Goal: Task Accomplishment & Management: Complete application form

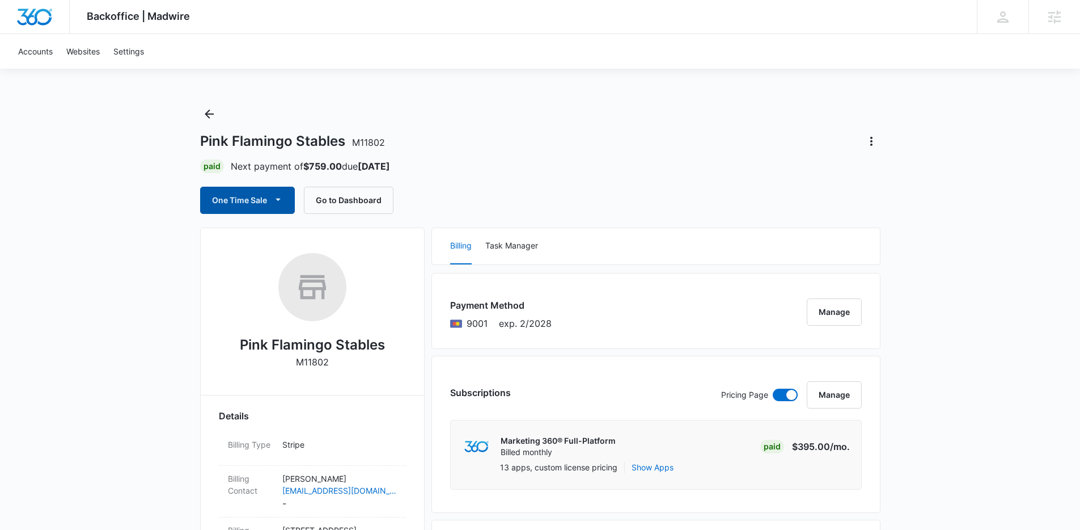
click at [280, 200] on icon "button" at bounding box center [278, 199] width 12 height 12
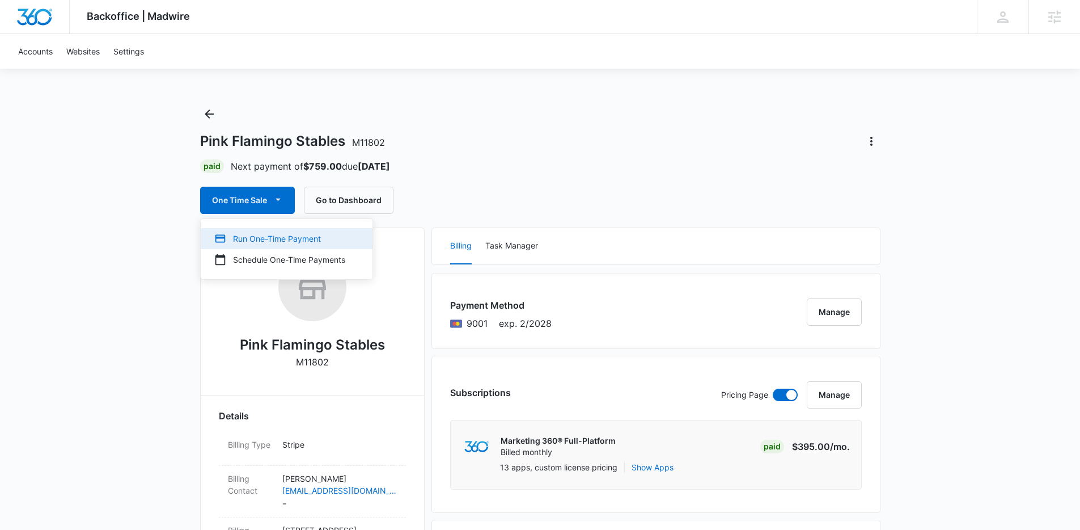
click at [300, 239] on div "Run One-Time Payment" at bounding box center [279, 239] width 131 height 12
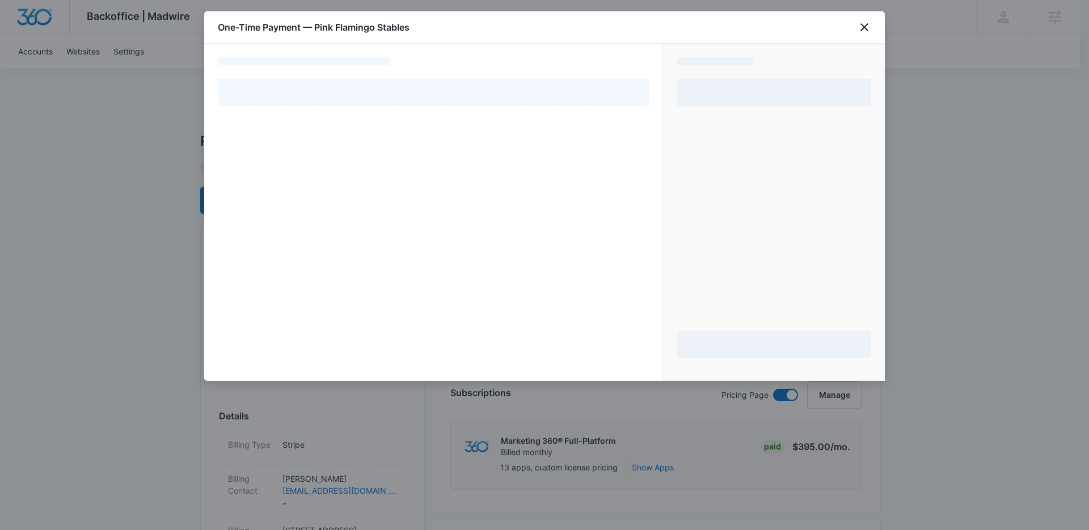
select select "pm_1Mqg1EA4n8RTgNjUMKUbbfk2"
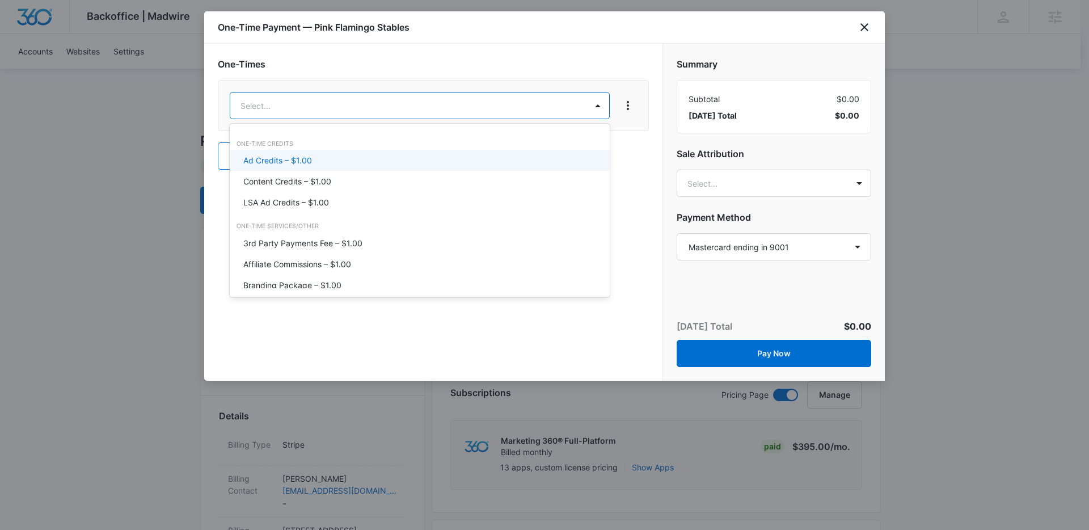
click at [464, 154] on div "Ad Credits – $1.00" at bounding box center [418, 160] width 350 height 12
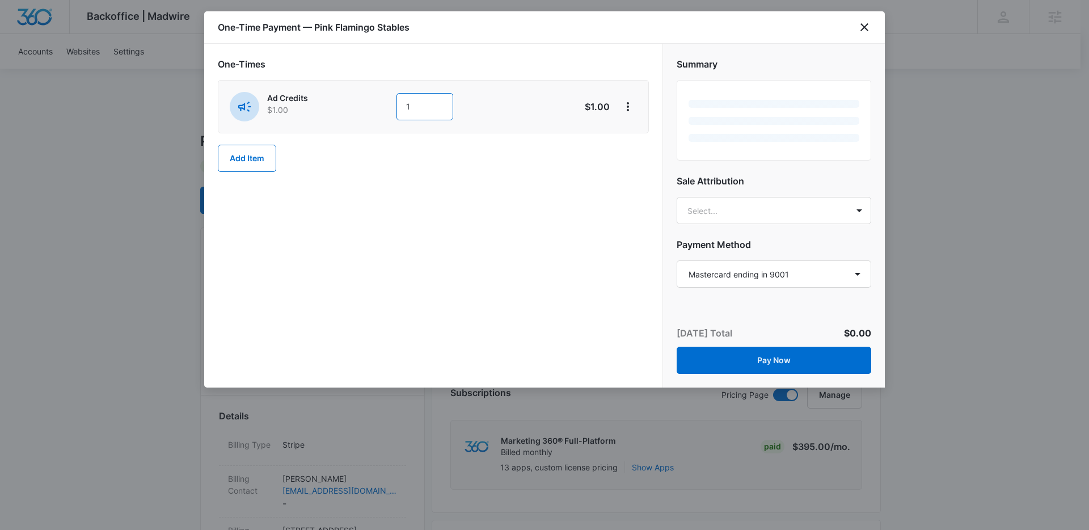
click at [431, 103] on input "1" at bounding box center [424, 106] width 57 height 27
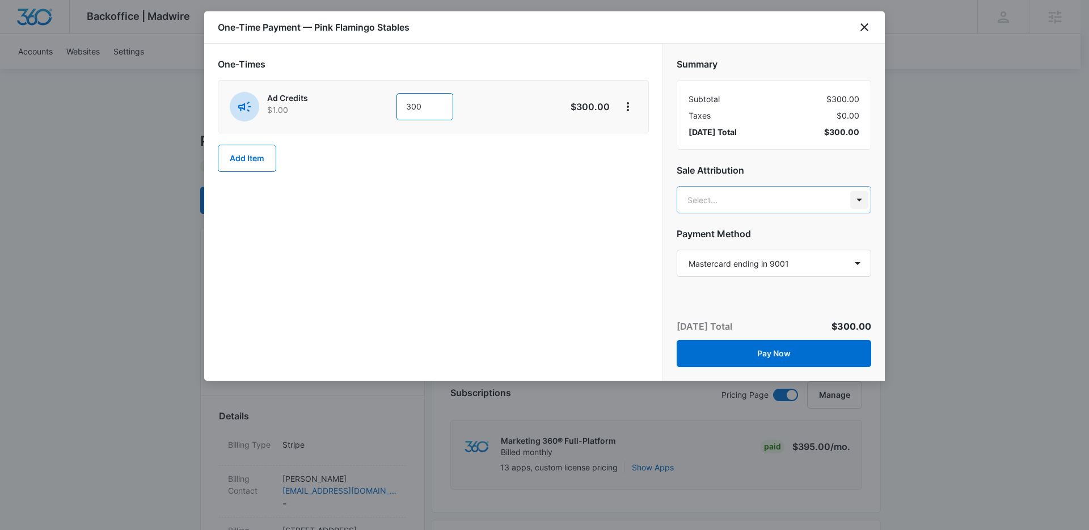
type input "300"
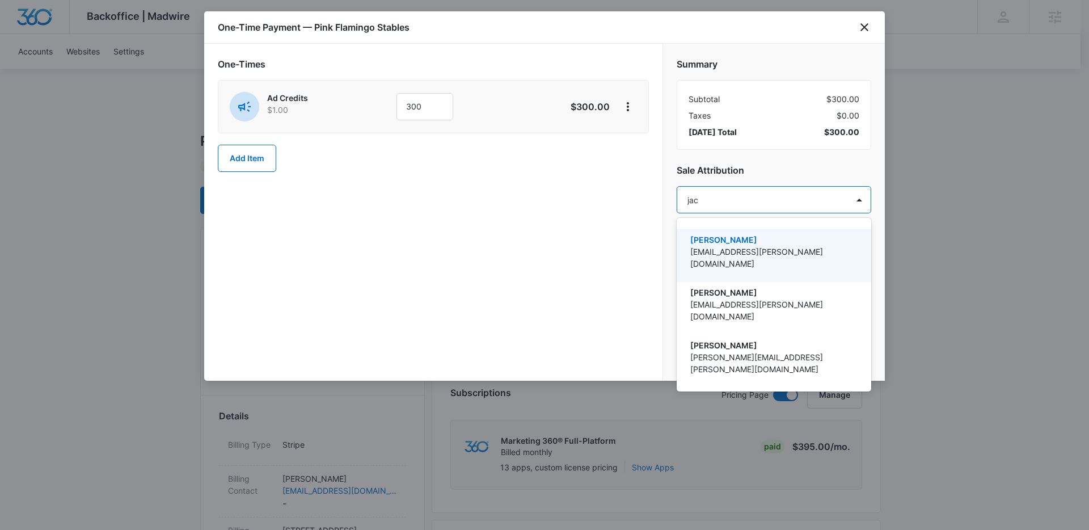
type input "jack"
click at [723, 246] on p "jack.bingham@madwire.com" at bounding box center [772, 258] width 165 height 24
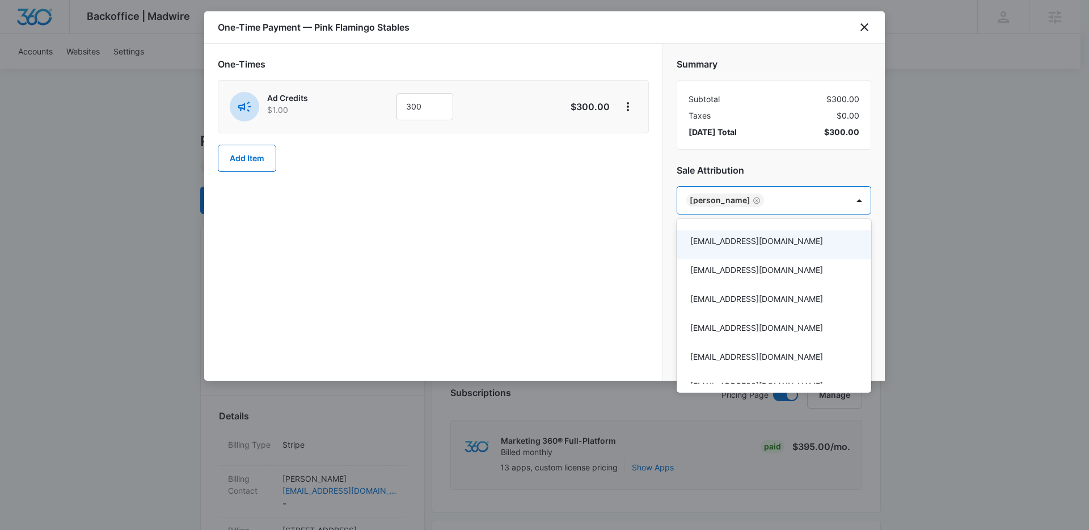
click at [645, 276] on div at bounding box center [544, 265] width 1089 height 530
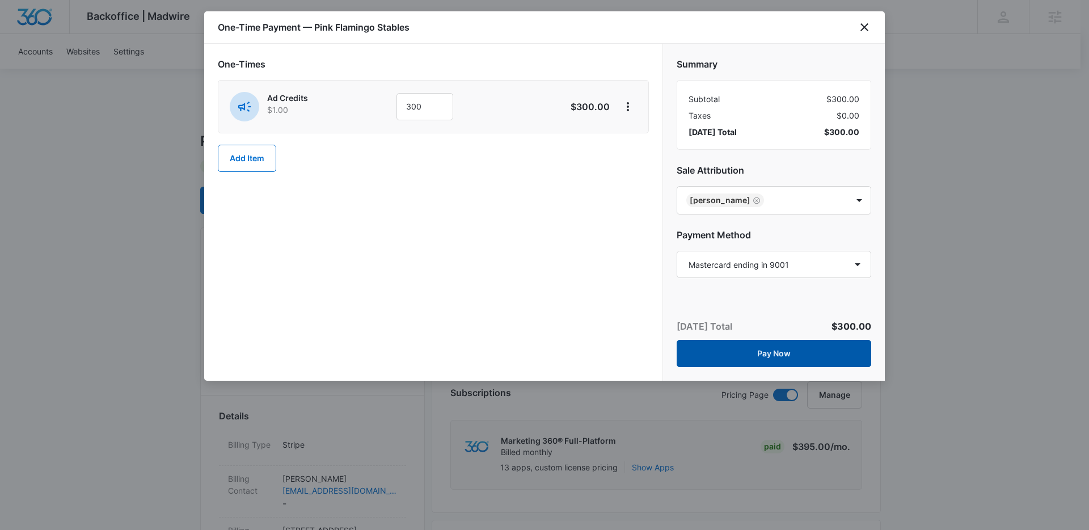
click at [750, 346] on button "Pay Now" at bounding box center [774, 353] width 195 height 27
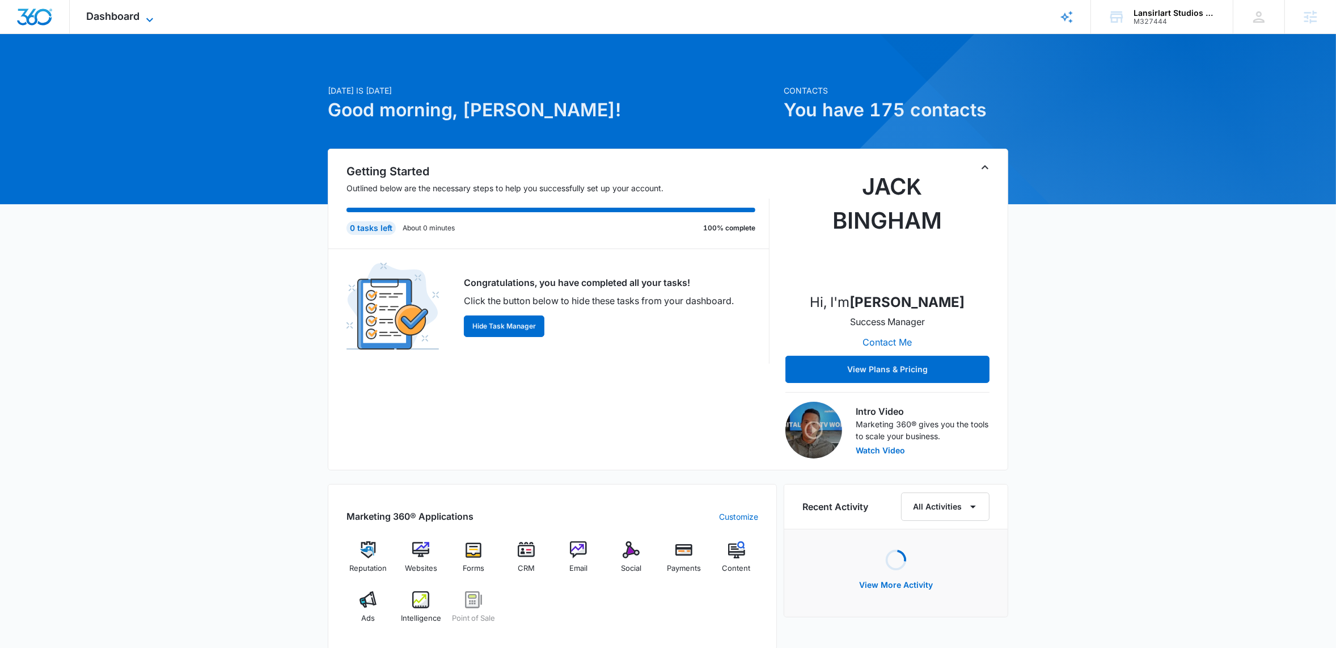
click at [151, 13] on icon at bounding box center [150, 20] width 14 height 14
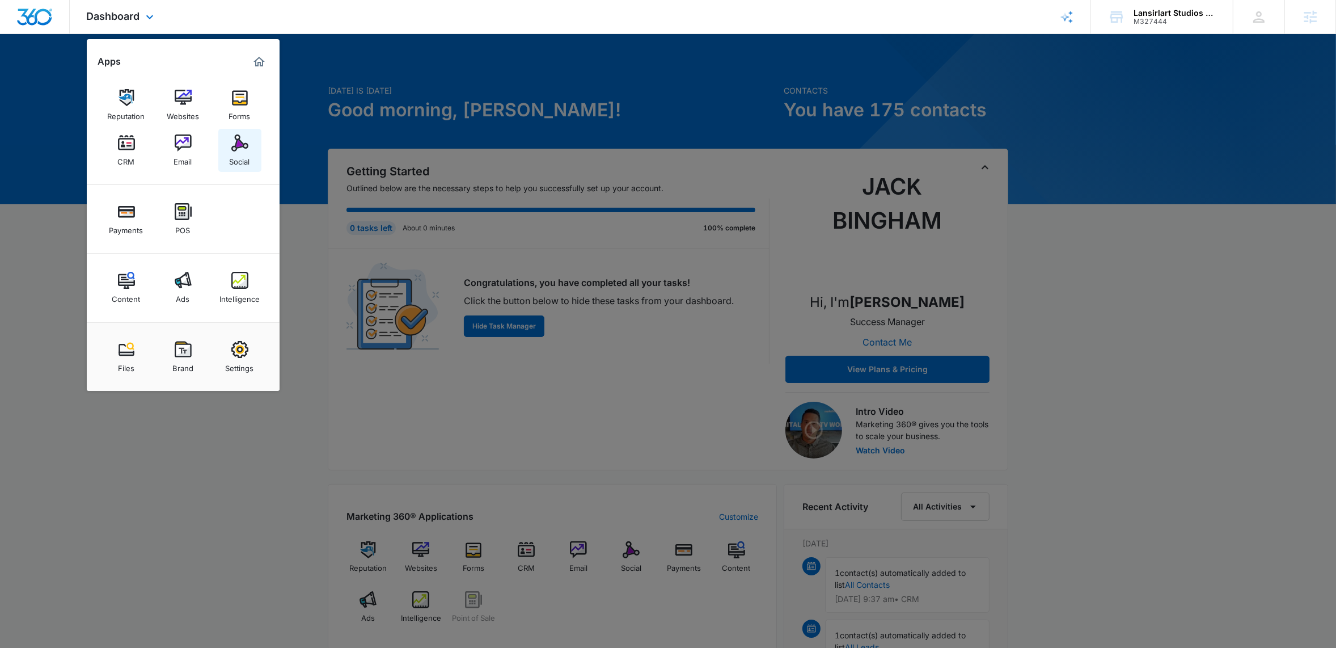
click at [233, 145] on img at bounding box center [239, 142] width 17 height 17
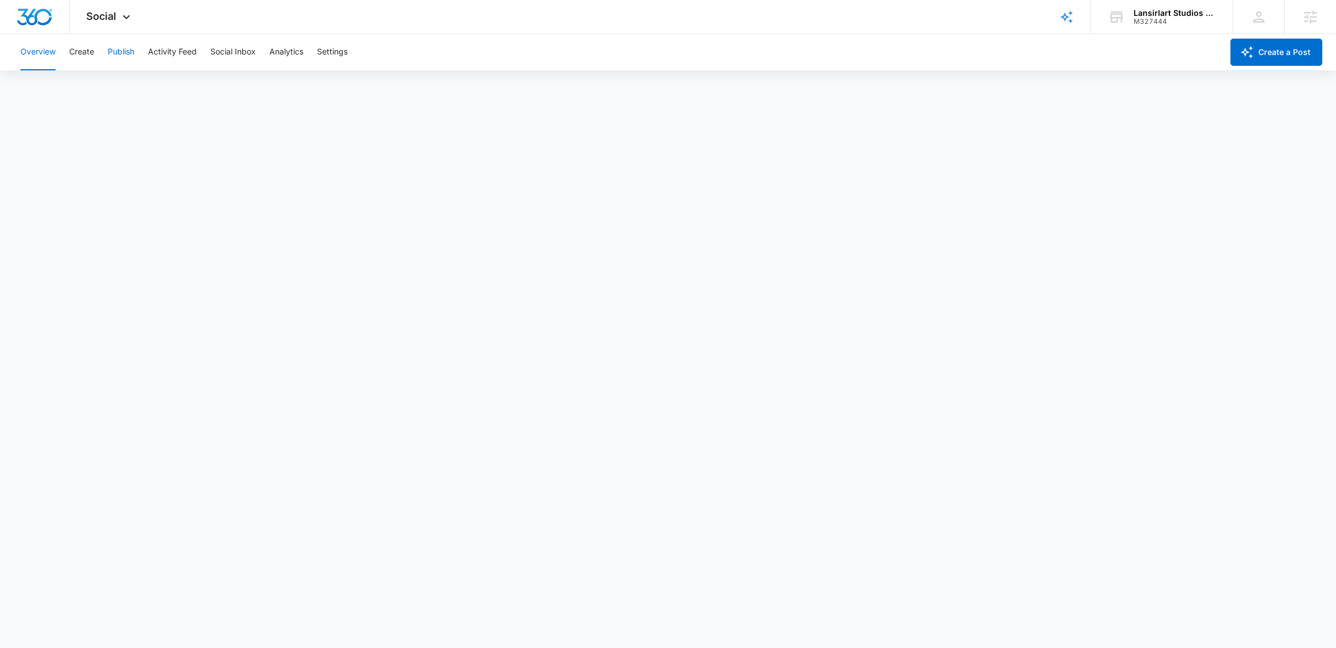
click at [127, 51] on button "Publish" at bounding box center [121, 52] width 27 height 36
click at [38, 48] on button "Overview" at bounding box center [37, 52] width 35 height 36
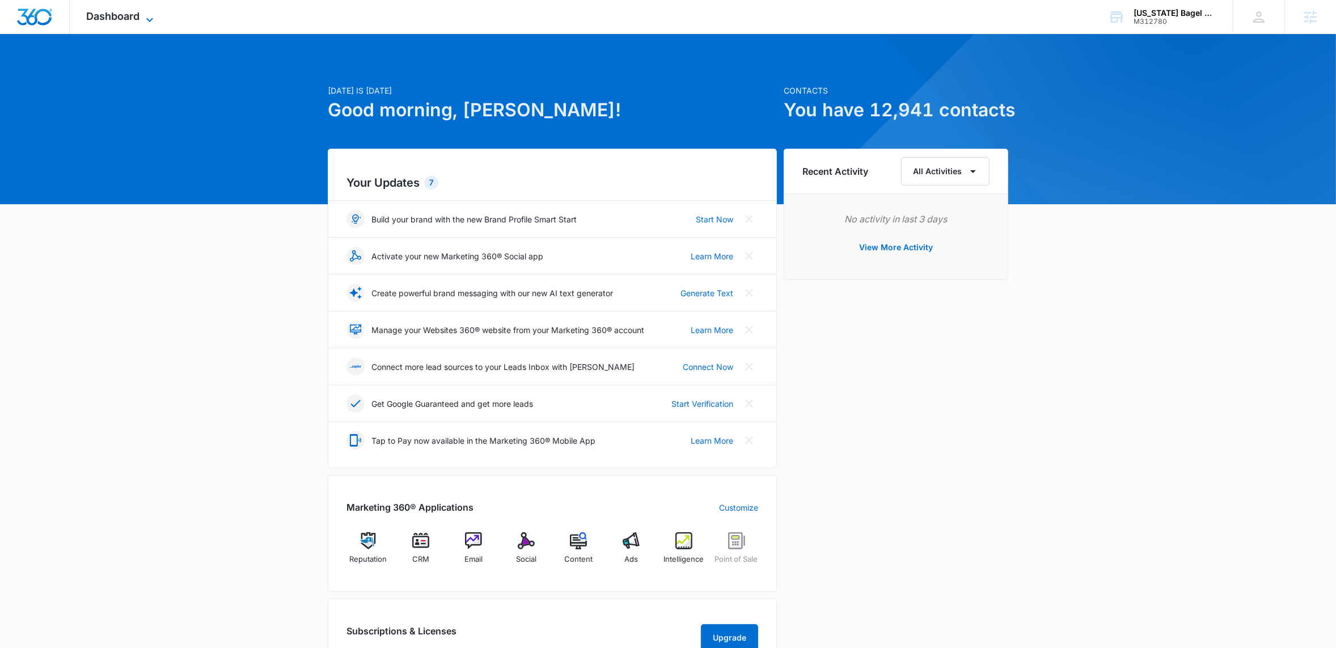
click at [146, 18] on icon at bounding box center [150, 20] width 14 height 14
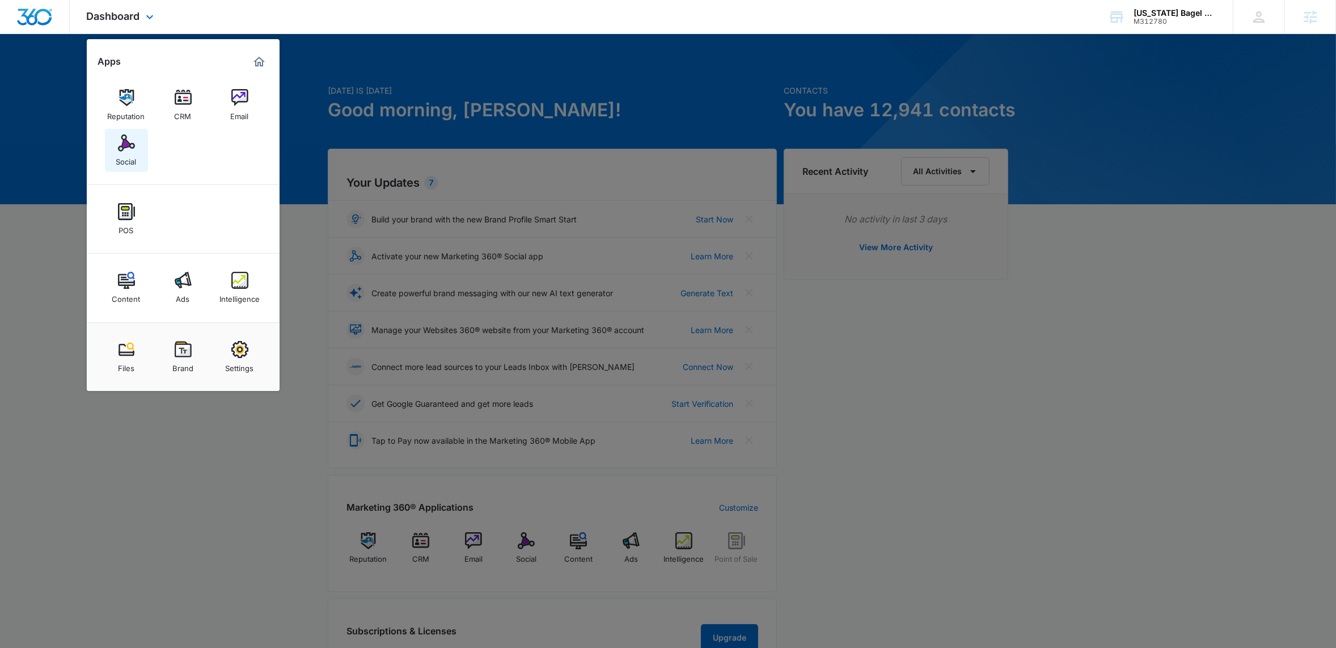
click at [134, 149] on img at bounding box center [126, 142] width 17 height 17
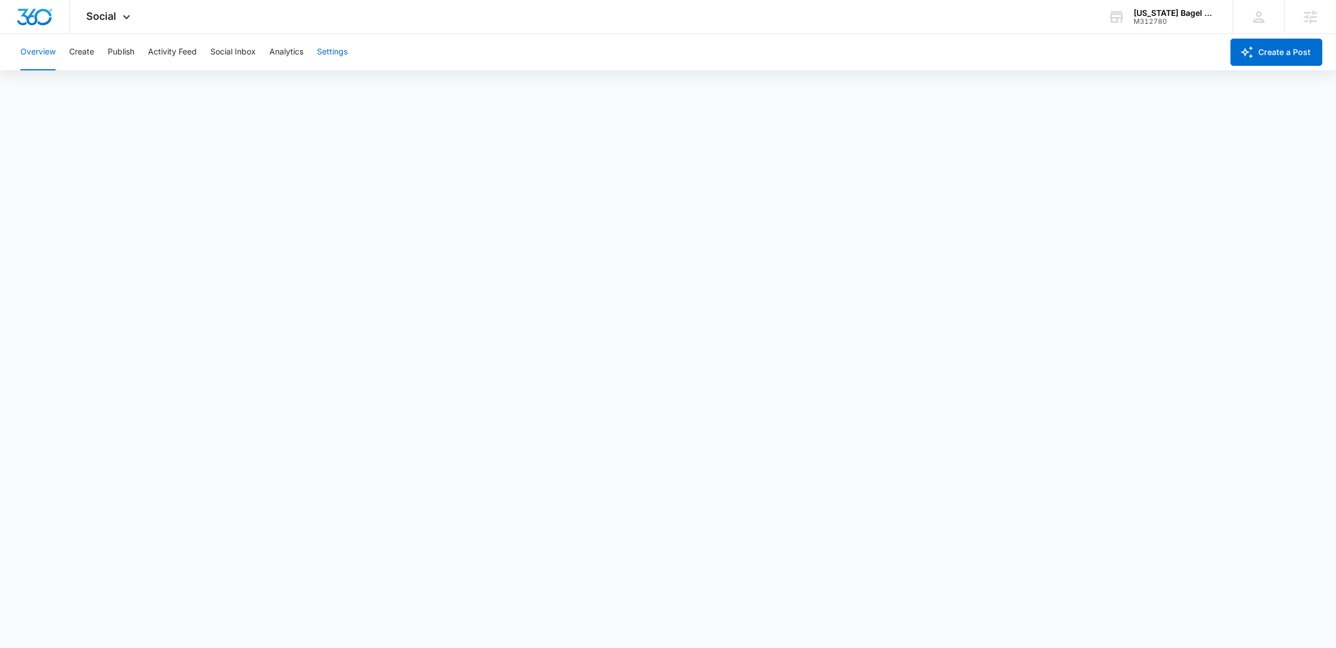
click at [338, 45] on button "Settings" at bounding box center [332, 52] width 31 height 36
click at [1151, 22] on div "M312780" at bounding box center [1175, 22] width 83 height 8
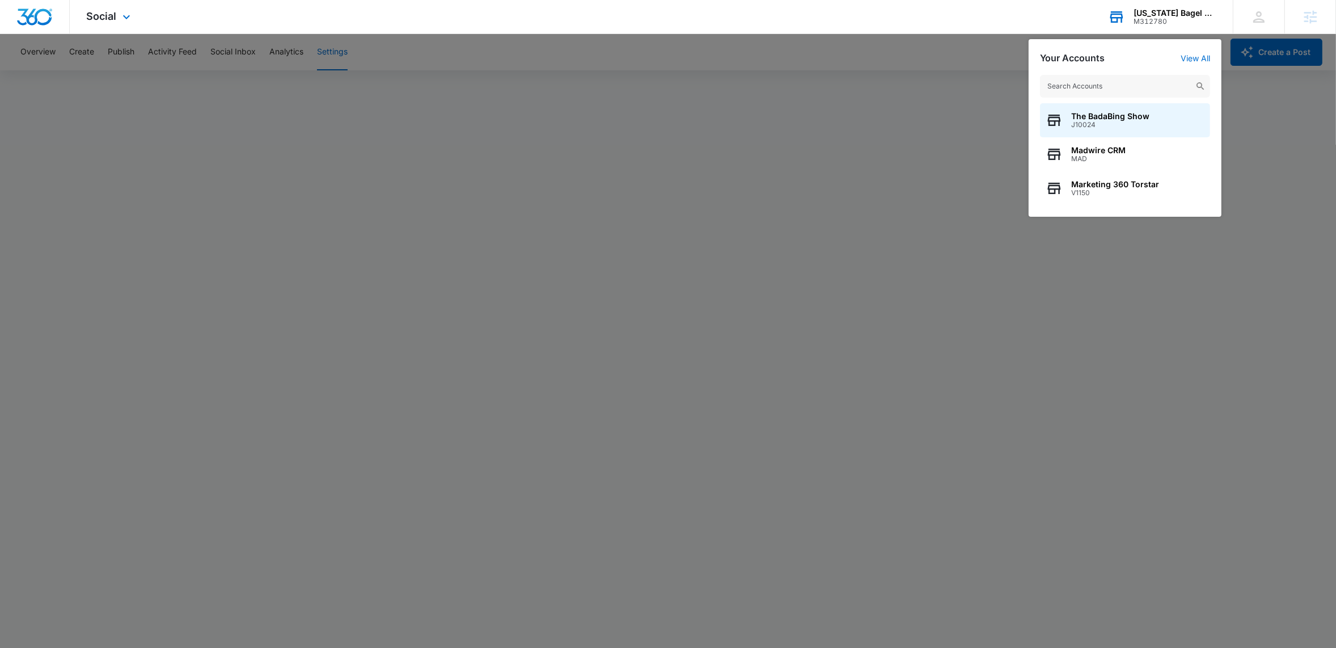
click at [1151, 22] on div "M312780" at bounding box center [1175, 22] width 83 height 8
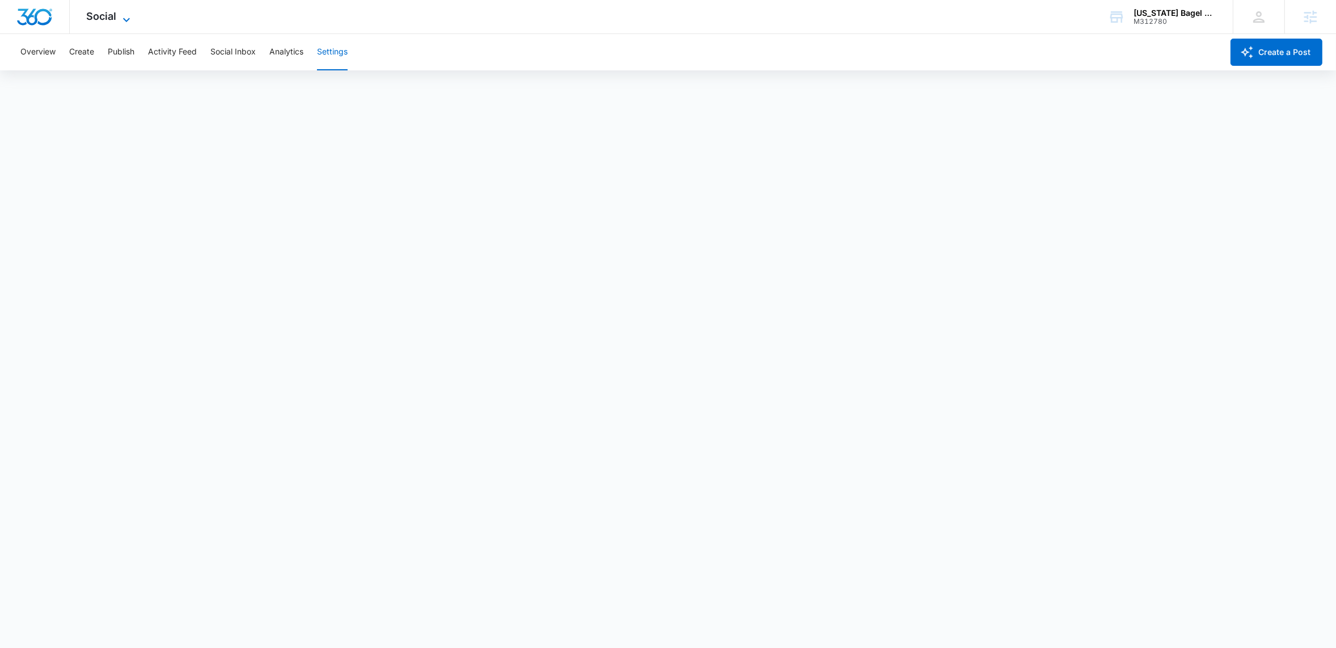
click at [125, 14] on icon at bounding box center [127, 20] width 14 height 14
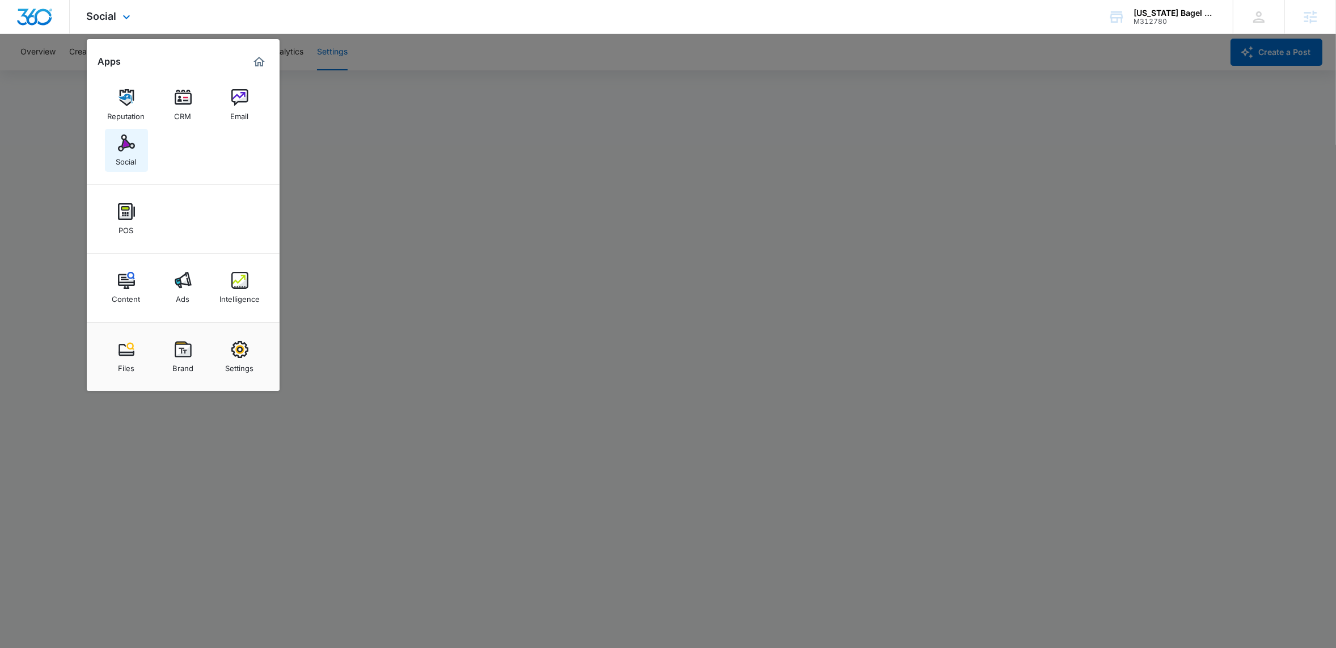
click at [131, 157] on div "Social" at bounding box center [126, 158] width 20 height 15
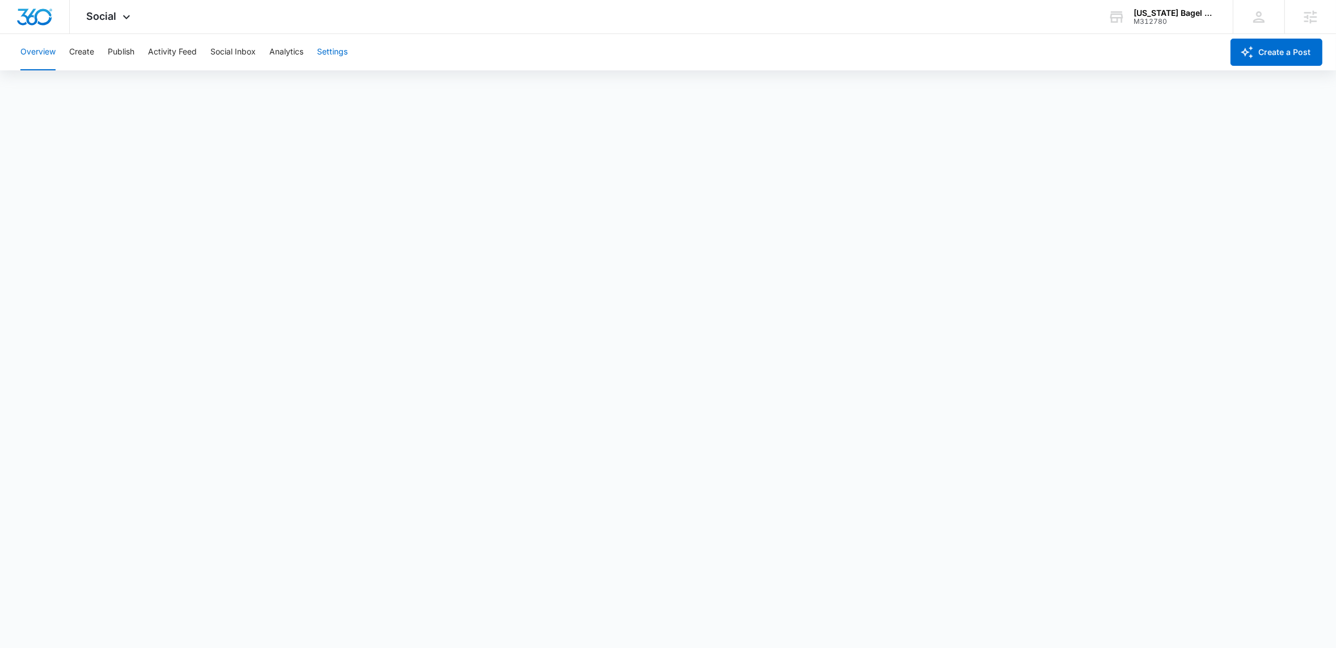
click at [343, 45] on button "Settings" at bounding box center [332, 52] width 31 height 36
click at [42, 52] on button "Overview" at bounding box center [37, 52] width 35 height 36
click at [124, 42] on button "Publish" at bounding box center [121, 52] width 27 height 36
click at [299, 96] on div "Calendar Schedules" at bounding box center [668, 87] width 1309 height 32
click at [38, 49] on button "Overview" at bounding box center [37, 52] width 35 height 36
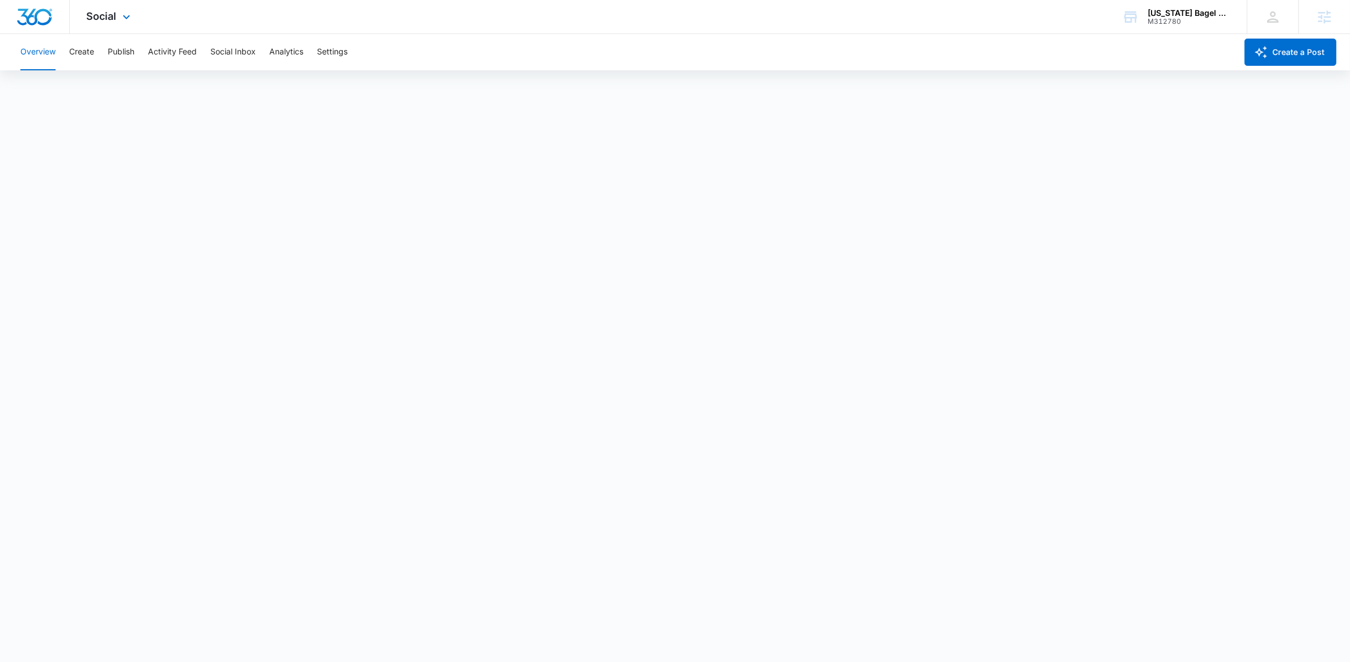
scroll to position [3, 0]
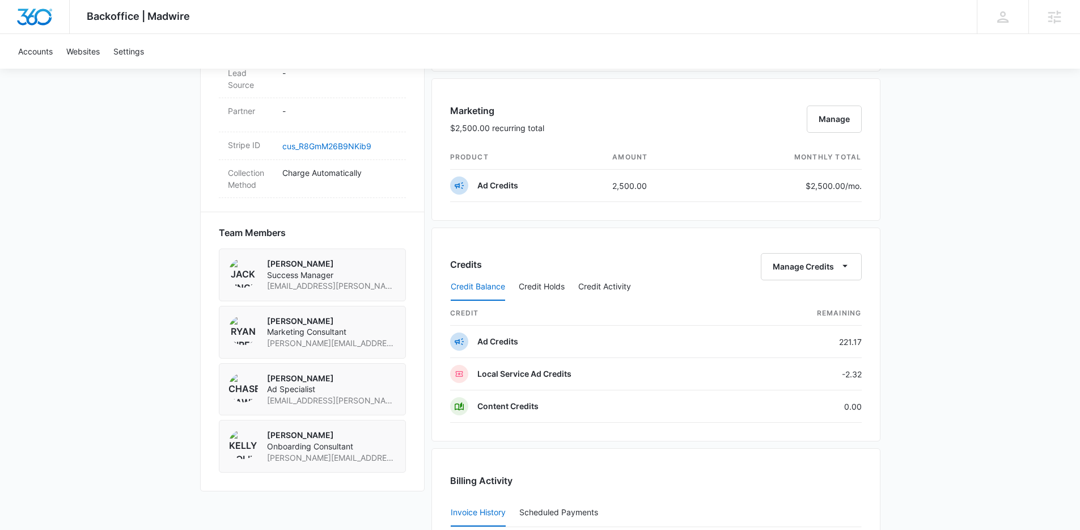
scroll to position [699, 0]
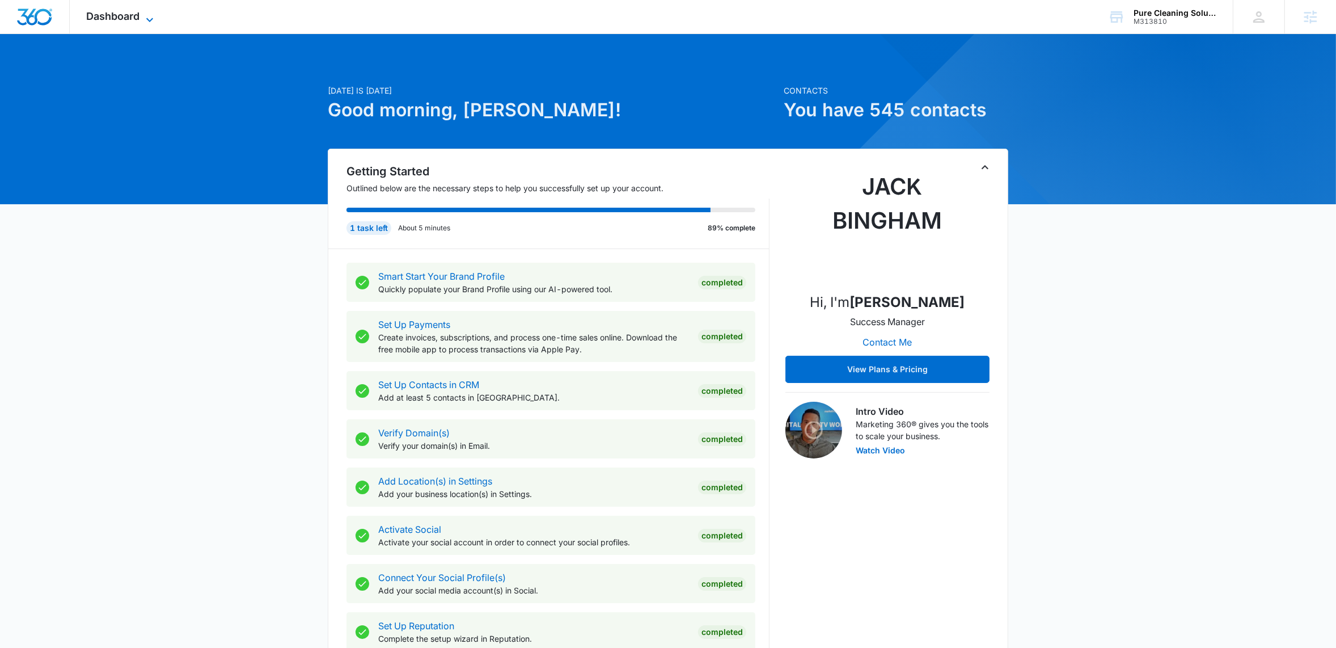
click at [155, 16] on icon at bounding box center [150, 20] width 14 height 14
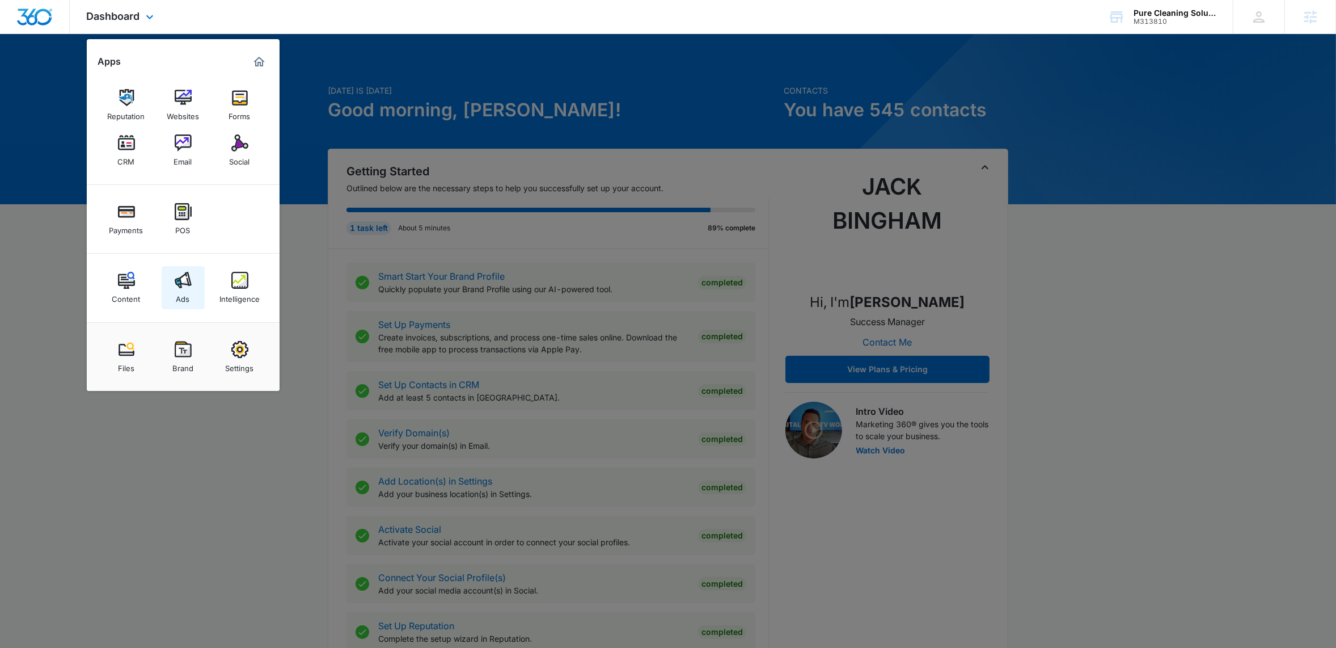
click at [178, 292] on div "Ads" at bounding box center [183, 296] width 14 height 15
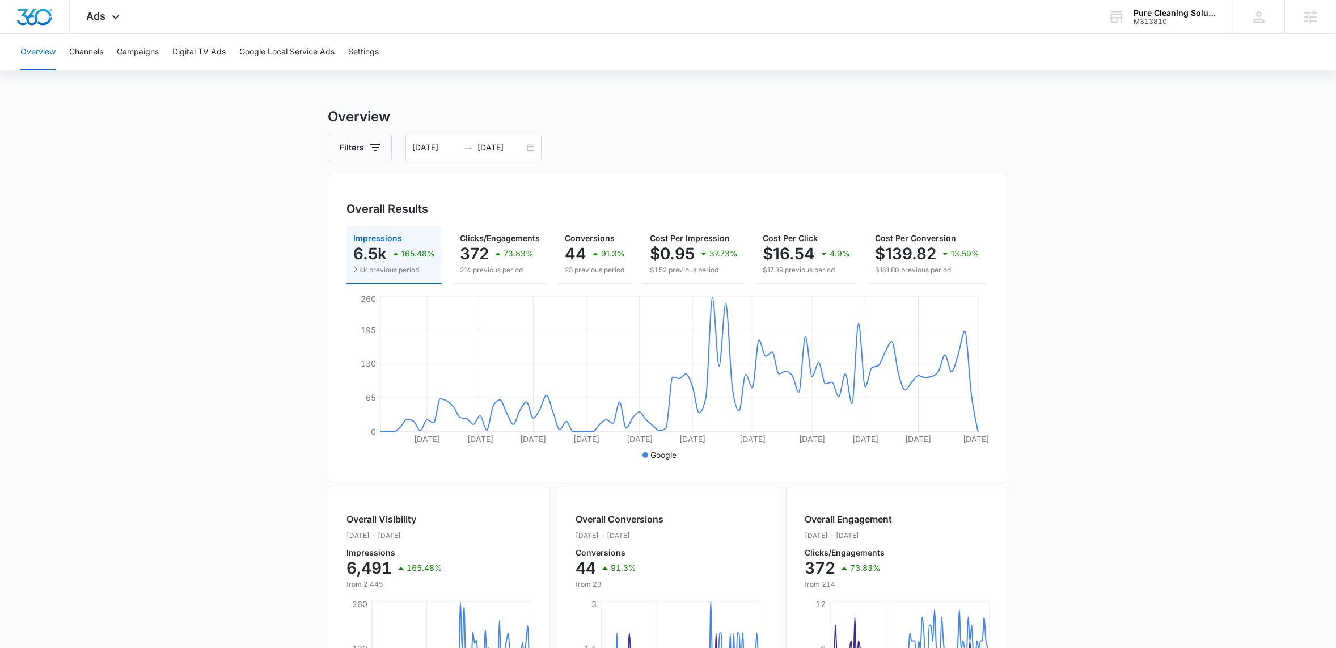
click at [216, 322] on main "Overview Filters 06/22/2025 09/20/2025 Overall Results Impressions 6.5k 165.48%…" at bounding box center [668, 514] width 1336 height 814
click at [525, 146] on div "06/22/2025 09/20/2025" at bounding box center [474, 147] width 136 height 27
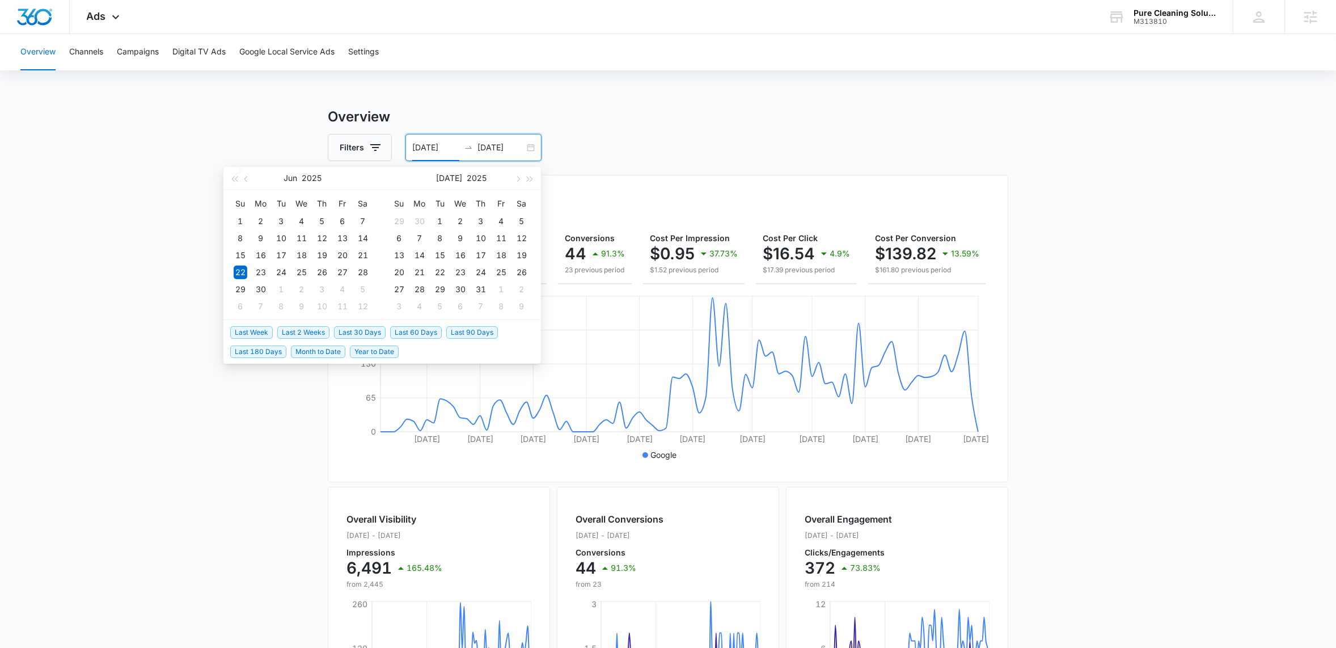
click at [361, 335] on span "Last 30 Days" at bounding box center [360, 332] width 52 height 12
type input "09/14/2025"
type input "10/14/2025"
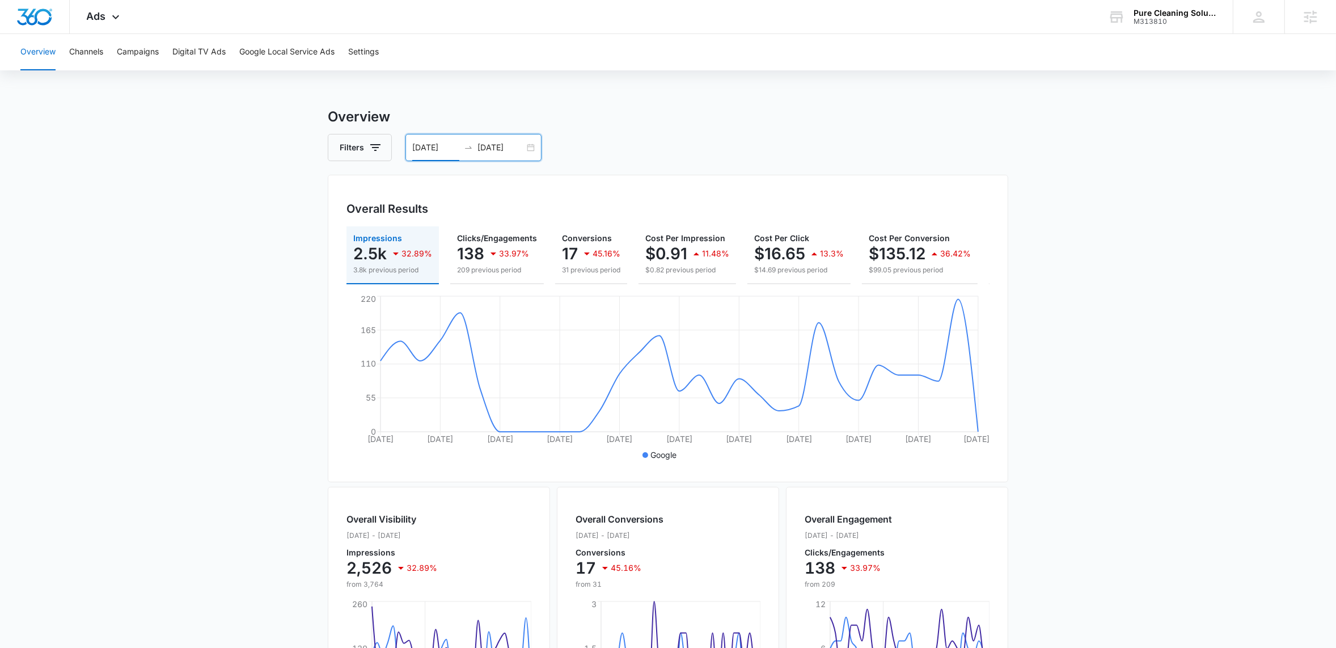
click at [168, 213] on main "Overview Filters 09/14/2025 10/14/2025 Overall Results Impressions 2.5k 32.89% …" at bounding box center [668, 514] width 1336 height 814
click at [137, 53] on button "Campaigns" at bounding box center [138, 52] width 42 height 36
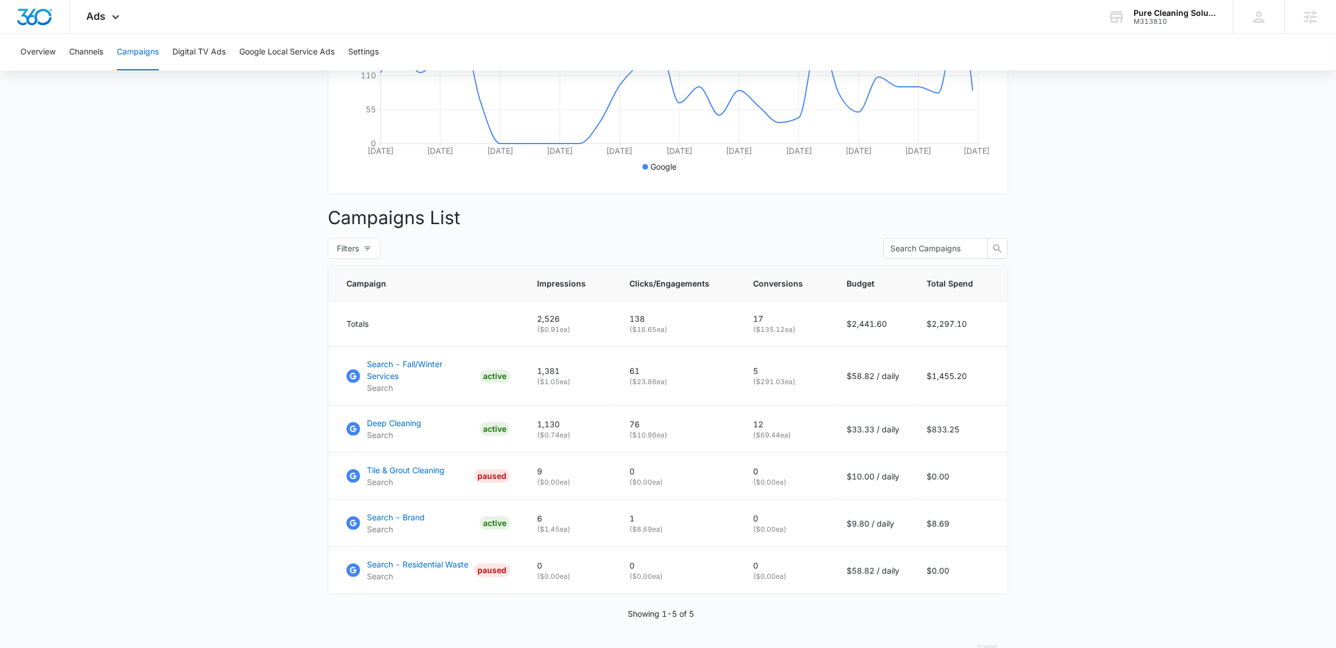
scroll to position [314, 0]
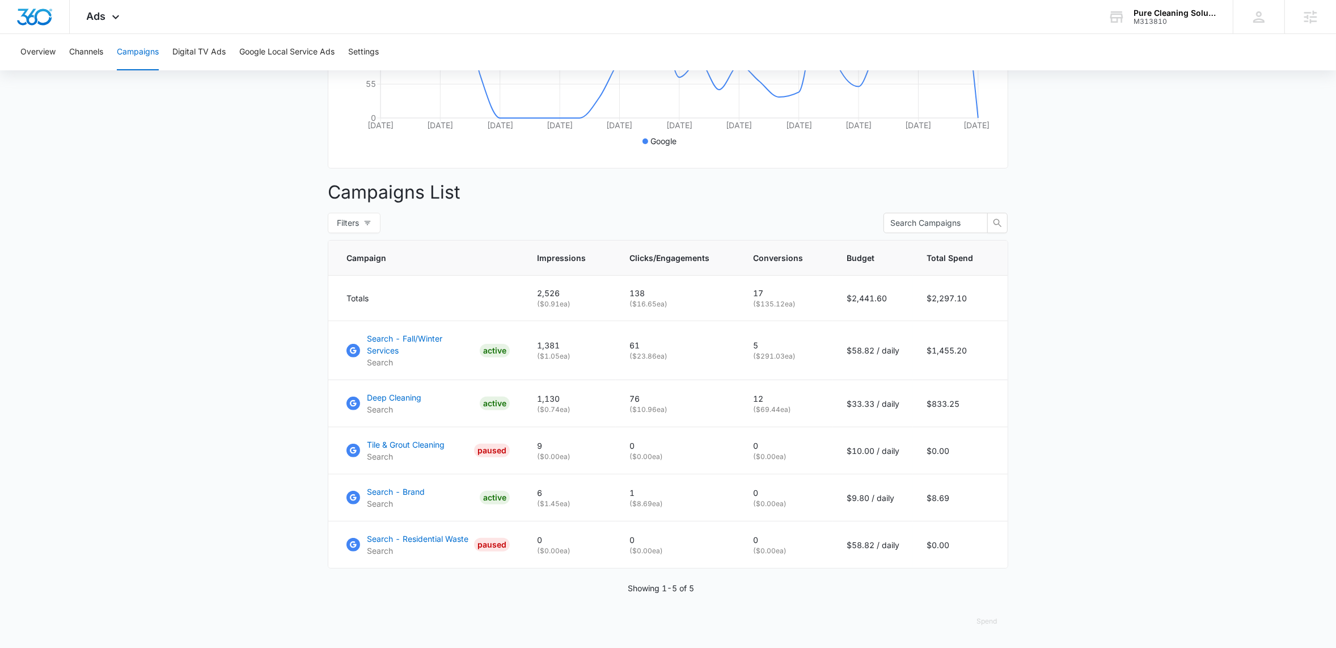
click at [259, 425] on main "Campaigns Filters 09/14/2025 10/14/2025 Overall Results Impressions 2.5k 32.89%…" at bounding box center [668, 220] width 1336 height 855
click at [421, 339] on td "Search - Fall/Winter Services Search ACTIVE" at bounding box center [425, 350] width 195 height 59
click at [422, 356] on p "Search" at bounding box center [421, 362] width 108 height 12
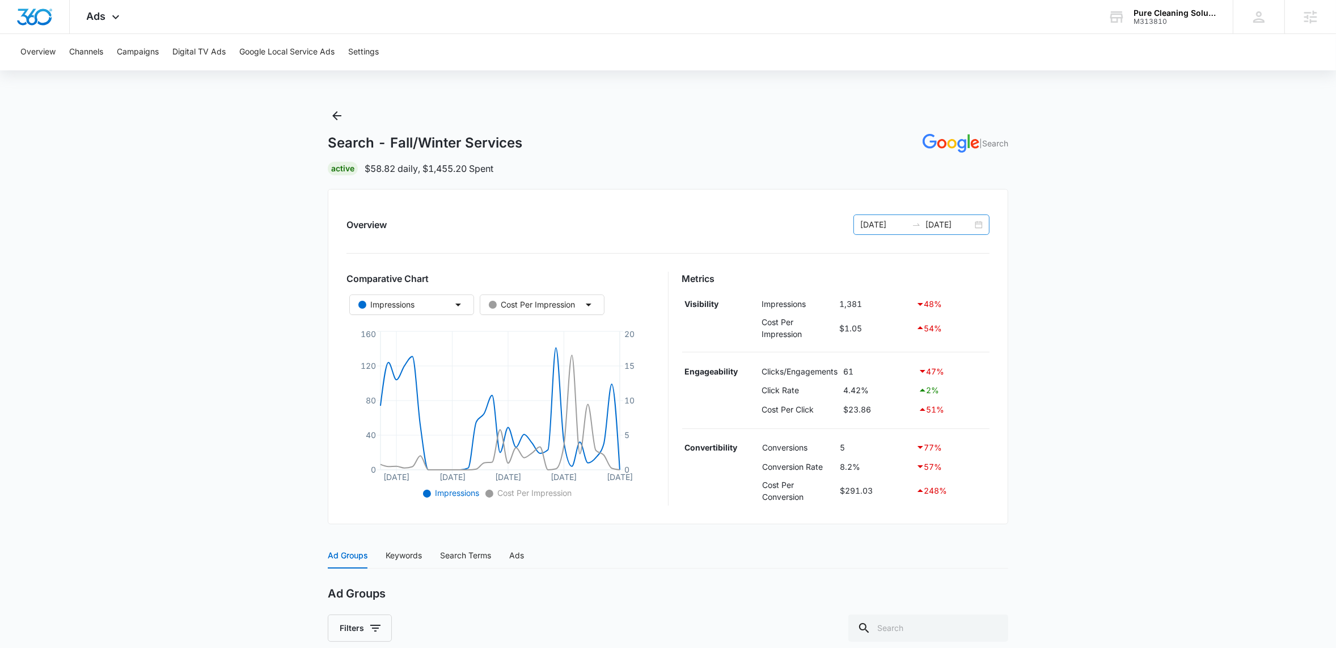
click at [975, 225] on div "[DATE] [DATE]" at bounding box center [922, 224] width 136 height 20
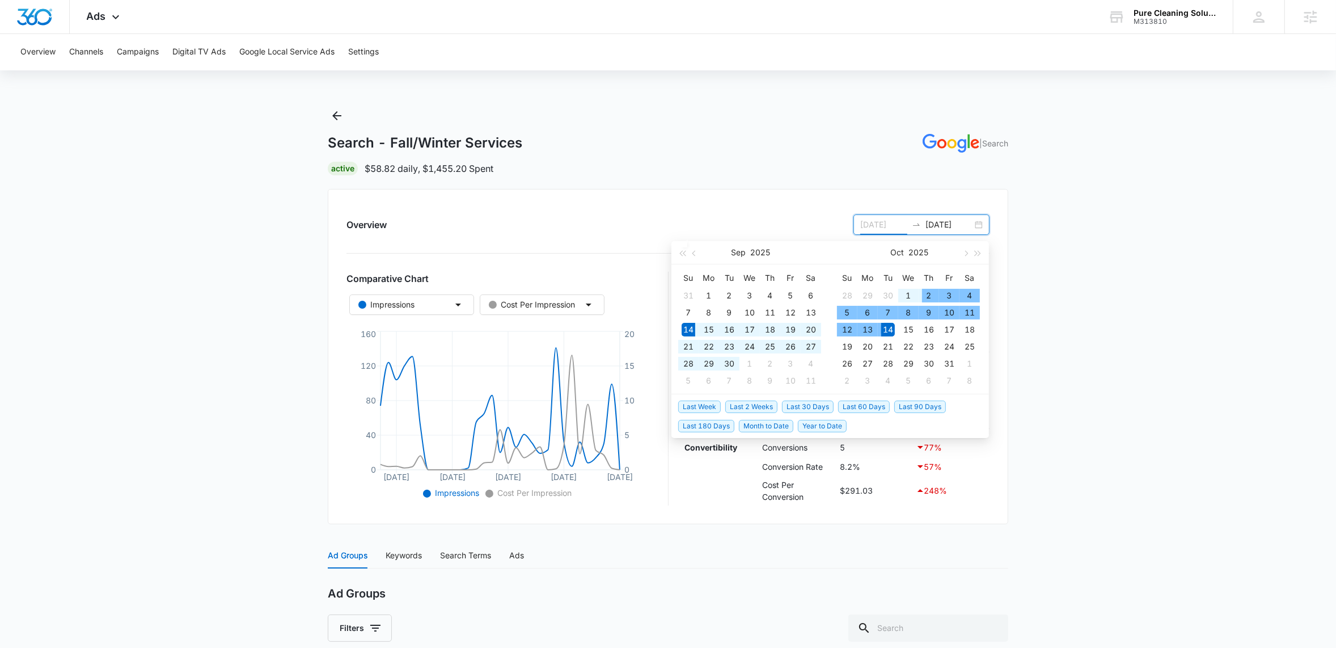
type input "[DATE]"
click at [758, 402] on span "Last 2 Weeks" at bounding box center [751, 406] width 52 height 12
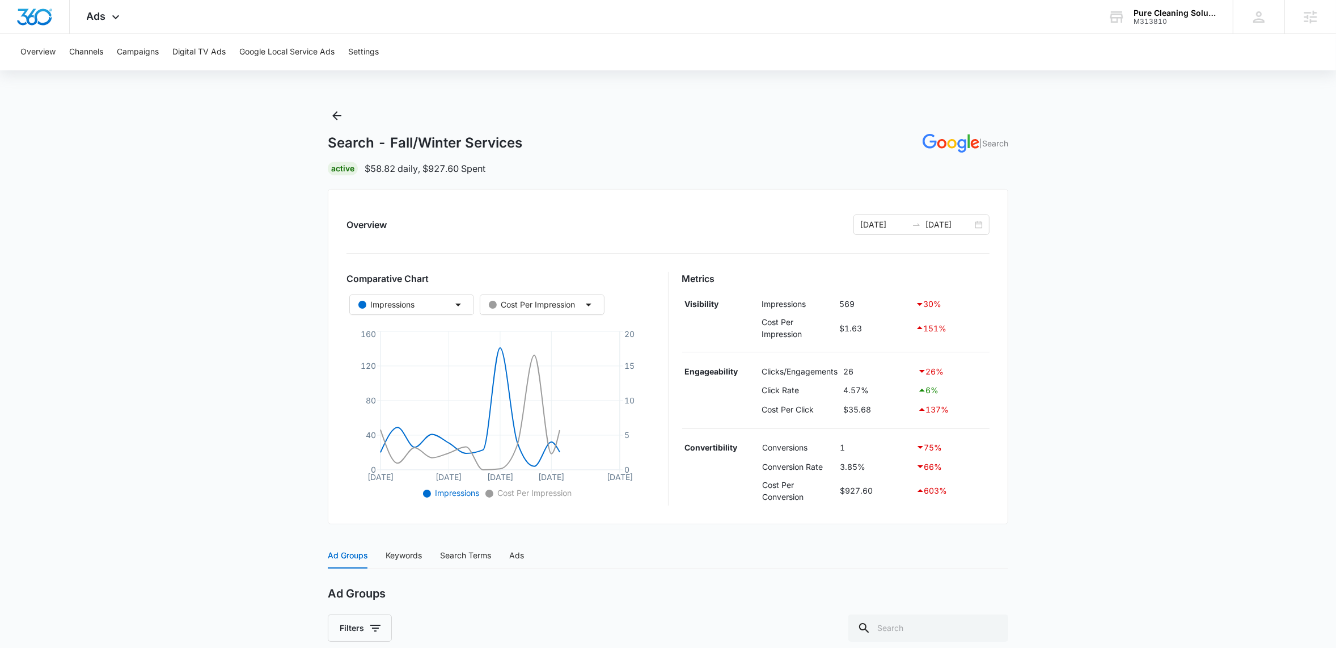
click at [185, 316] on main "Search - Fall/Winter Services | Search Active $58.82 daily , $927.60 Spent Over…" at bounding box center [668, 495] width 1336 height 777
click at [150, 57] on button "Campaigns" at bounding box center [138, 52] width 42 height 36
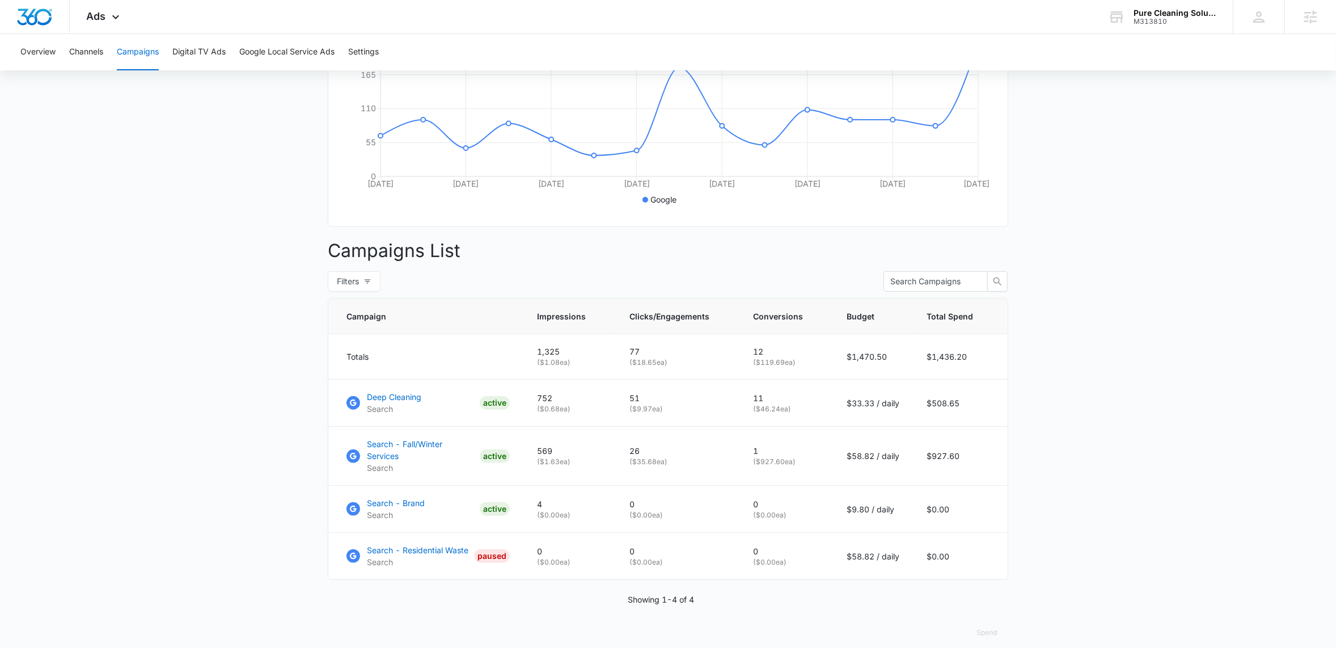
scroll to position [267, 0]
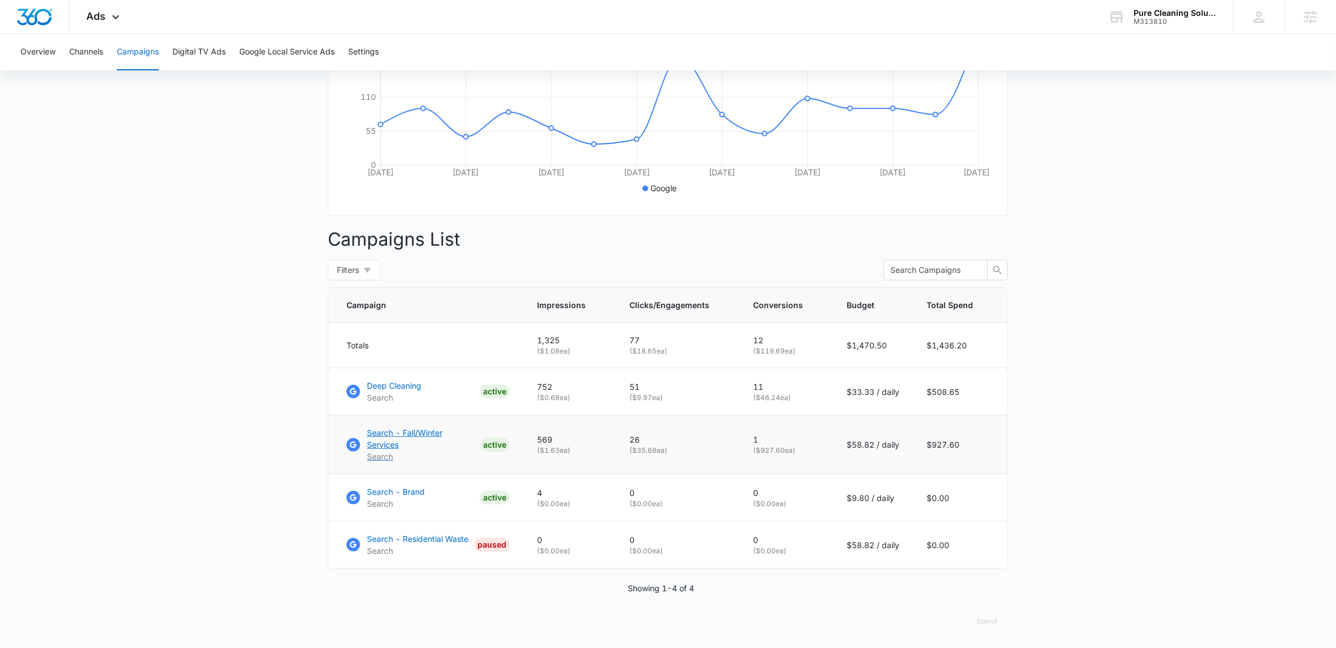
click at [407, 445] on p "Search - Fall/Winter Services" at bounding box center [421, 438] width 108 height 24
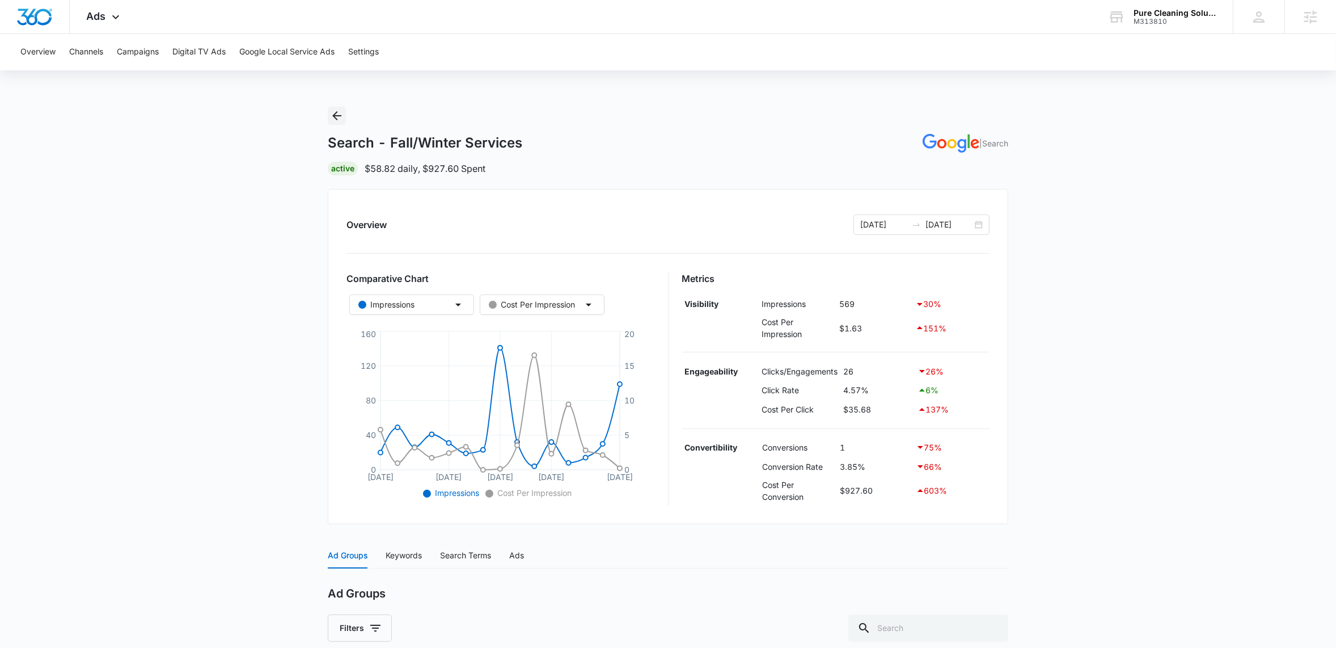
click at [342, 114] on icon "Back" at bounding box center [337, 116] width 14 height 14
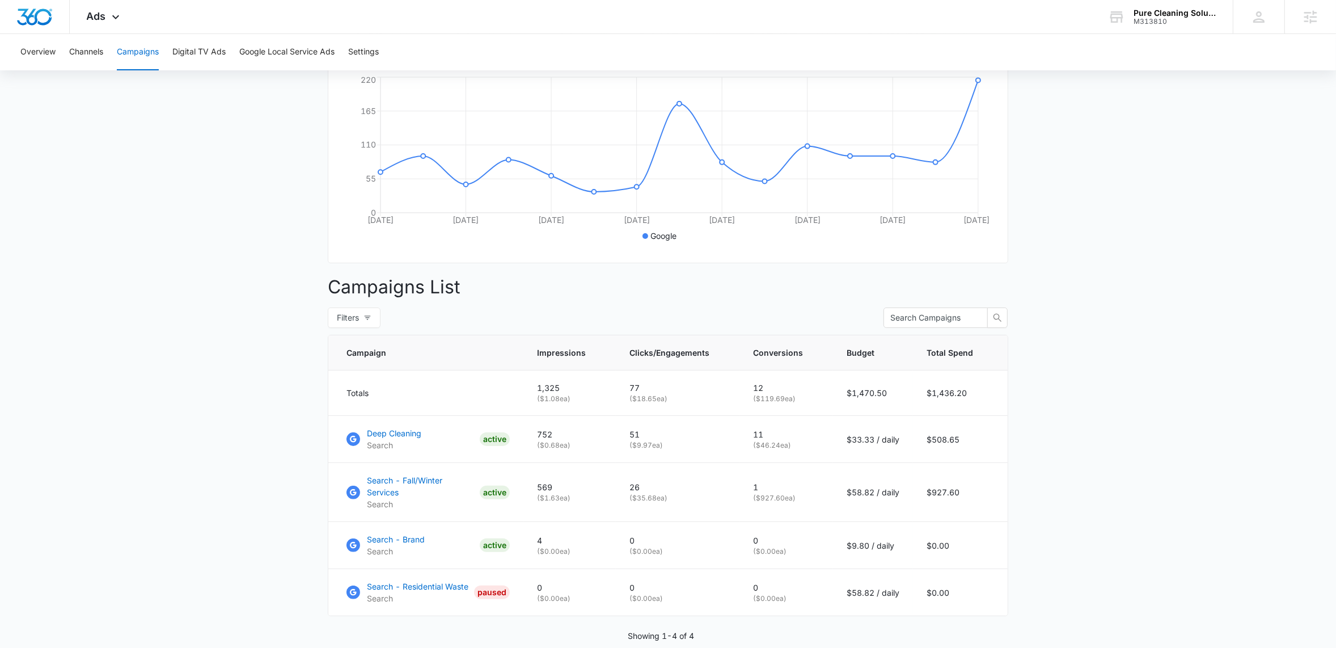
scroll to position [225, 0]
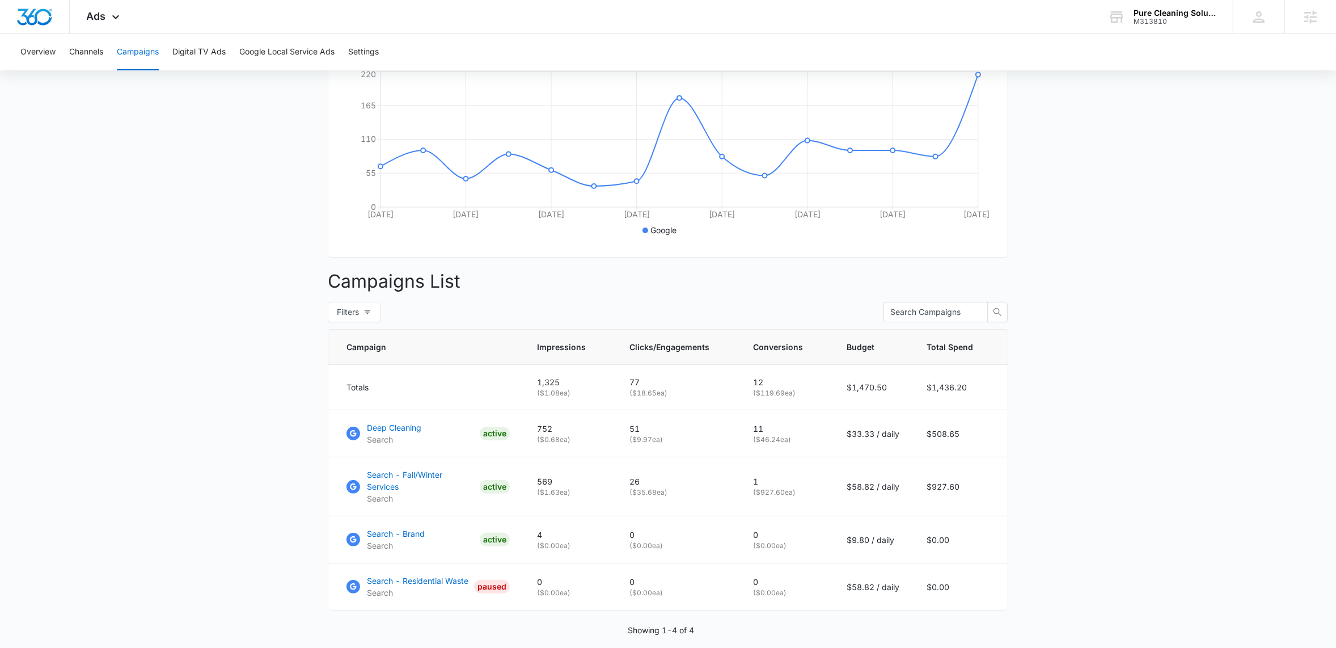
click at [219, 382] on main "Campaigns Filters [DATE] [DATE] Overall Results Impressions 1.3k 10.32% 1.2k pr…" at bounding box center [668, 286] width 1336 height 808
click at [403, 433] on p "Deep Cleaning" at bounding box center [394, 427] width 54 height 12
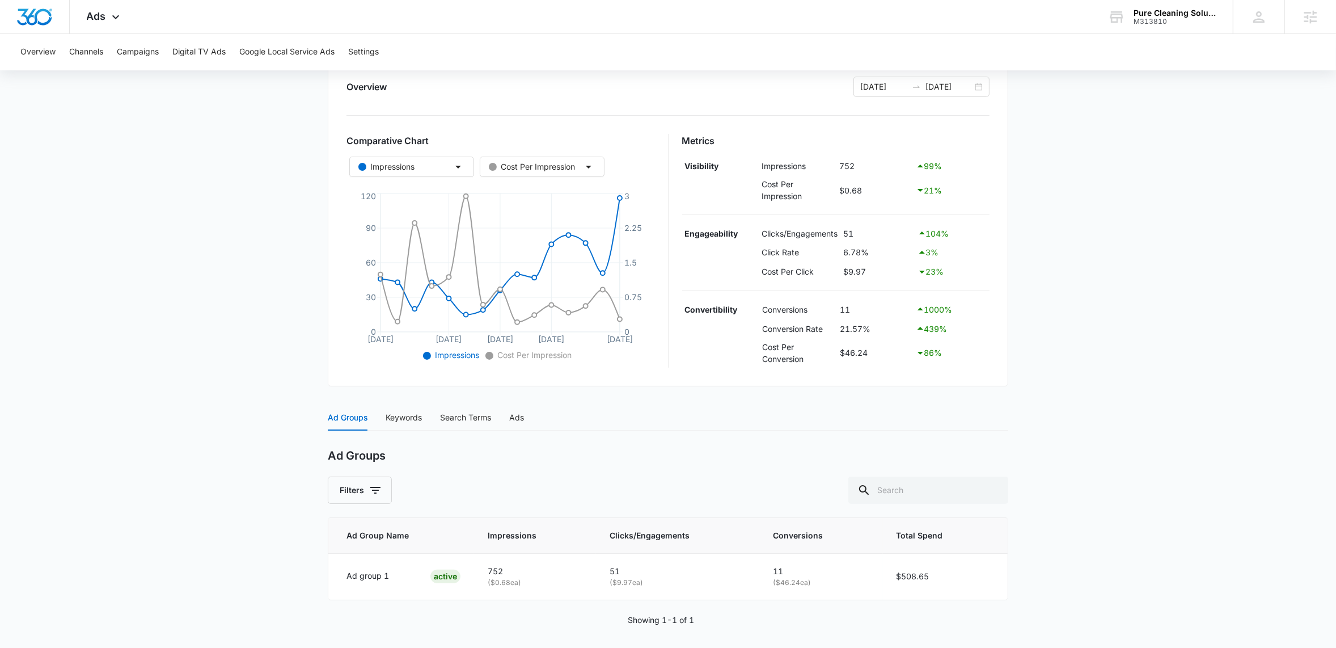
scroll to position [143, 0]
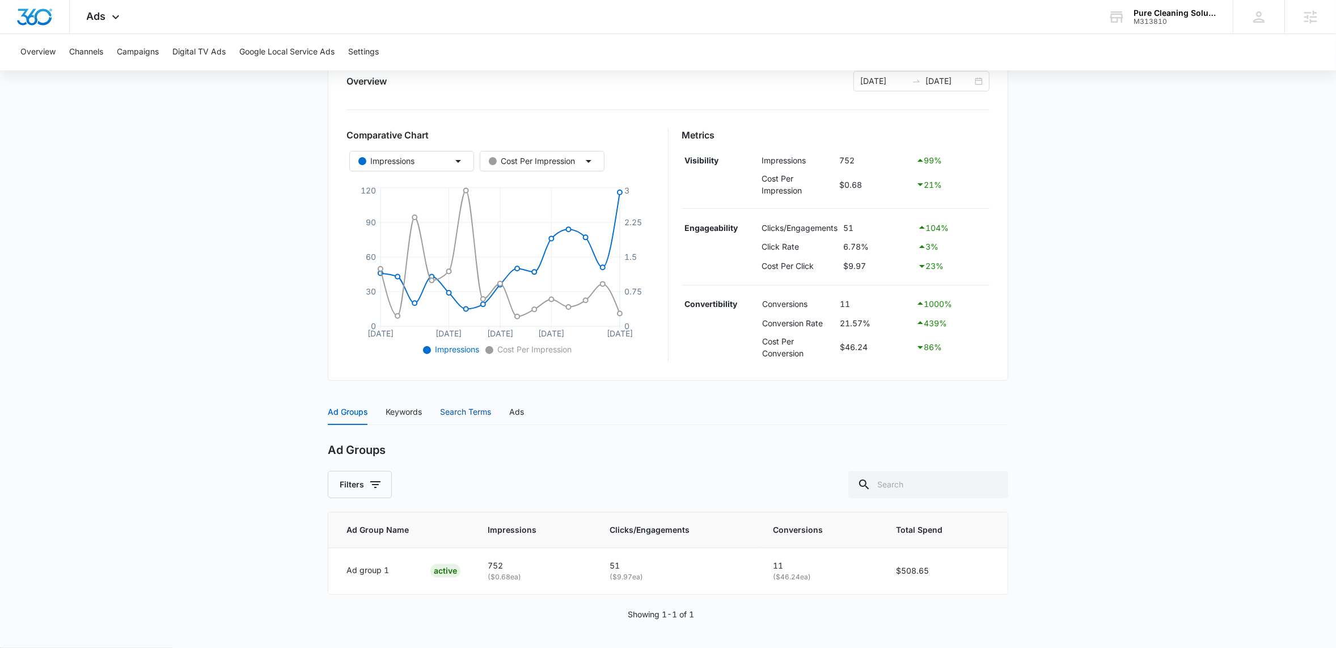
click at [464, 410] on div "Search Terms" at bounding box center [465, 412] width 51 height 12
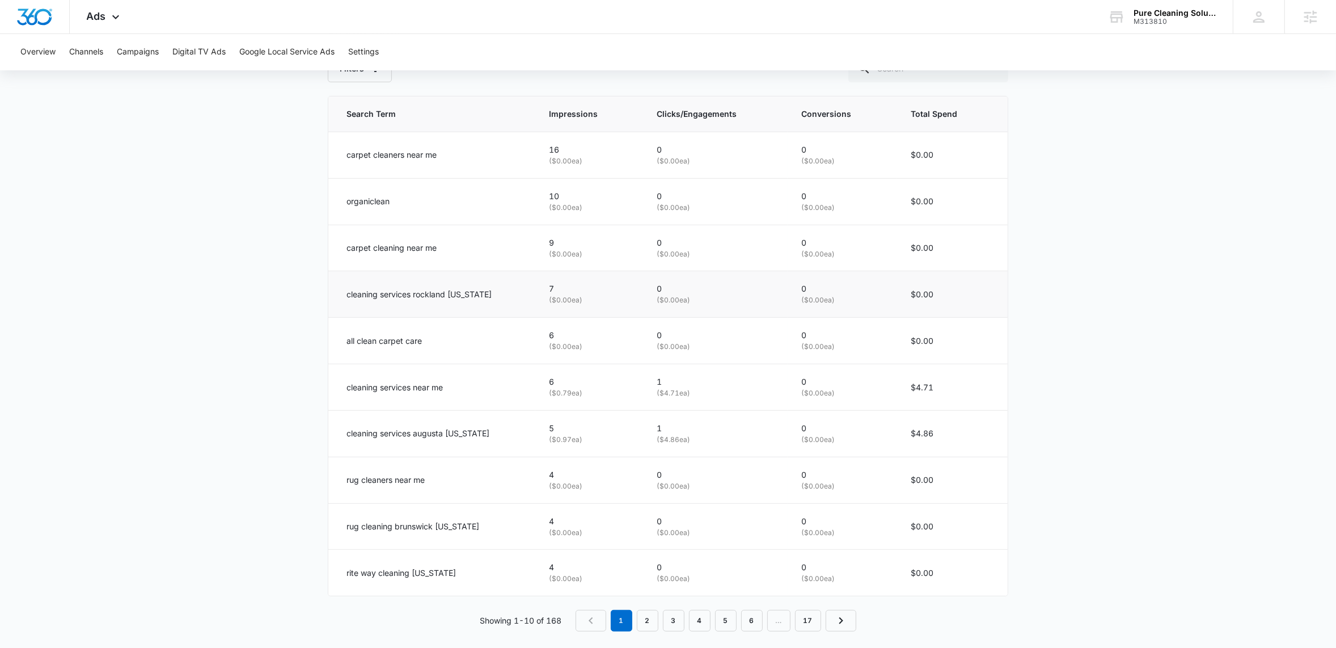
scroll to position [572, 0]
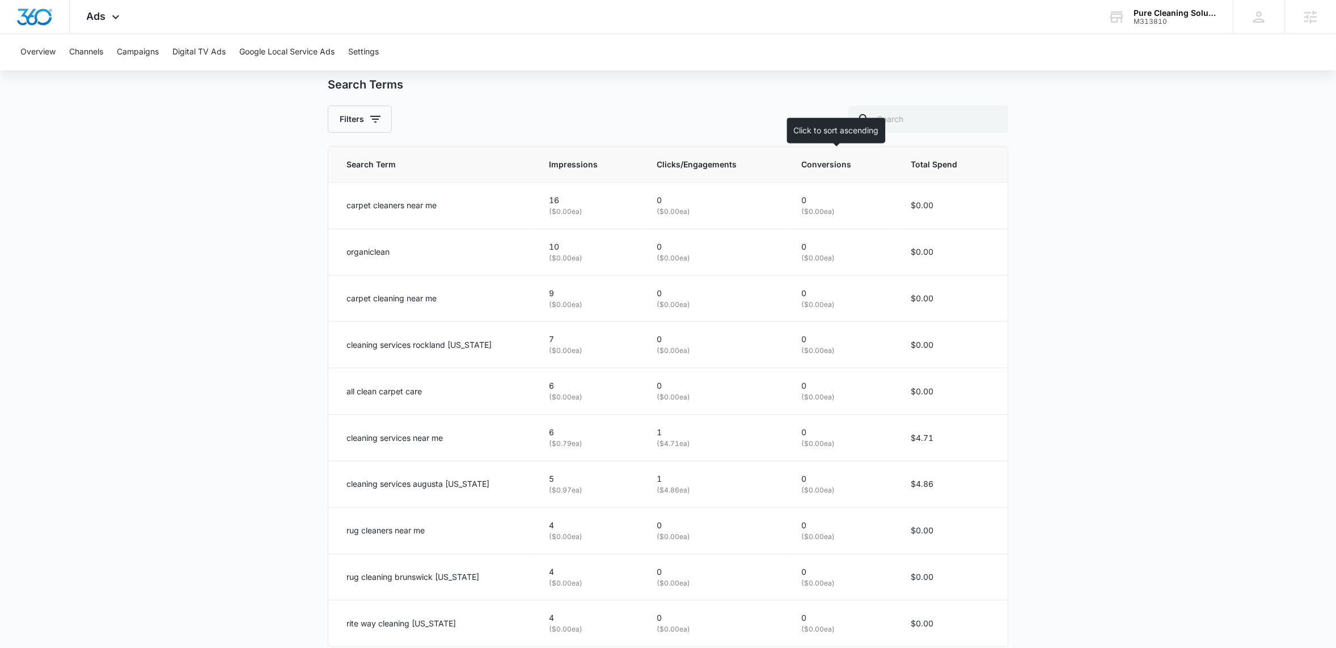
click at [820, 166] on span "Conversions" at bounding box center [834, 164] width 66 height 12
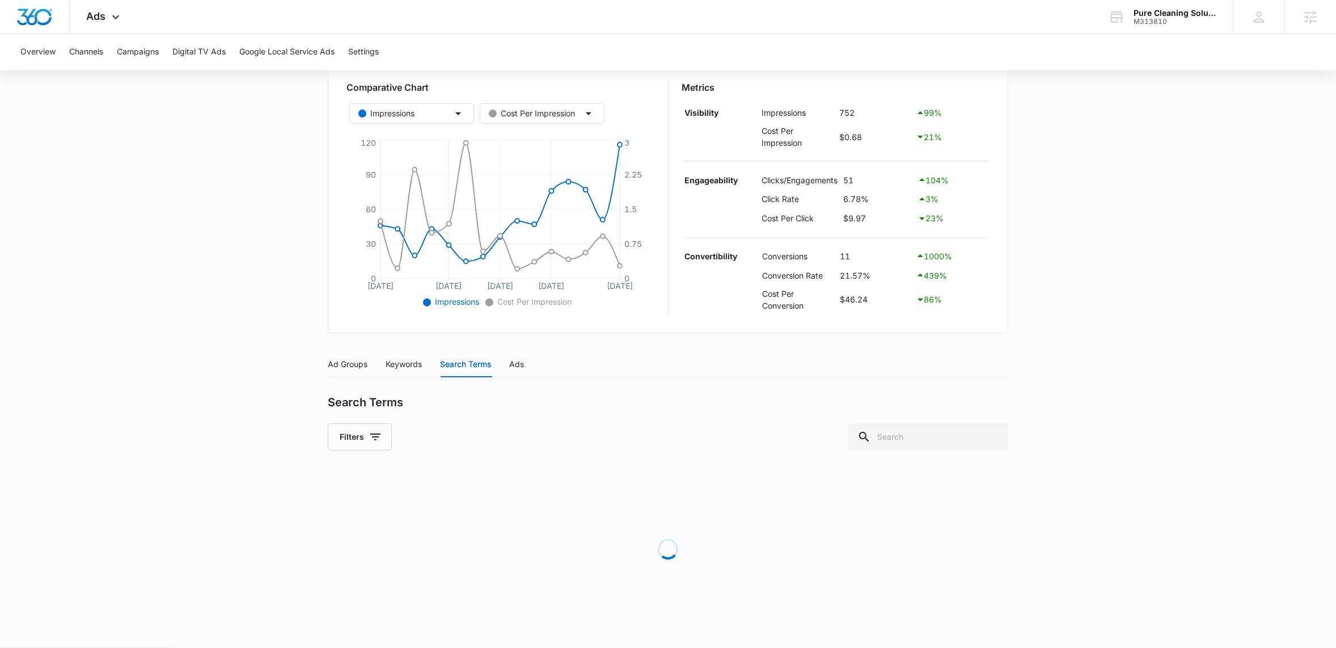
scroll to position [509, 0]
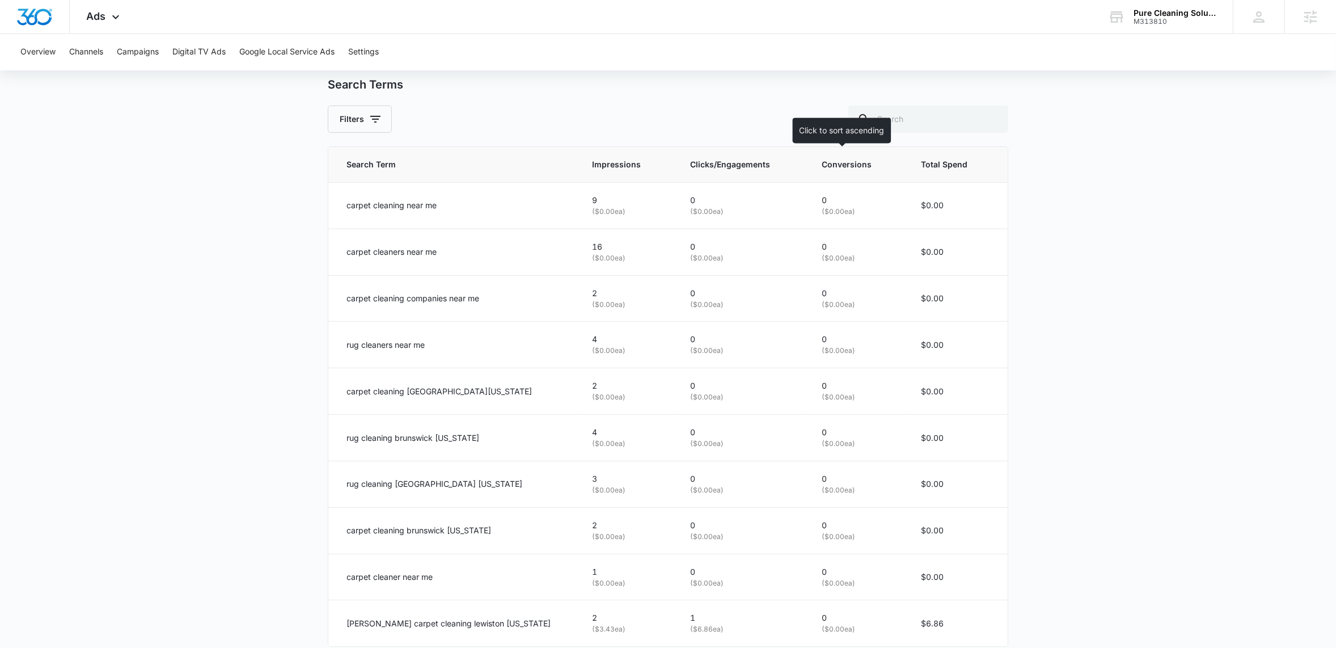
click at [835, 163] on span "Conversions" at bounding box center [850, 164] width 56 height 12
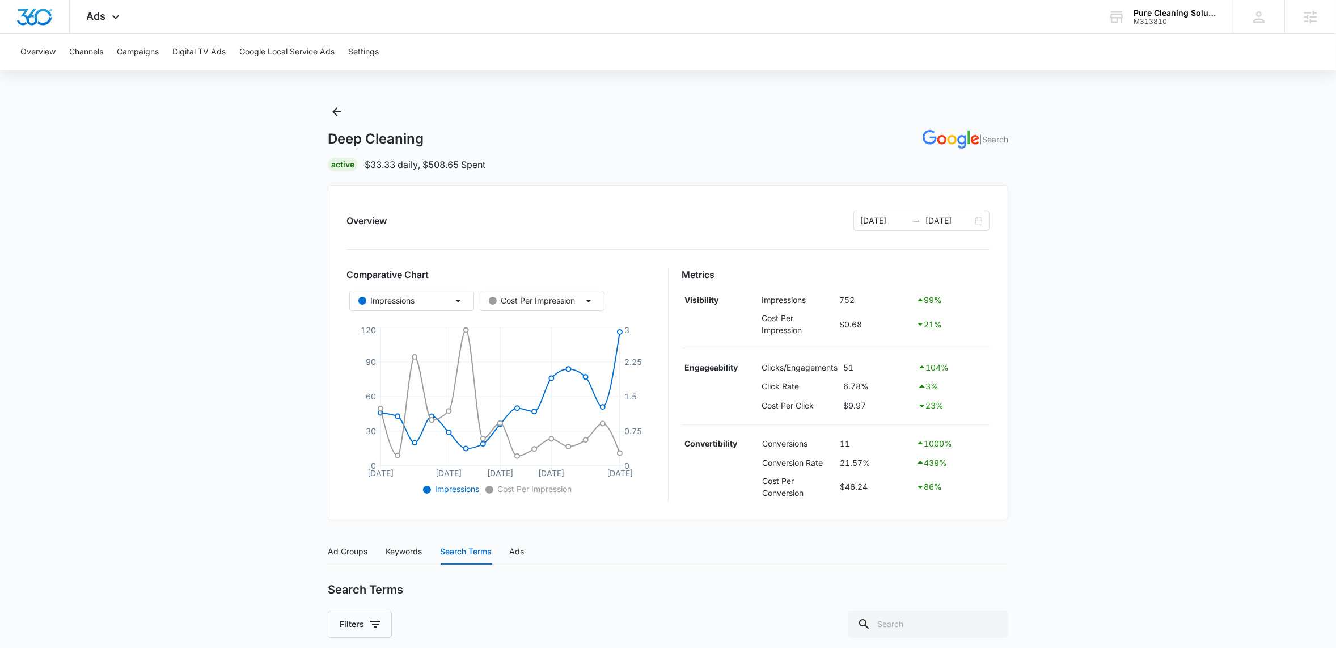
scroll to position [6, 0]
click at [340, 112] on icon "Back" at bounding box center [337, 110] width 14 height 14
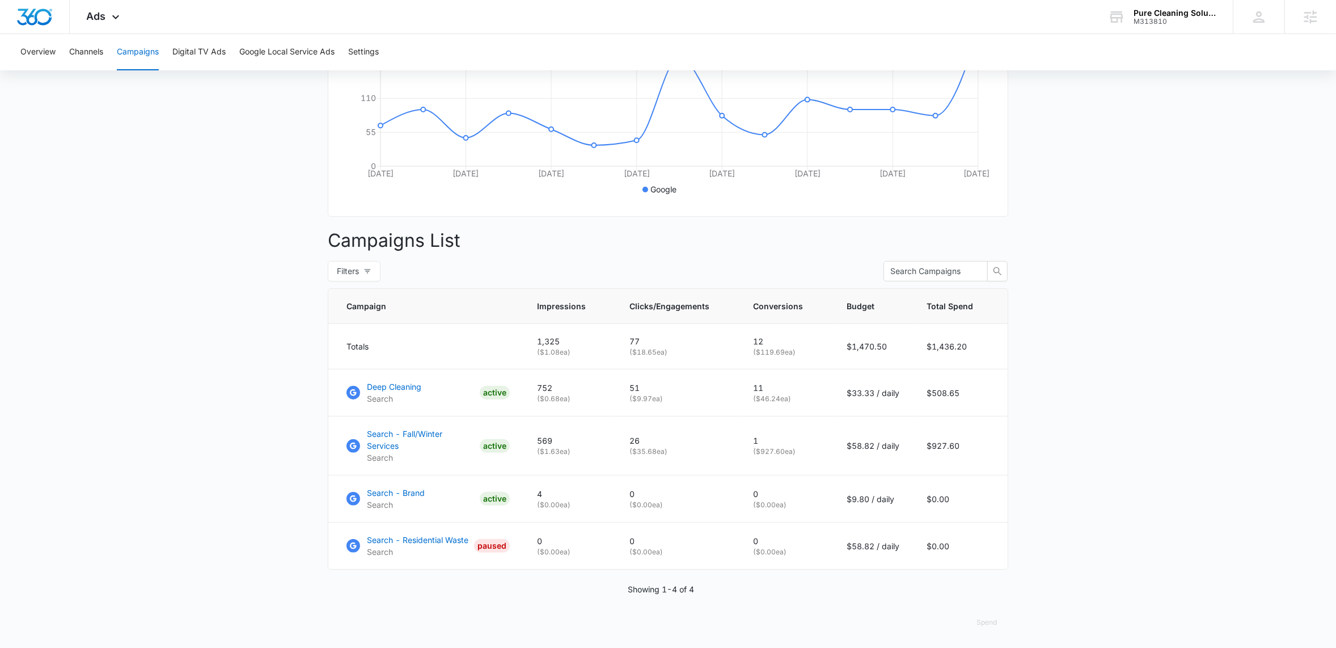
scroll to position [267, 0]
click at [236, 373] on main "Campaigns Filters [DATE] [DATE] Overall Results Impressions 1.3k 10.32% 1.2k pr…" at bounding box center [668, 244] width 1336 height 808
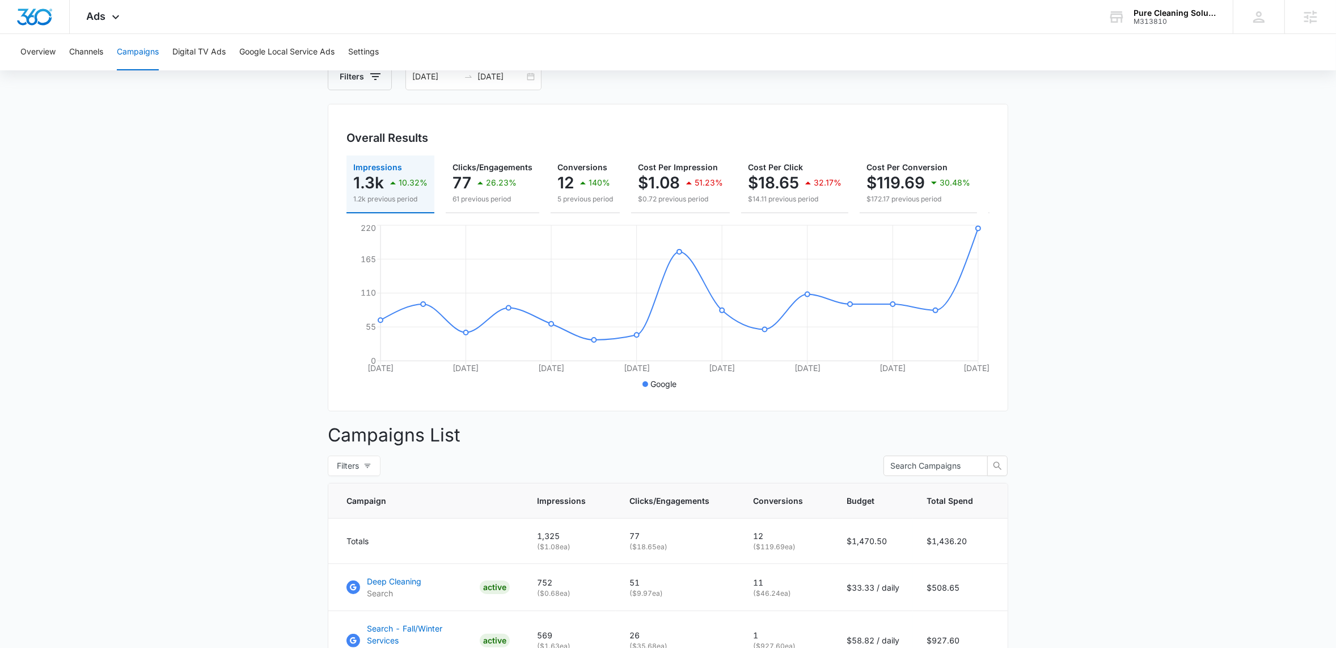
scroll to position [0, 0]
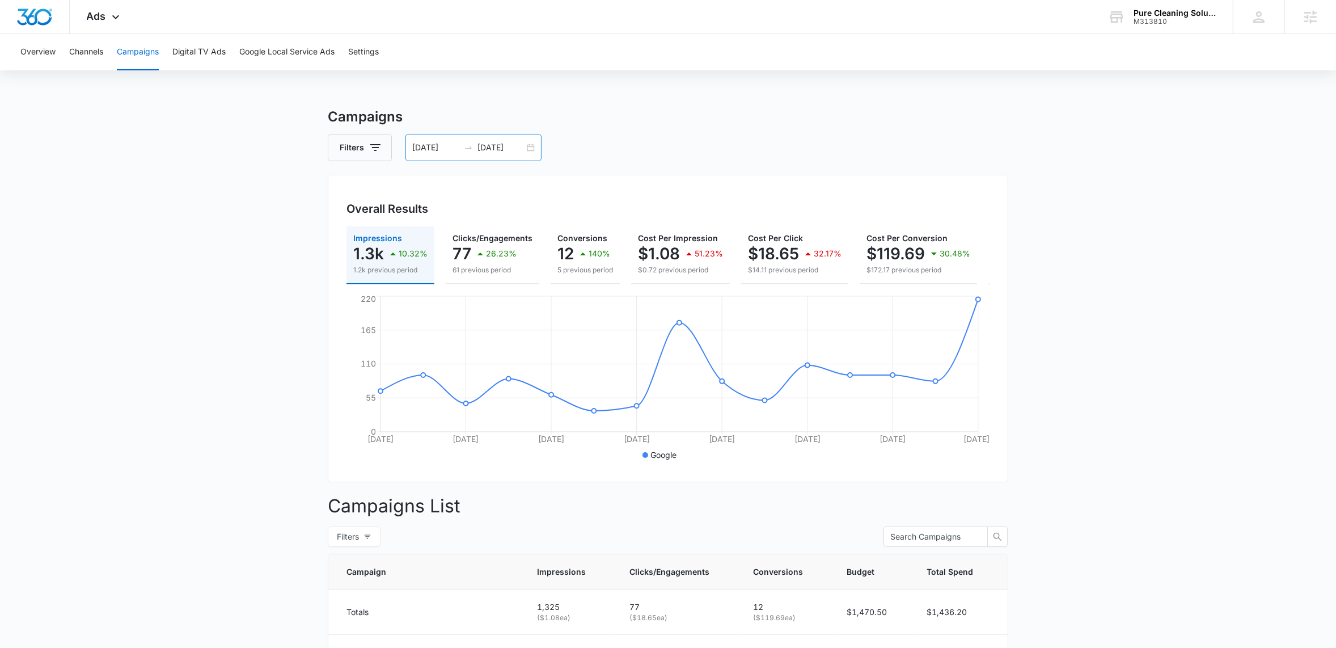
click at [529, 147] on div "09/29/2025 10/13/2025" at bounding box center [474, 147] width 136 height 27
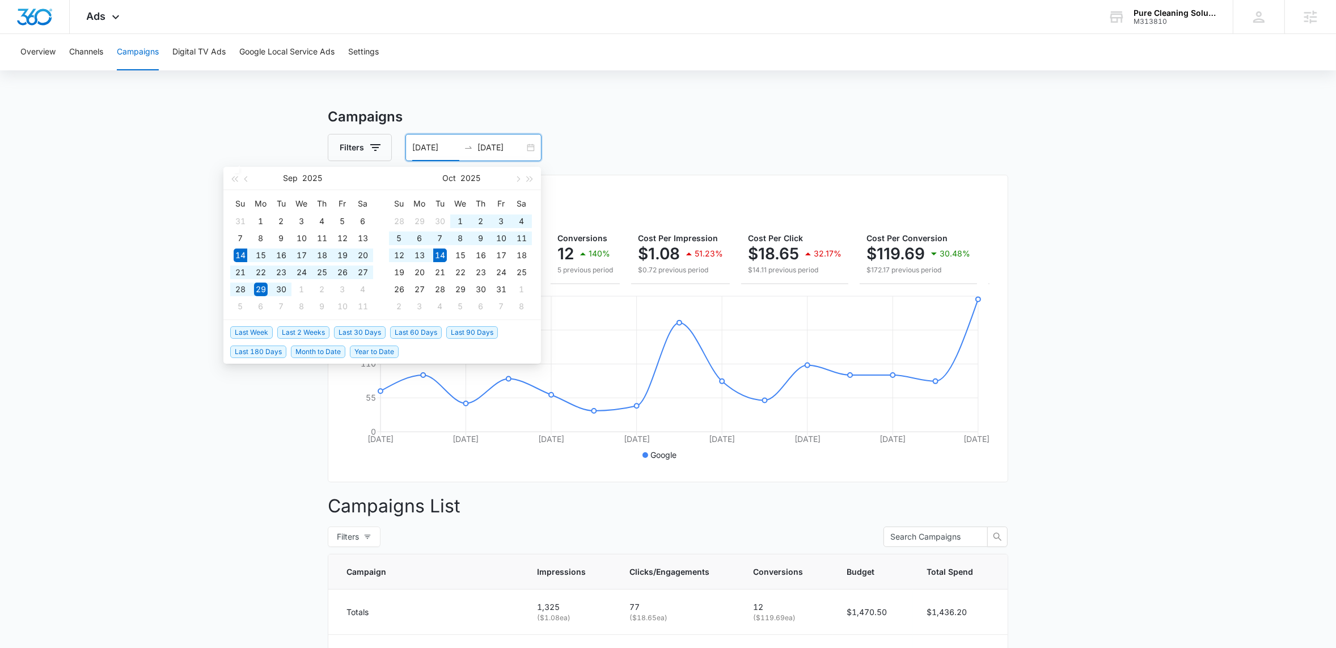
click at [356, 330] on span "Last 30 Days" at bounding box center [360, 332] width 52 height 12
type input "09/14/2025"
type input "10/14/2025"
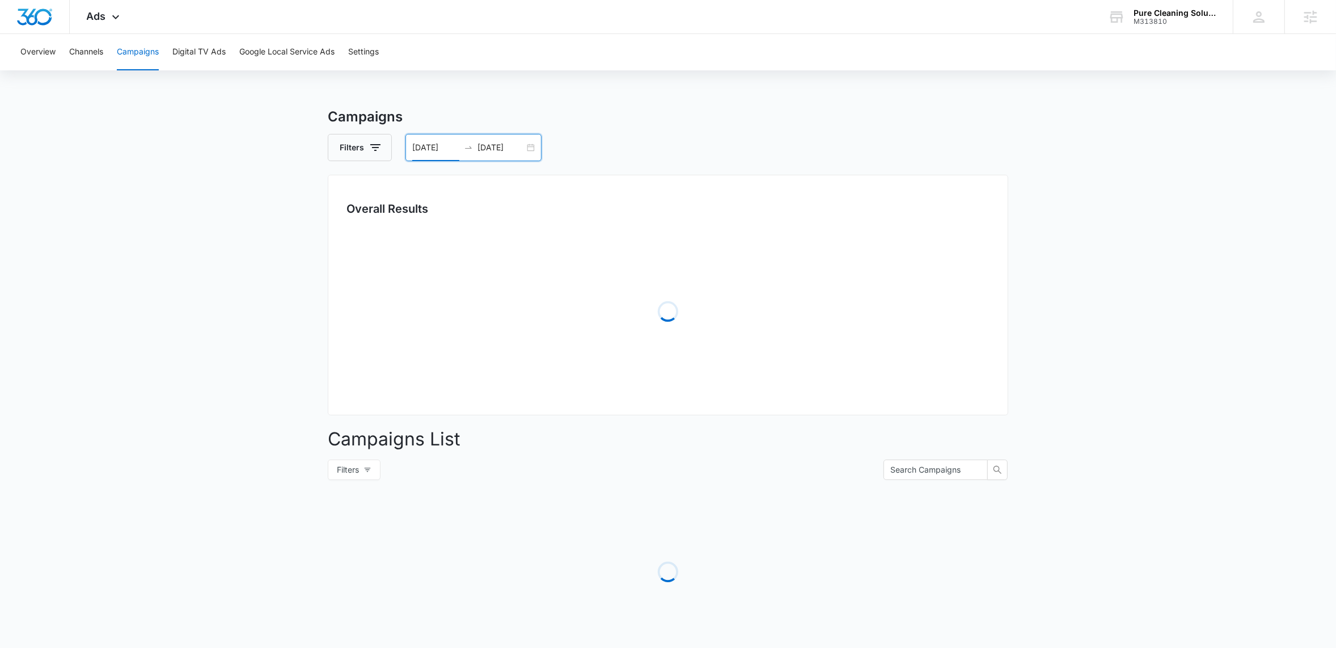
click at [179, 382] on main "Campaigns Filters 09/14/2025 10/14/2025 Overall Results Loading Campaigns List …" at bounding box center [668, 402] width 1336 height 591
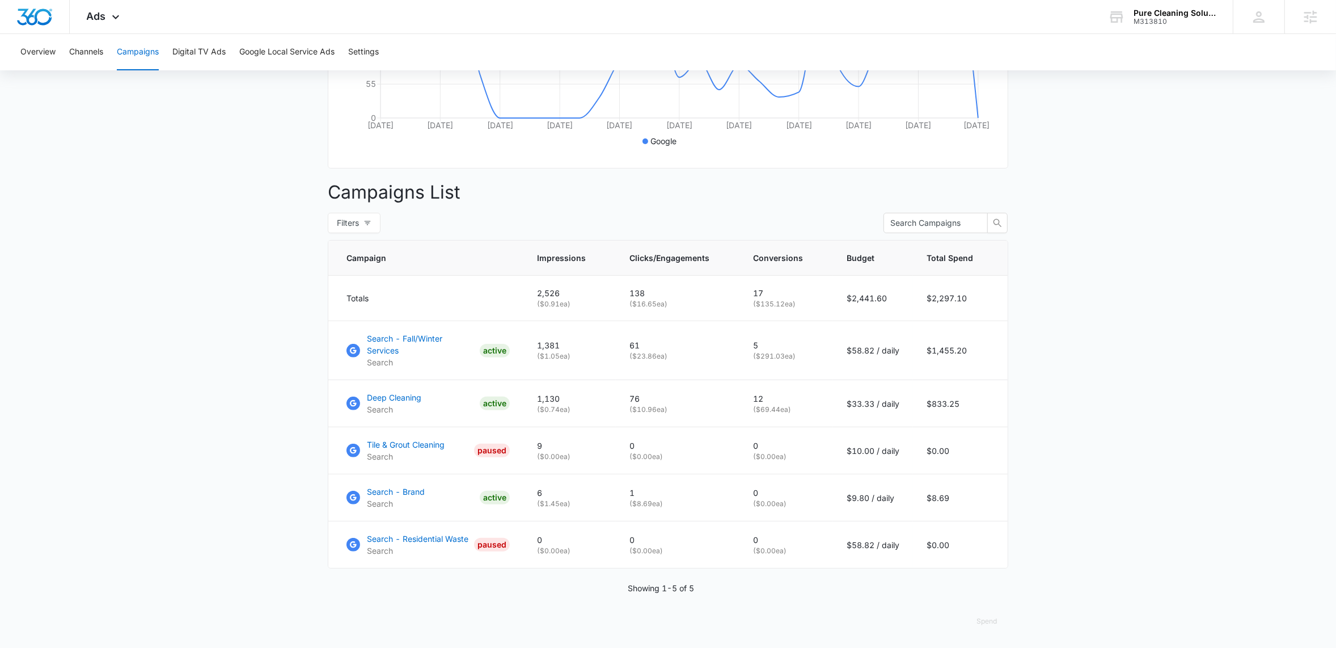
scroll to position [311, 0]
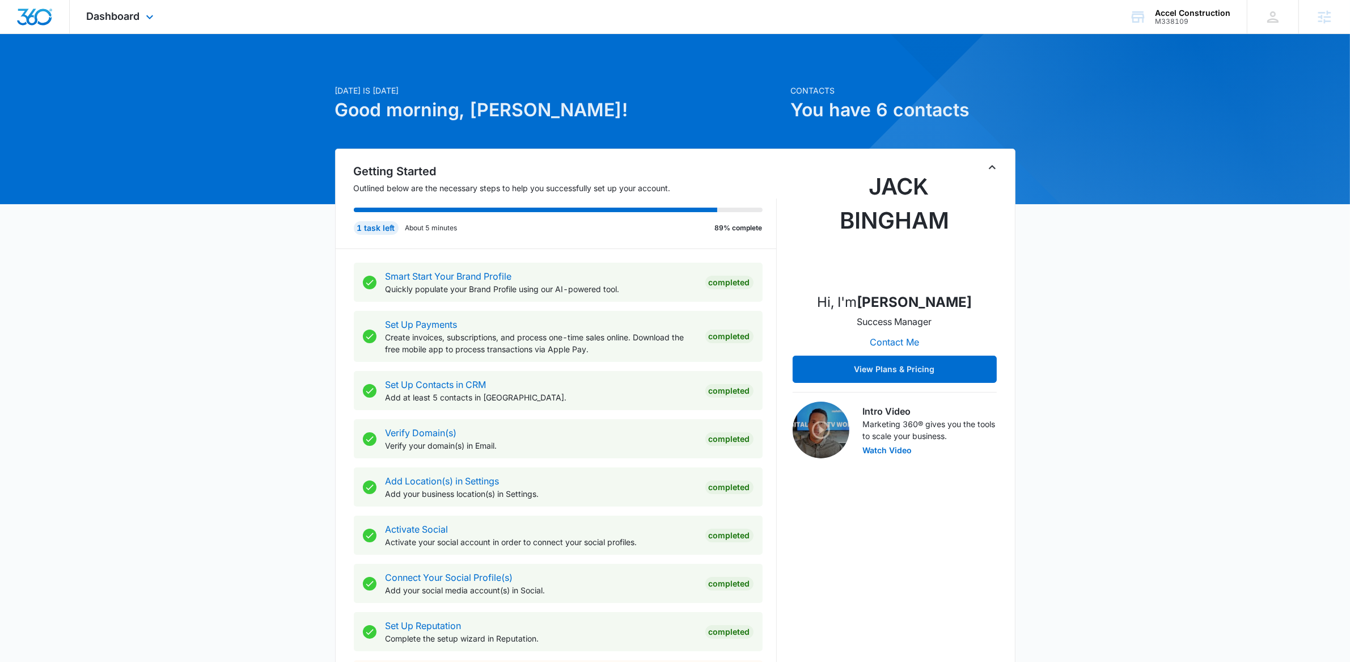
click at [133, 9] on div "Dashboard Apps Reputation Websites Forms CRM Email Social Payments POS Content …" at bounding box center [122, 16] width 104 height 33
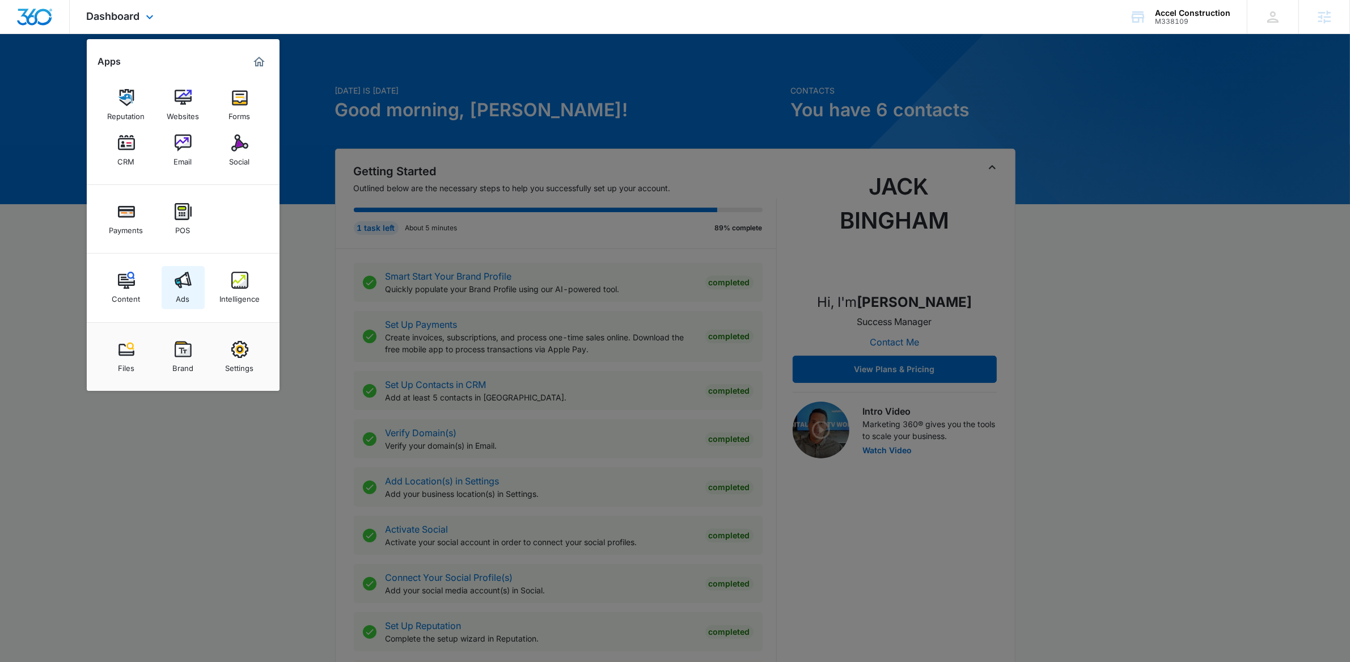
click at [178, 284] on img at bounding box center [183, 280] width 17 height 17
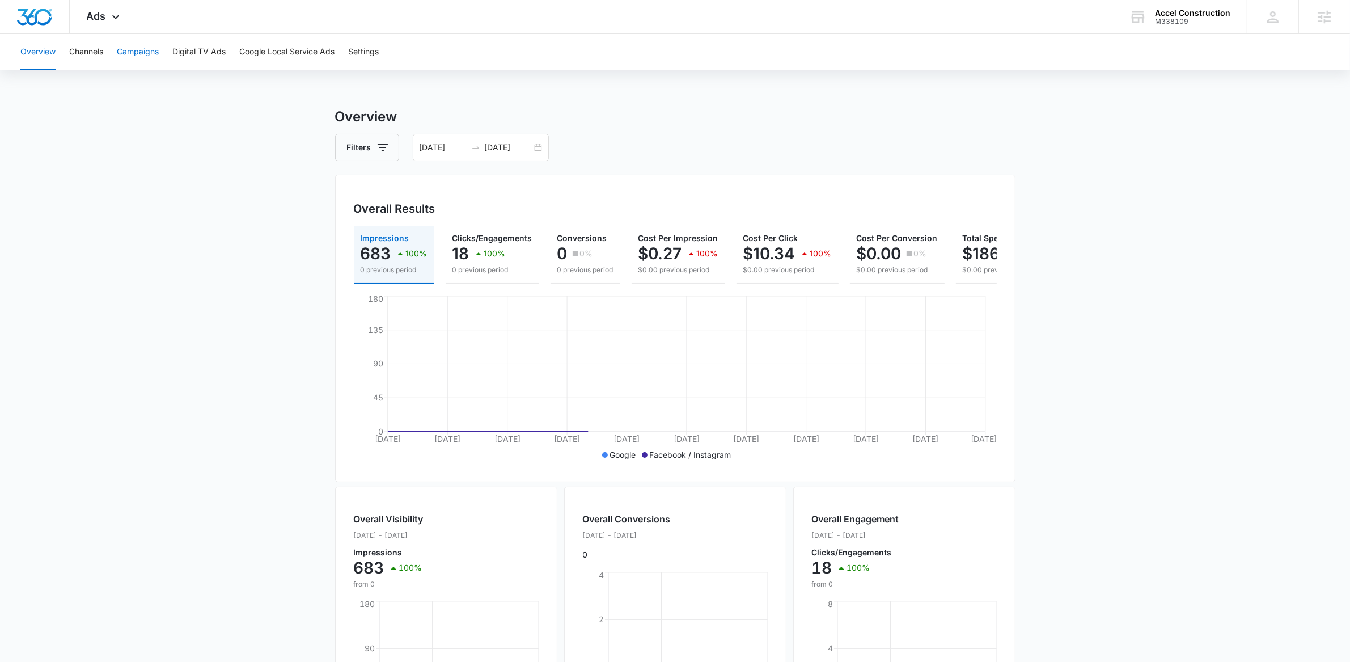
click at [133, 50] on button "Campaigns" at bounding box center [138, 52] width 42 height 36
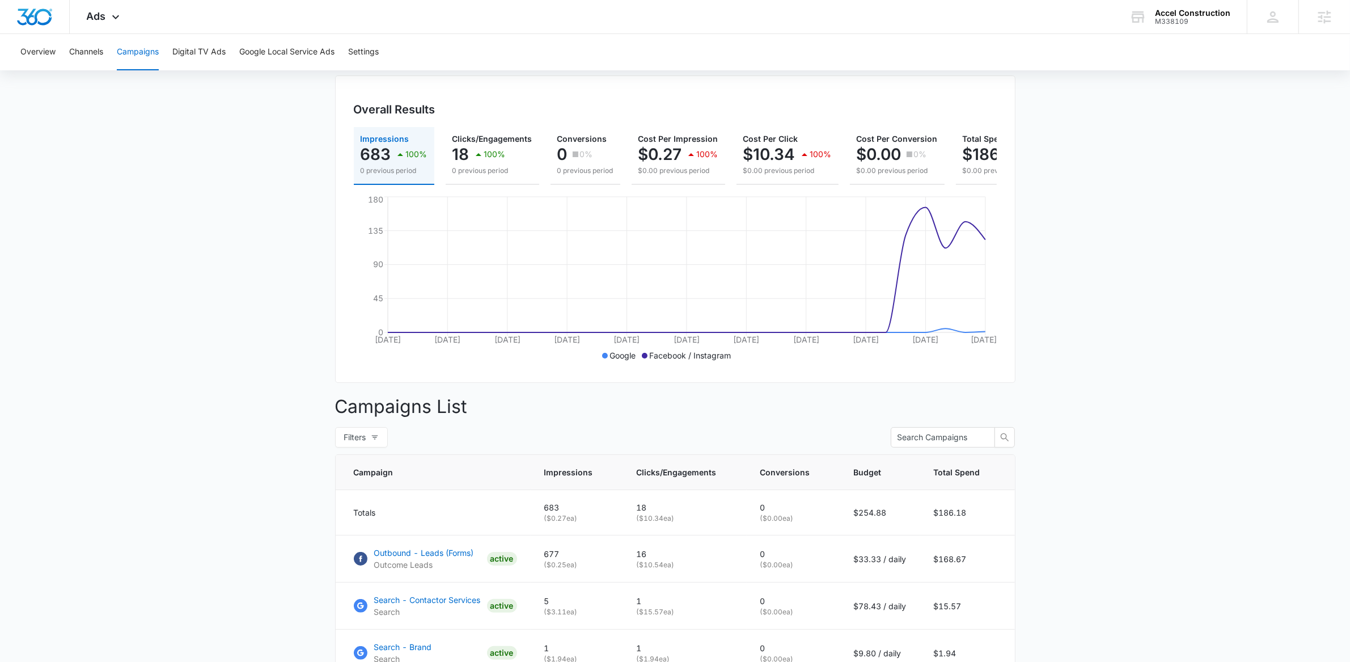
scroll to position [205, 0]
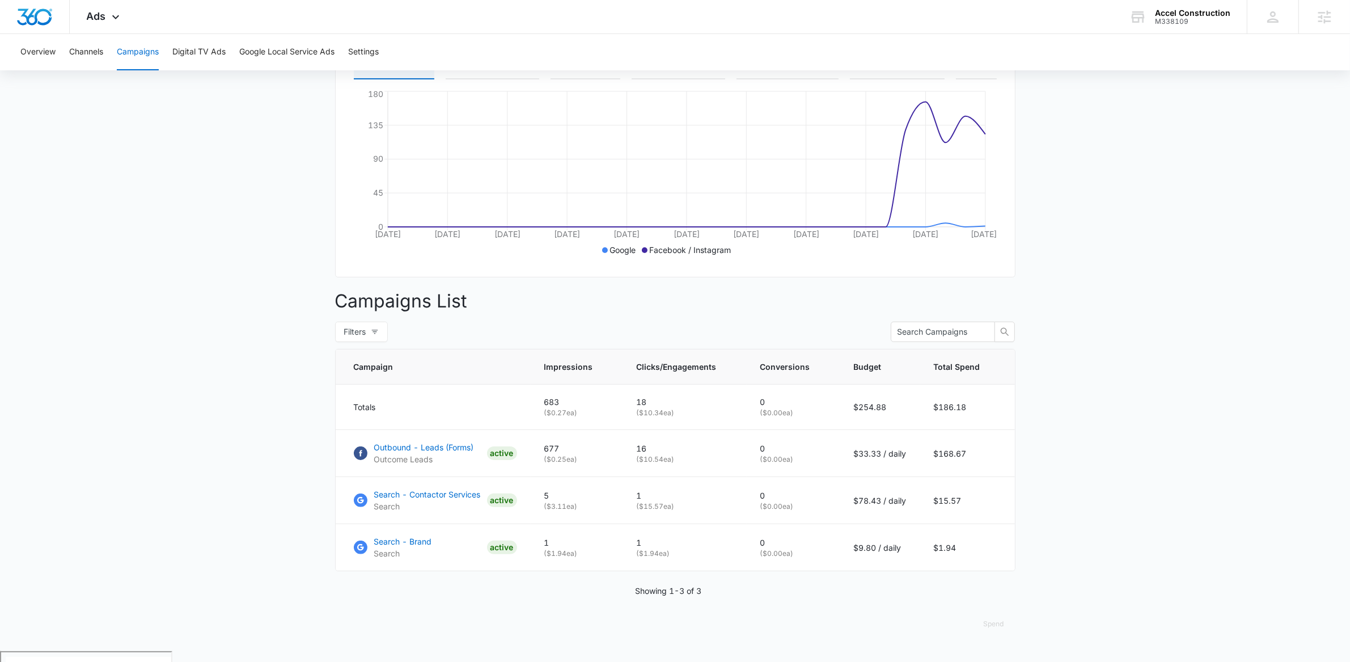
click at [179, 315] on main "Campaigns Filters 09/13/2025 10/13/2025 Overall Results Impressions 683 100% 0 …" at bounding box center [675, 276] width 1350 height 749
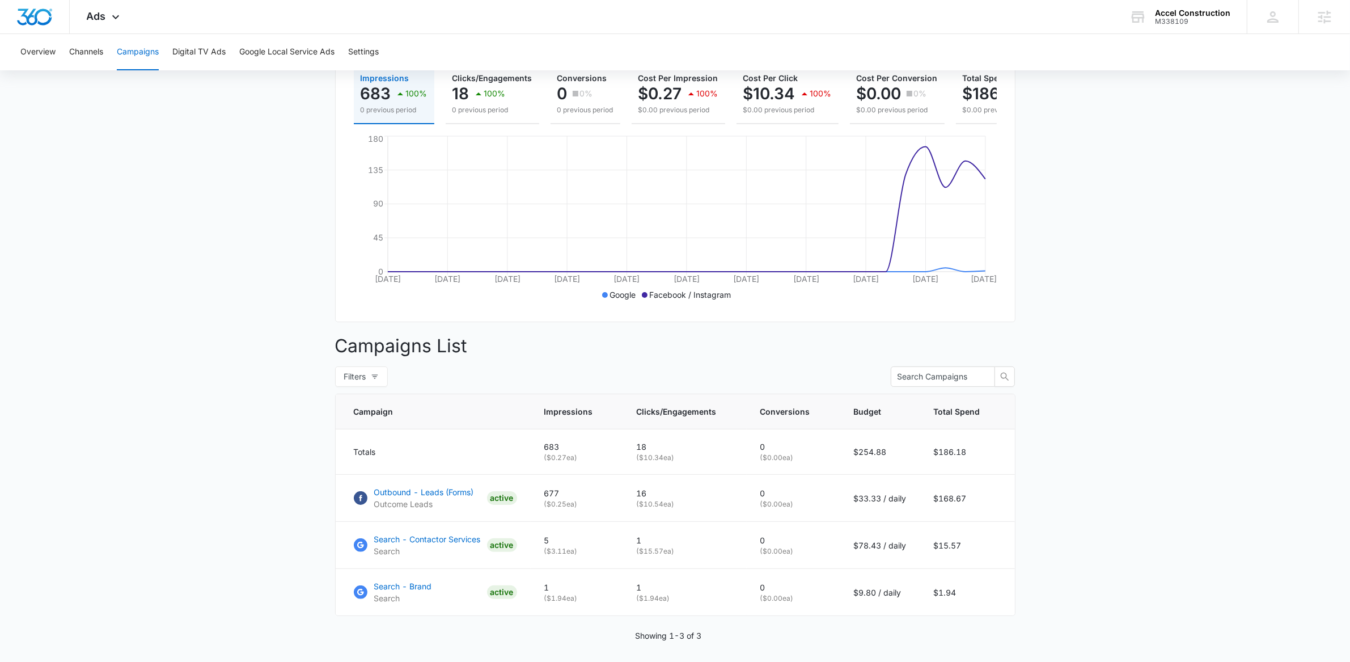
scroll to position [122, 0]
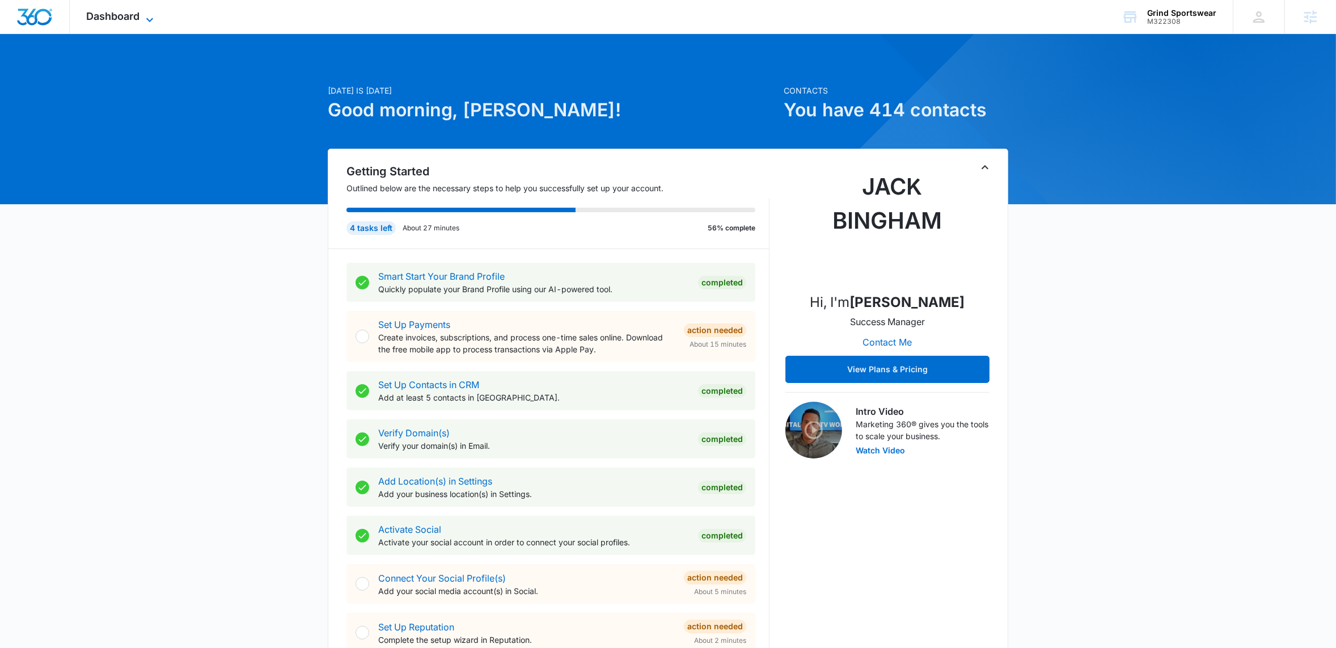
click at [150, 16] on icon at bounding box center [150, 20] width 14 height 14
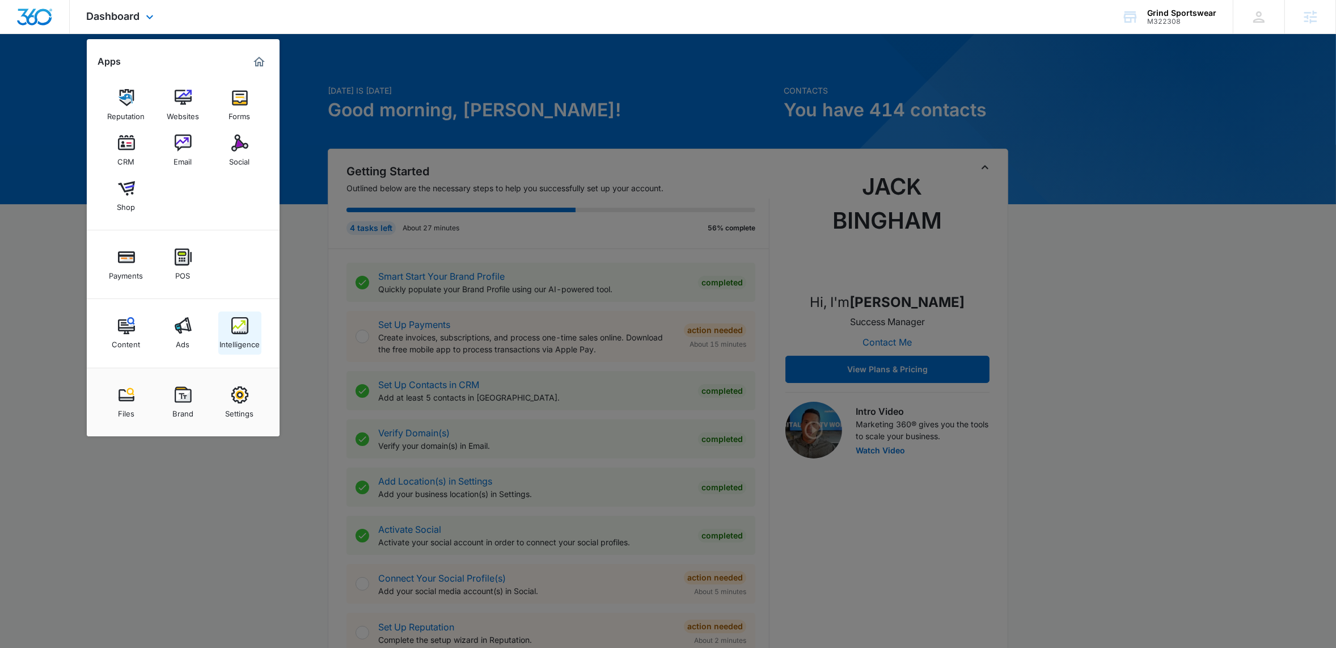
click at [241, 333] on img at bounding box center [239, 325] width 17 height 17
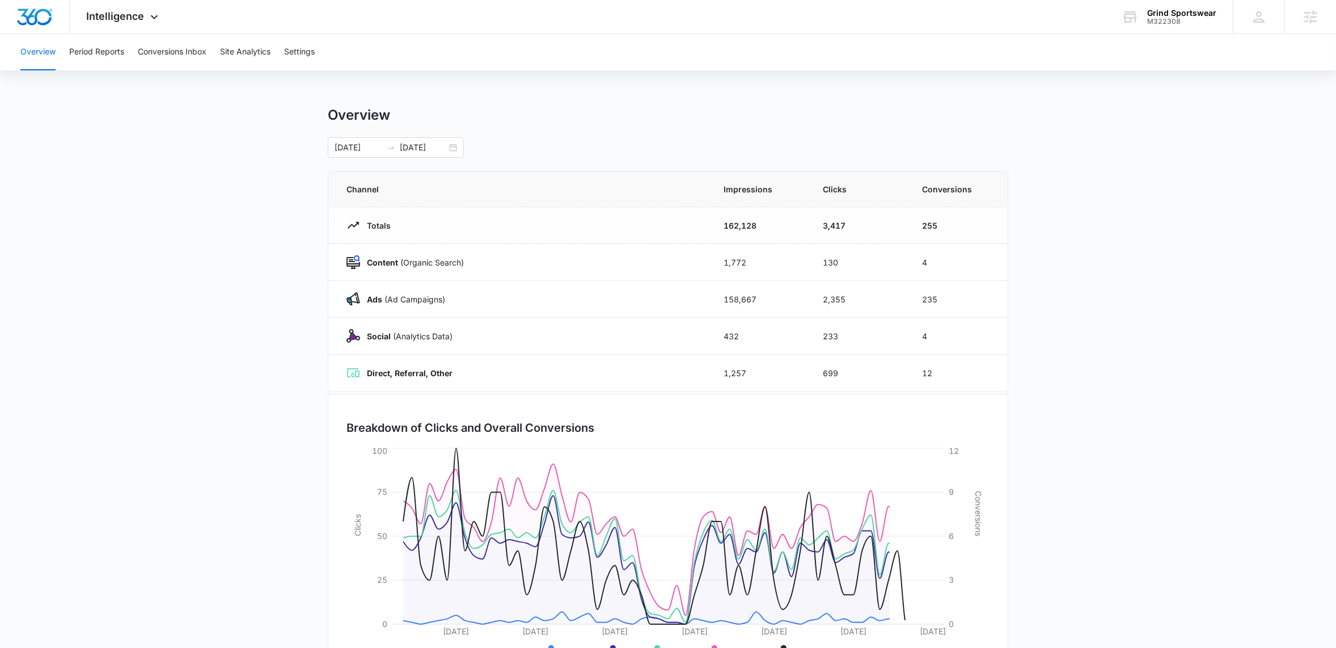
click at [188, 331] on main "Overview 07/31/2025 09/29/2025 Channel Impressions Clicks Conversions Totals 16…" at bounding box center [668, 405] width 1336 height 596
click at [459, 146] on div "07/31/2025 09/29/2025" at bounding box center [396, 144] width 136 height 20
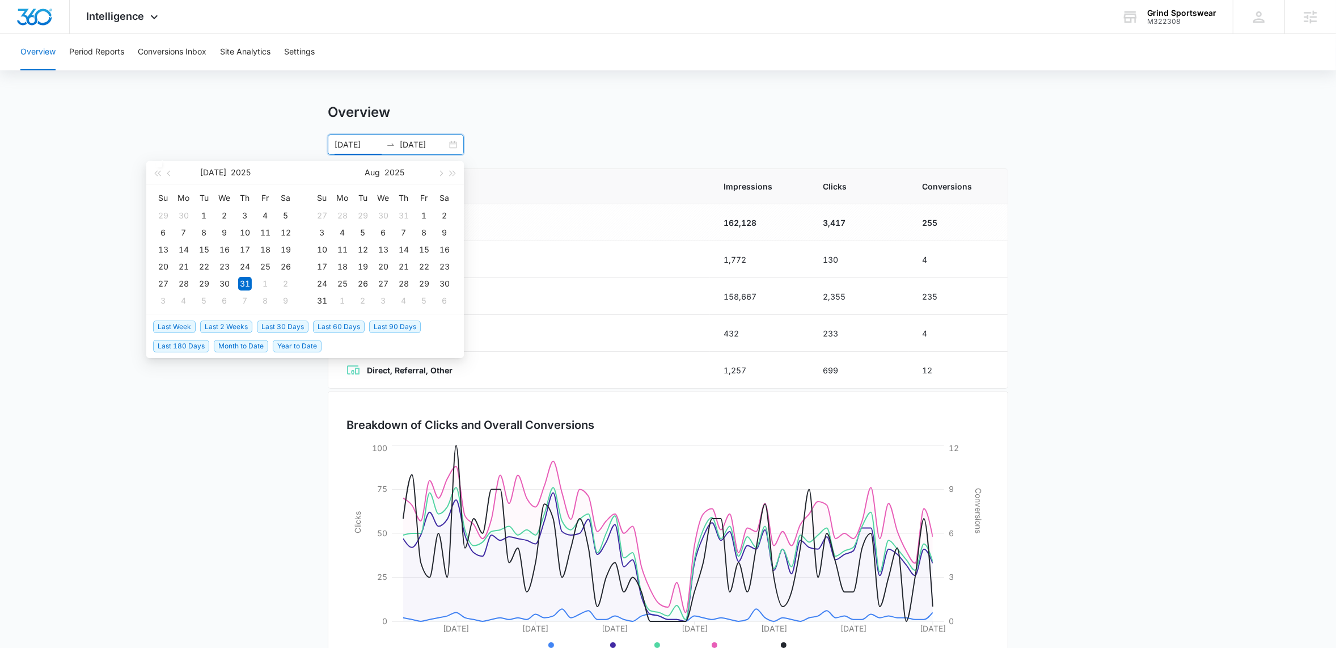
click at [288, 321] on span "Last 30 Days" at bounding box center [283, 326] width 52 height 12
type input "09/13/2025"
type input "10/13/2025"
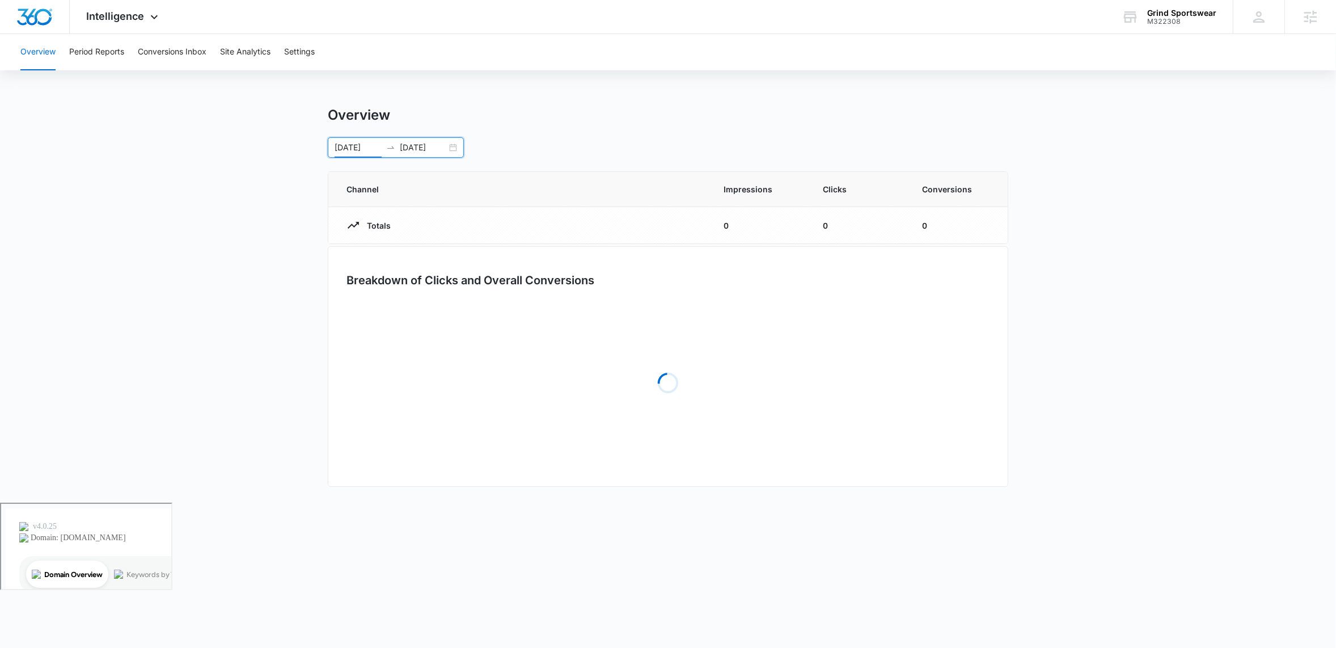
scroll to position [0, 0]
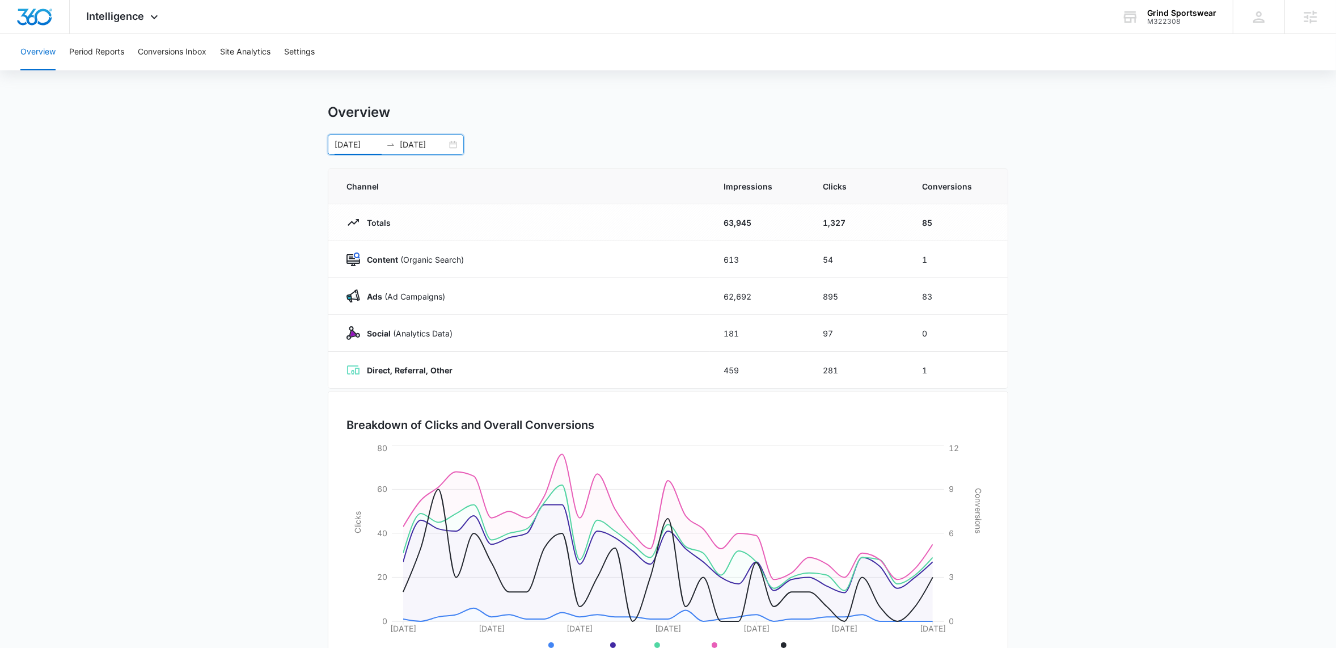
click at [158, 336] on main "Overview 09/13/2025 10/13/2025 Sep 2025 Su Mo Tu We Th Fr Sa 31 1 2 3 4 5 6 7 8…" at bounding box center [668, 402] width 1336 height 596
click at [96, 48] on button "Period Reports" at bounding box center [96, 52] width 55 height 36
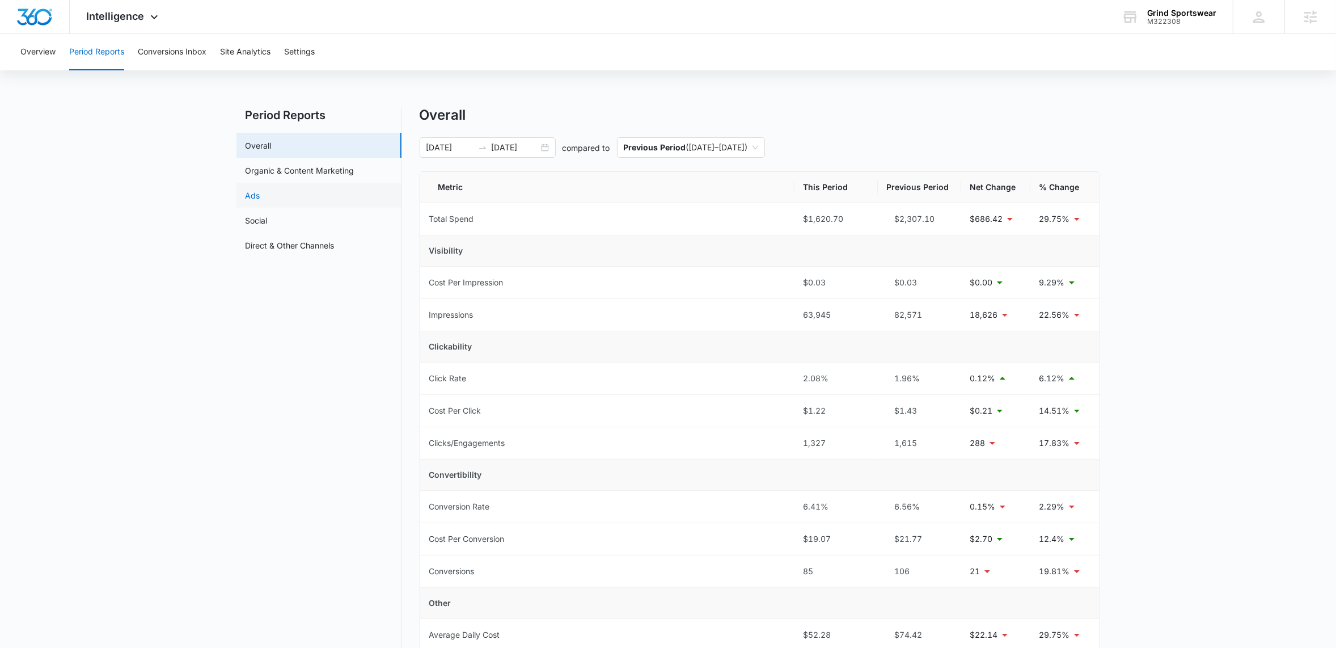
click at [260, 196] on link "Ads" at bounding box center [253, 195] width 15 height 12
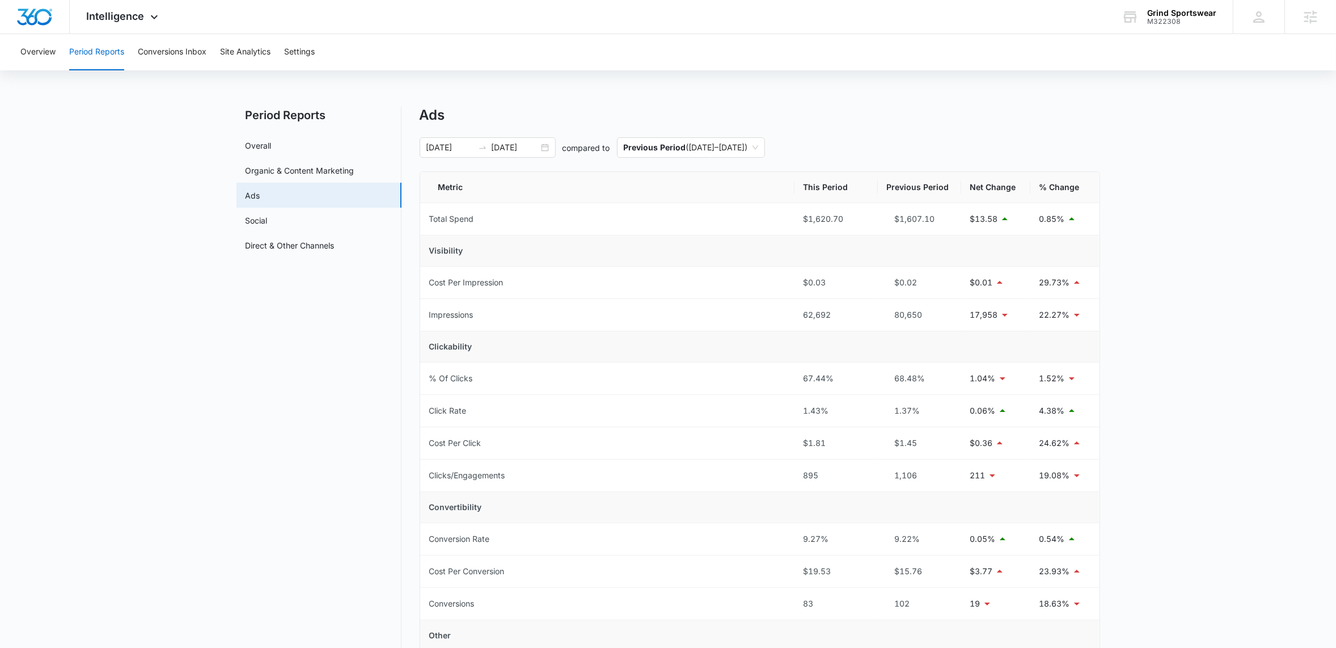
click at [141, 212] on main "Period Reports Overall Organic & Content Marketing Ads Social Direct & Other Ch…" at bounding box center [668, 470] width 1336 height 726
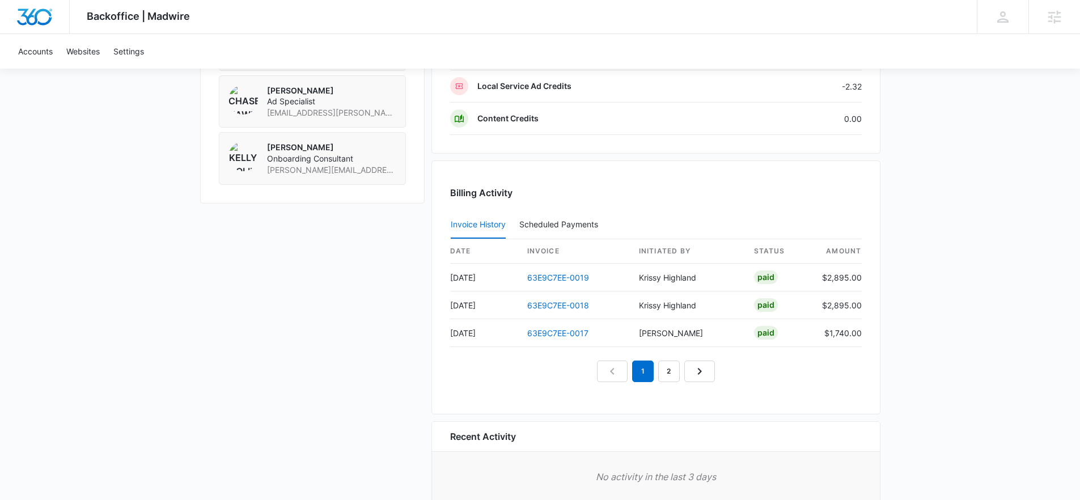
scroll to position [991, 0]
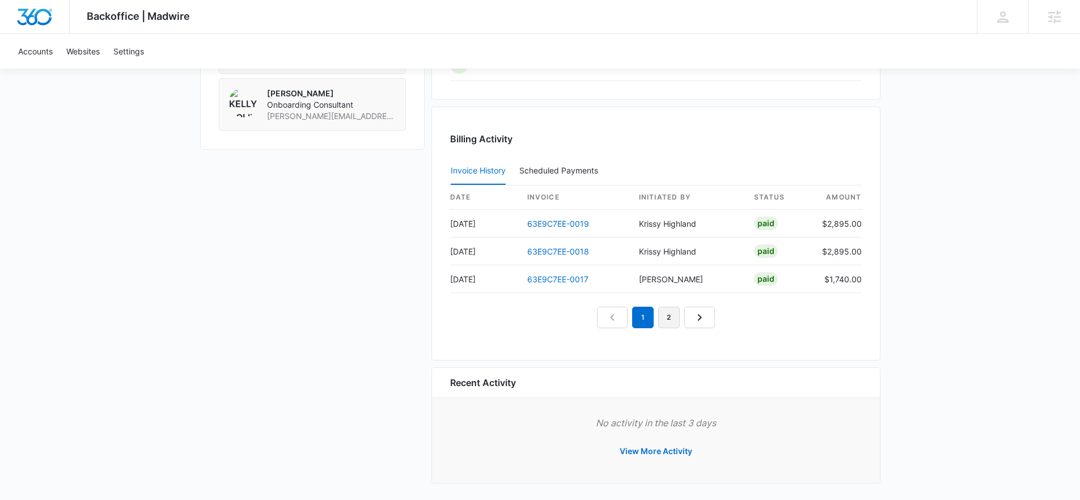
click at [668, 320] on link "2" at bounding box center [669, 318] width 22 height 22
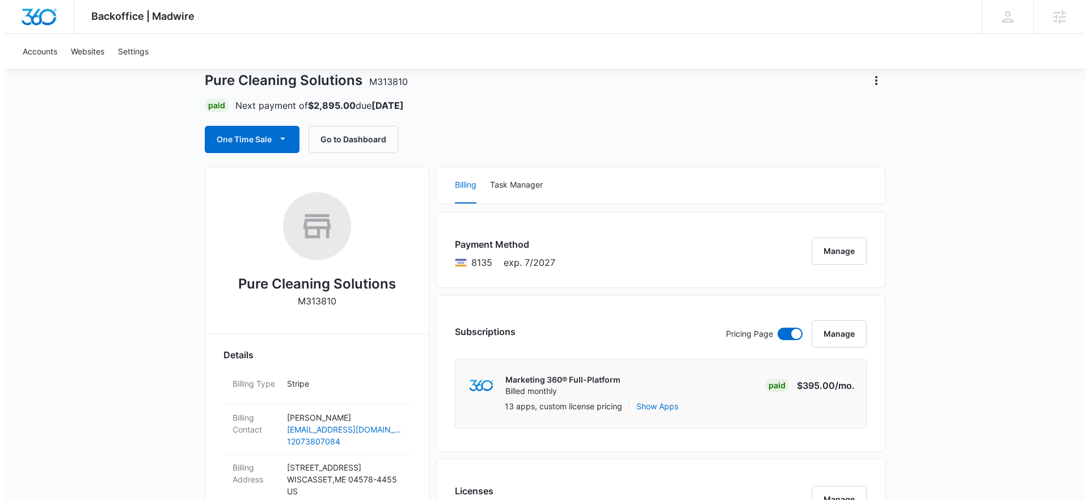
scroll to position [0, 0]
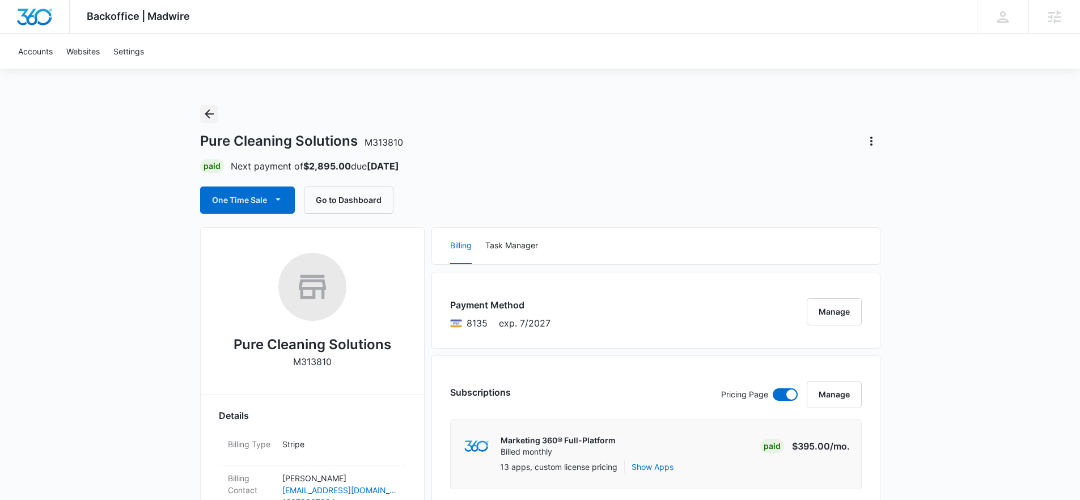
click at [203, 112] on icon "Back" at bounding box center [209, 114] width 14 height 14
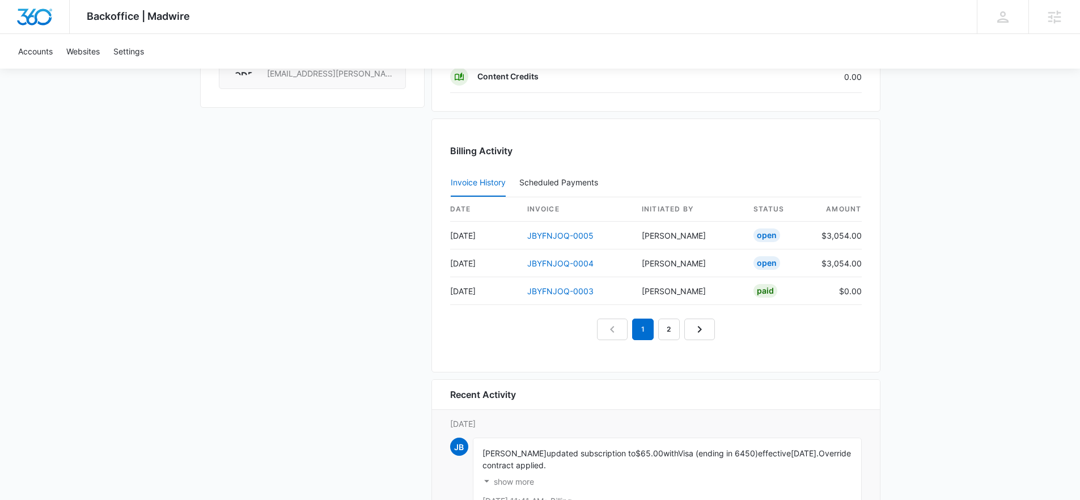
scroll to position [1118, 0]
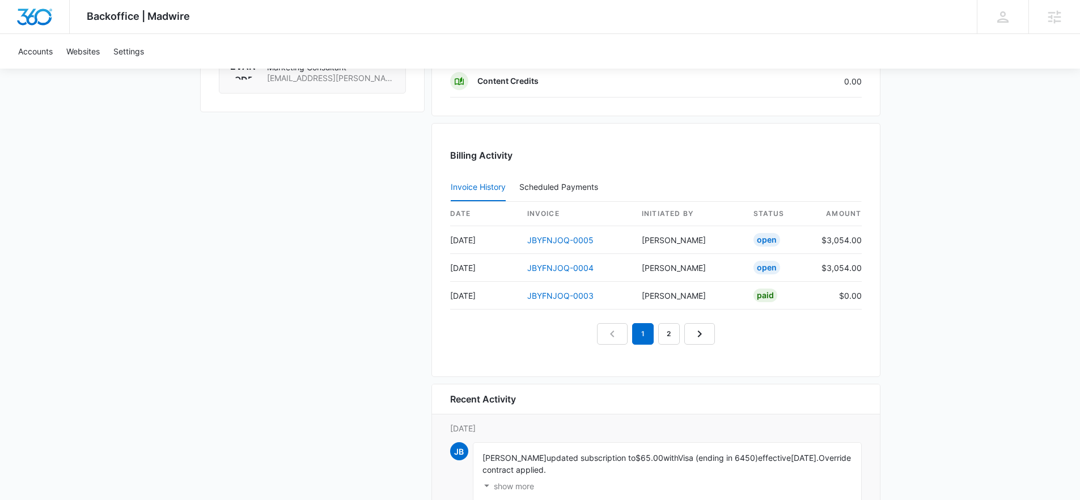
drag, startPoint x: 829, startPoint y: 268, endPoint x: 848, endPoint y: 268, distance: 19.9
click at [848, 268] on td "$3,054.00" at bounding box center [837, 268] width 49 height 28
copy td "3,054"
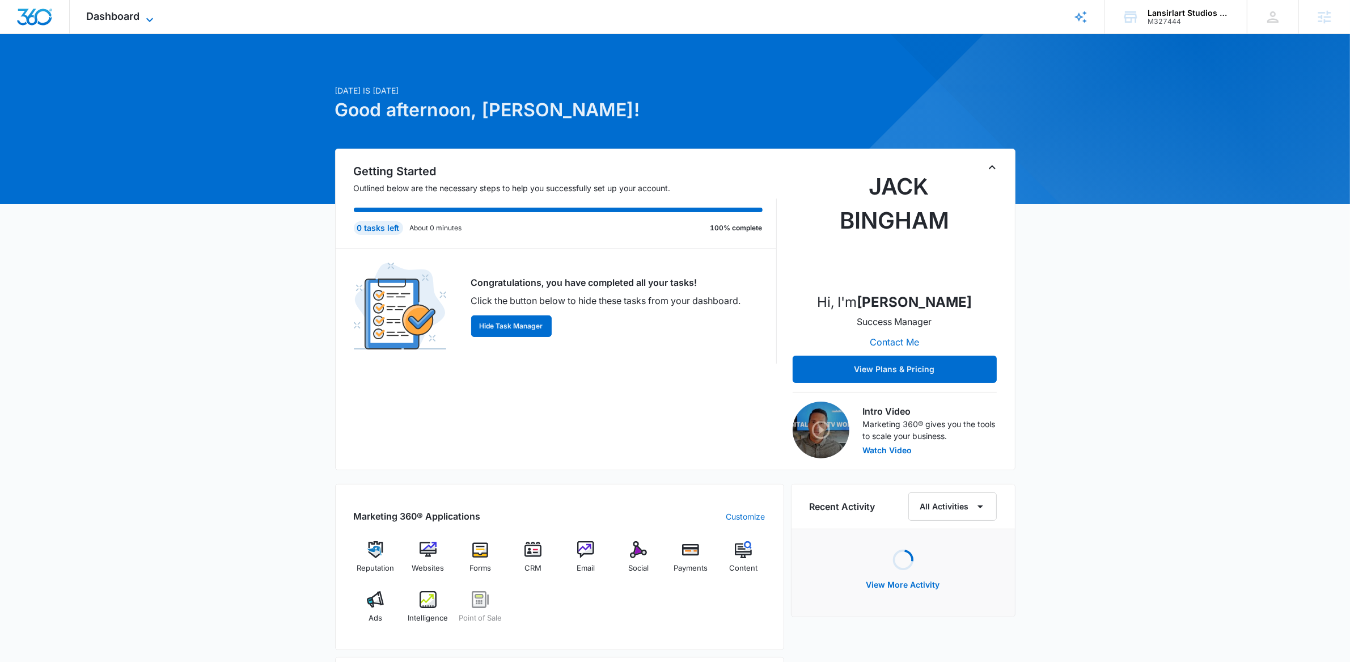
click at [146, 21] on icon at bounding box center [150, 20] width 14 height 14
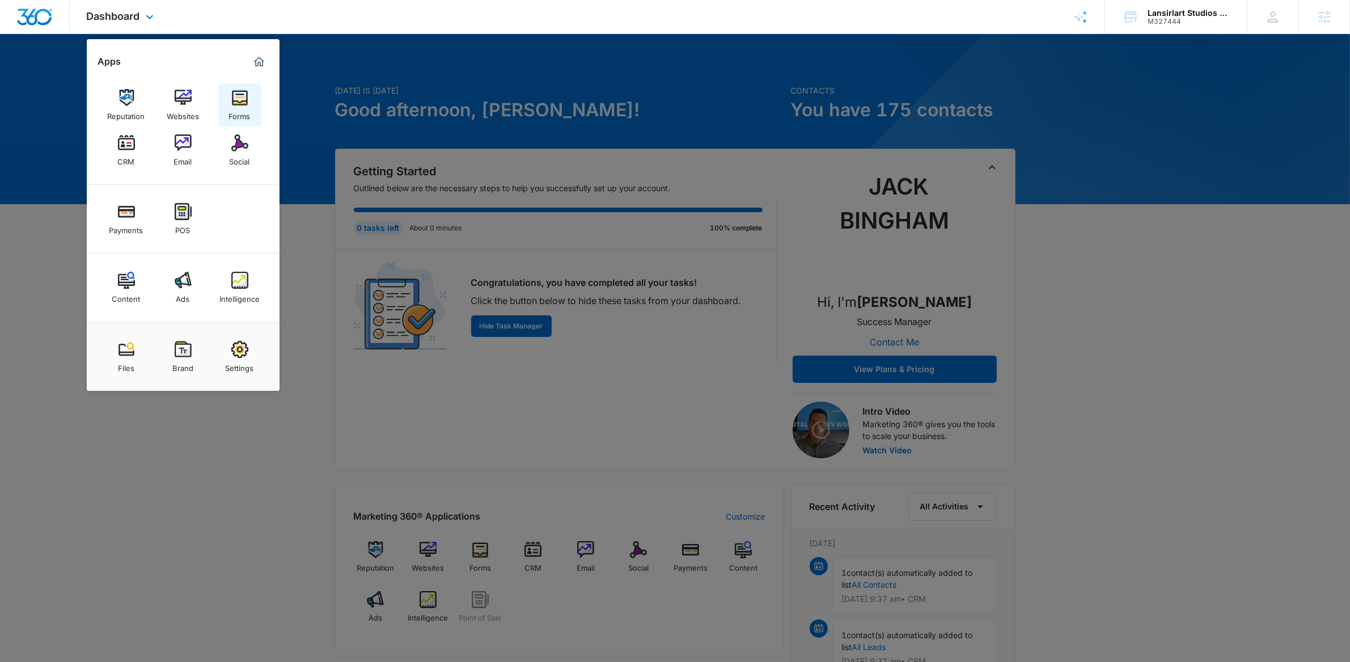
click at [248, 107] on div "Forms" at bounding box center [240, 113] width 22 height 15
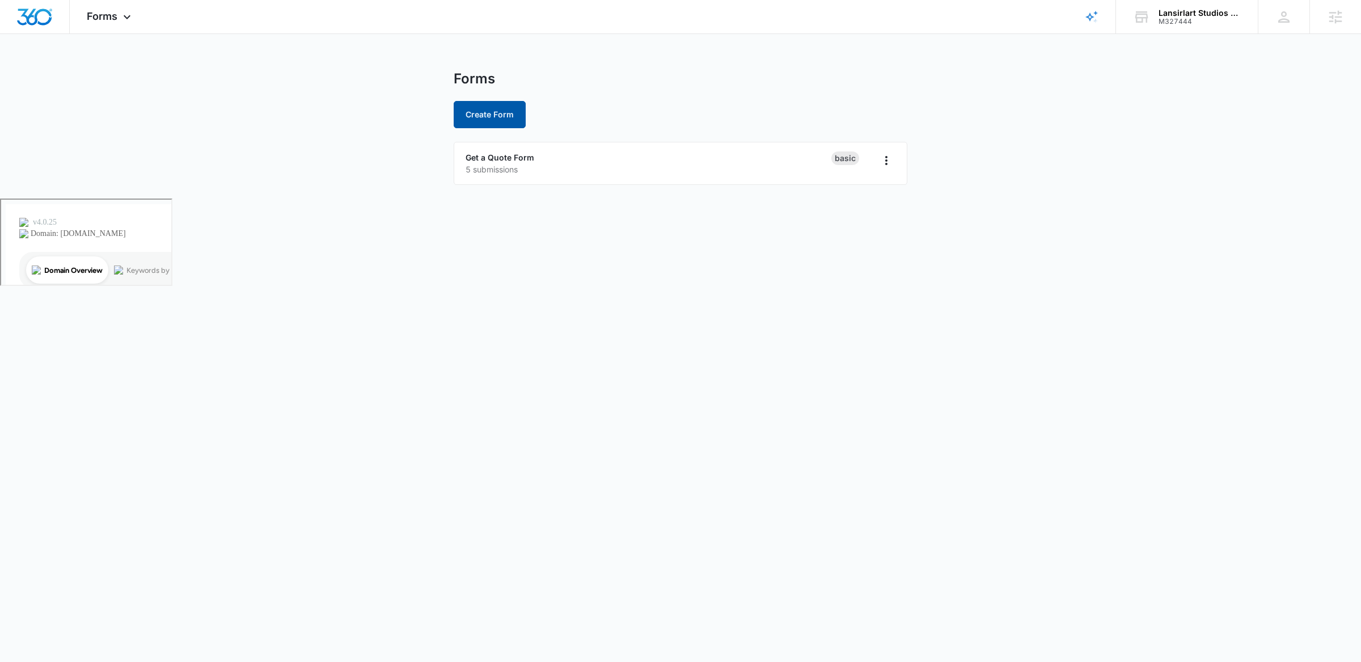
click at [491, 113] on button "Create Form" at bounding box center [490, 114] width 72 height 27
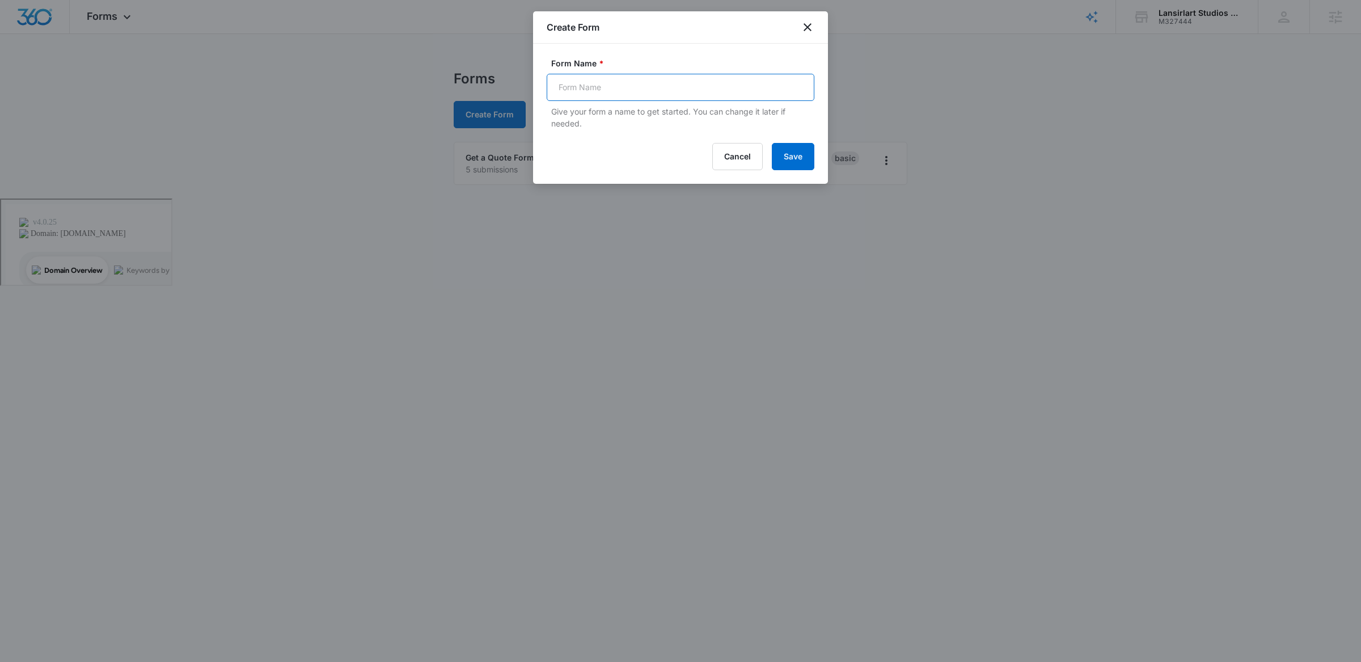
click at [596, 87] on input "Form Name *" at bounding box center [681, 87] width 268 height 27
type input "Join Our Team"
click at [789, 163] on button "Save" at bounding box center [793, 156] width 43 height 27
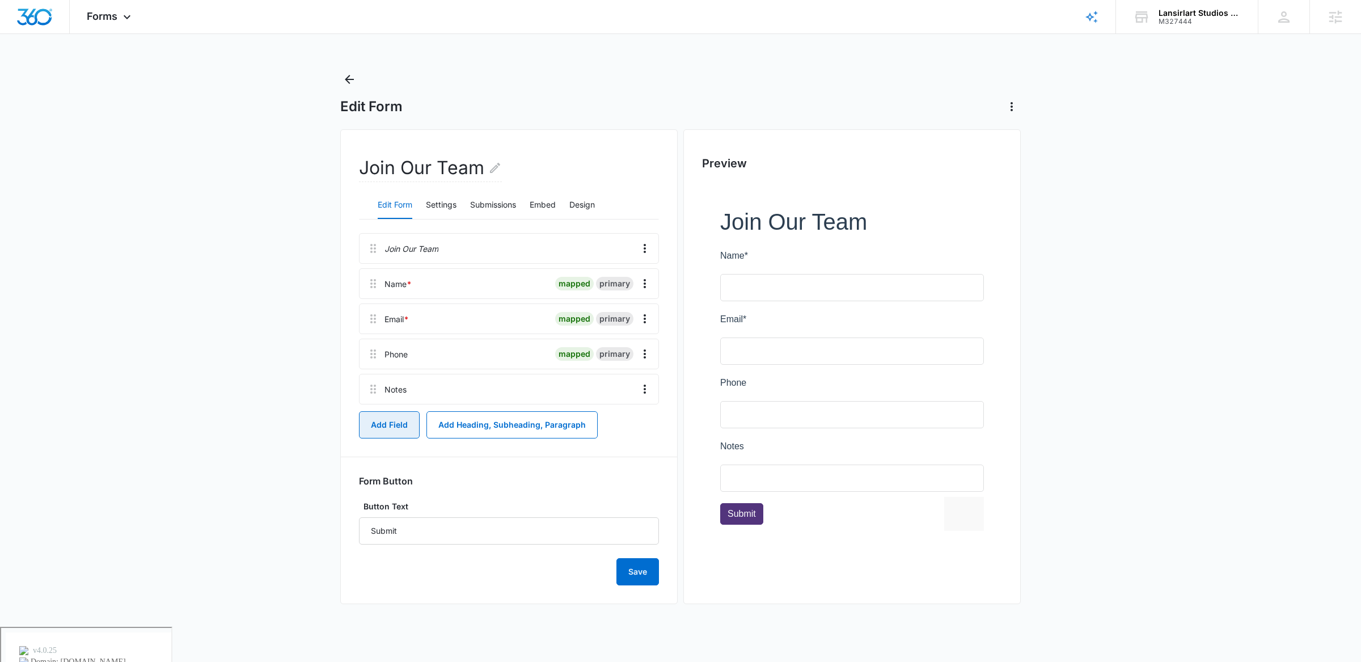
click at [381, 427] on button "Add Field" at bounding box center [389, 424] width 61 height 27
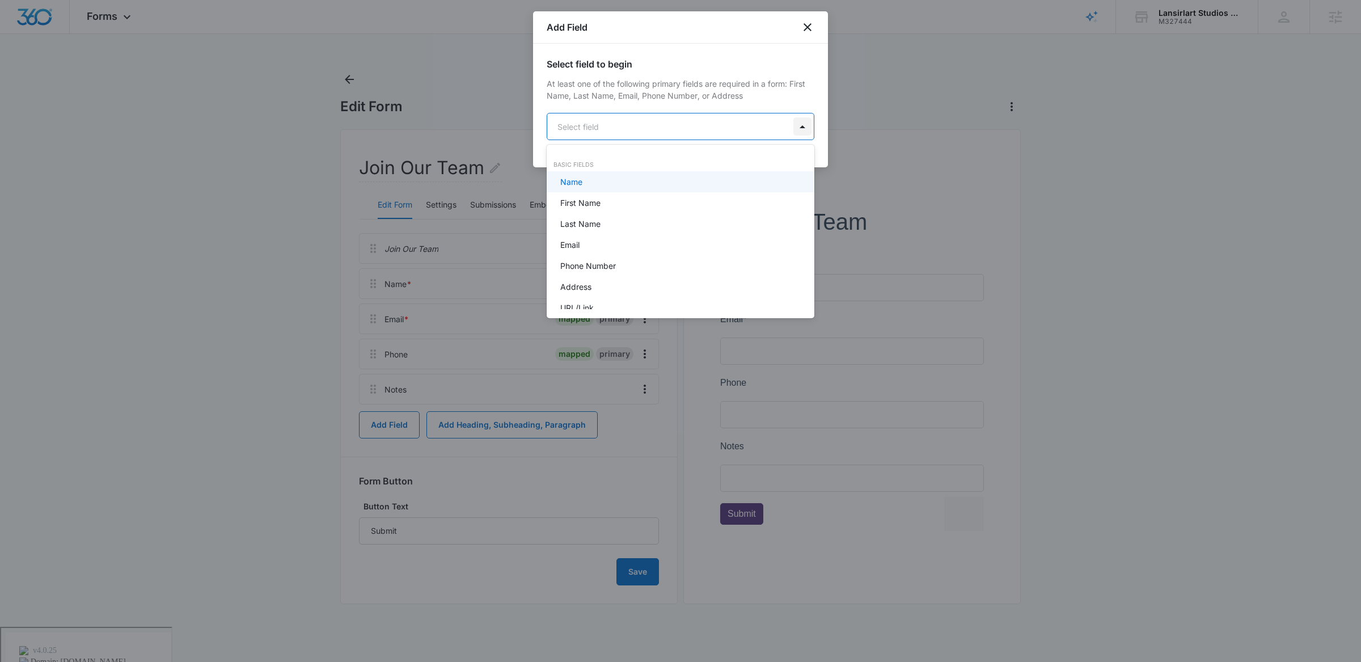
click at [805, 124] on body "Forms Apps Reputation Websites Forms CRM Email Social Payments POS Content Ads …" at bounding box center [680, 331] width 1361 height 662
click at [653, 230] on div "Checkboxes" at bounding box center [679, 227] width 238 height 12
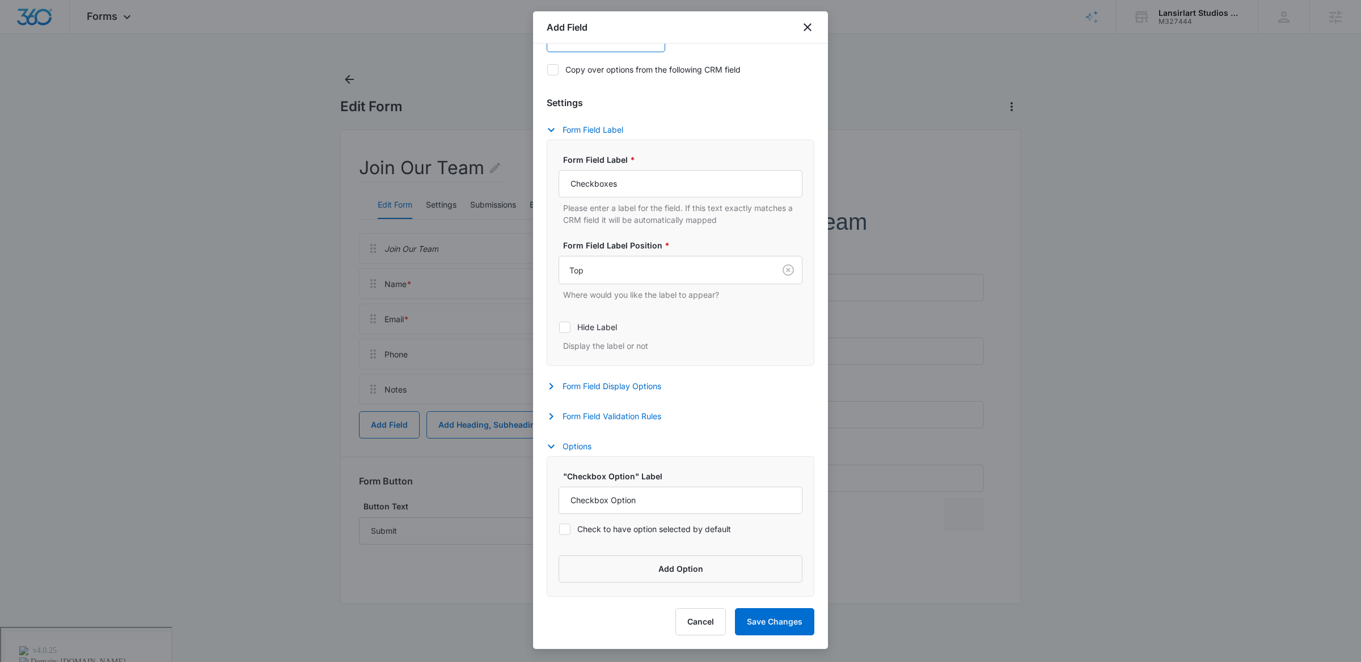
scroll to position [171, 0]
drag, startPoint x: 661, startPoint y: 497, endPoint x: 552, endPoint y: 500, distance: 108.9
click at [552, 500] on div ""Checkbox Option" Label Checkbox Option Check to have option selected by defaul…" at bounding box center [681, 526] width 268 height 141
type input "Full-time"
click at [639, 567] on button "Add Option" at bounding box center [681, 568] width 244 height 27
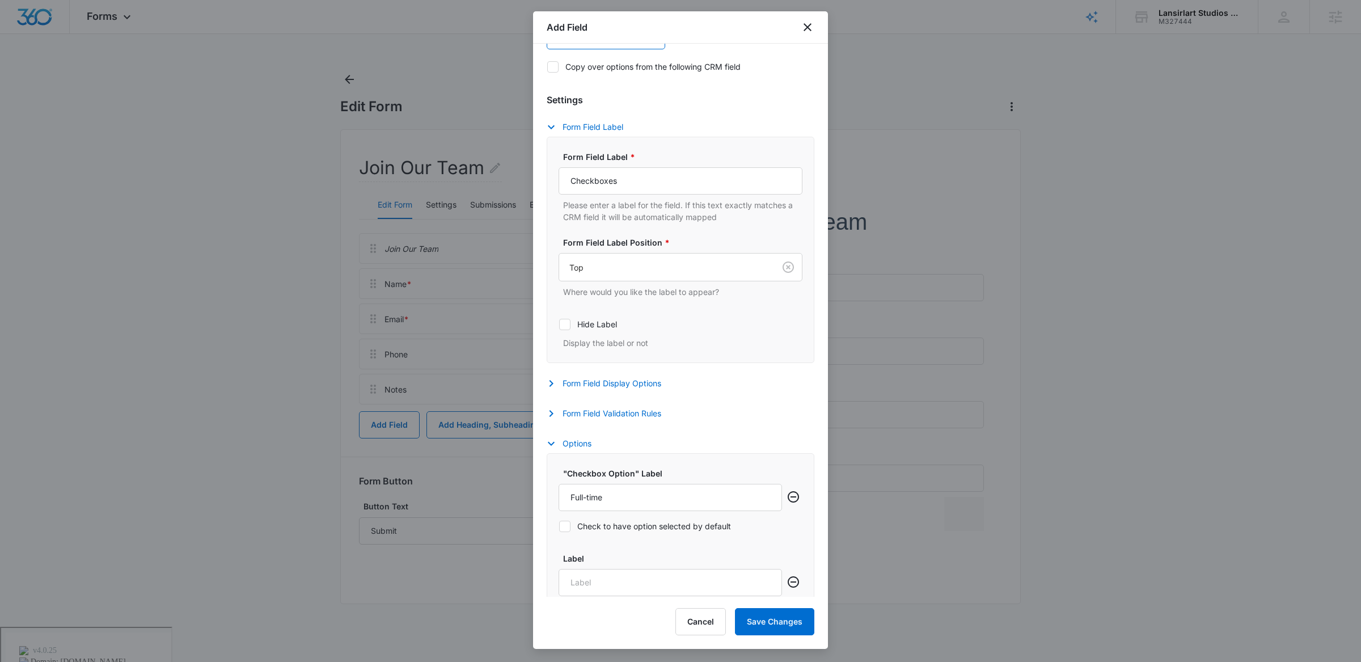
scroll to position [256, 0]
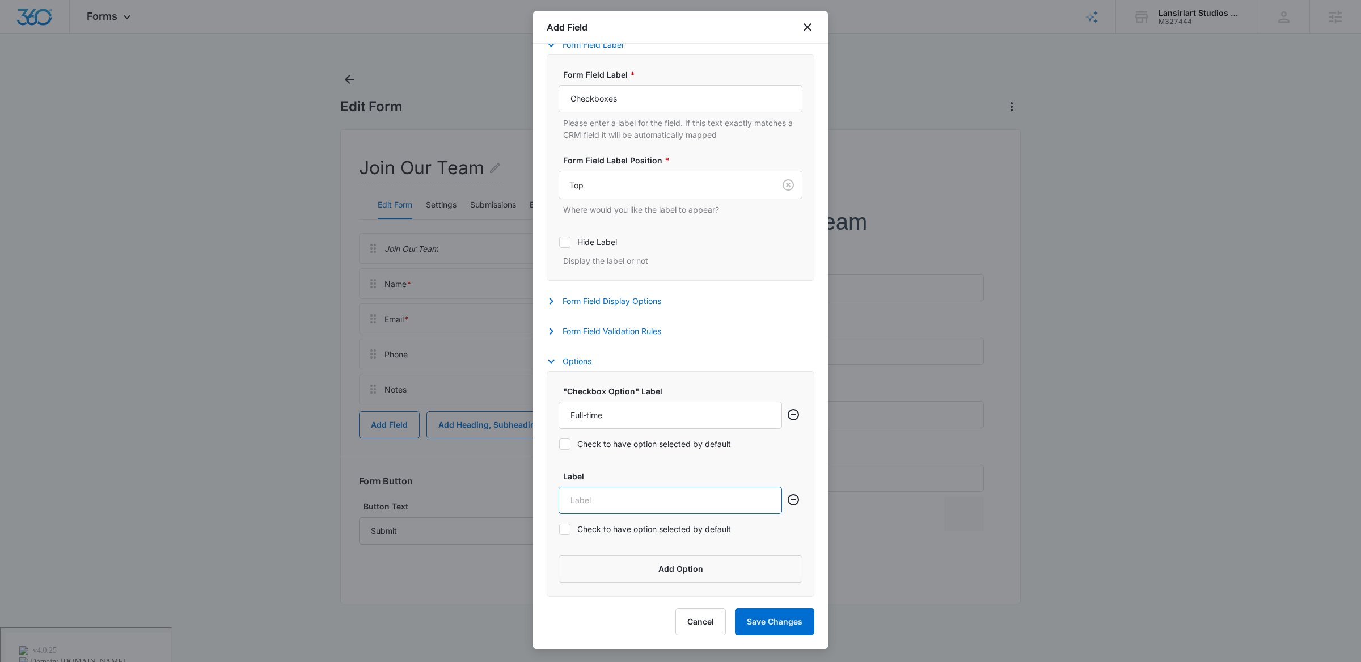
click at [597, 505] on input "Label" at bounding box center [670, 500] width 223 height 27
type input "Part-Time"
click at [589, 418] on input "Full-time" at bounding box center [670, 415] width 223 height 27
type input "Full-Time"
click at [782, 352] on form "Settings Form Field Label Form Field Label * Checkboxes Please enter a label fo…" at bounding box center [681, 296] width 268 height 599
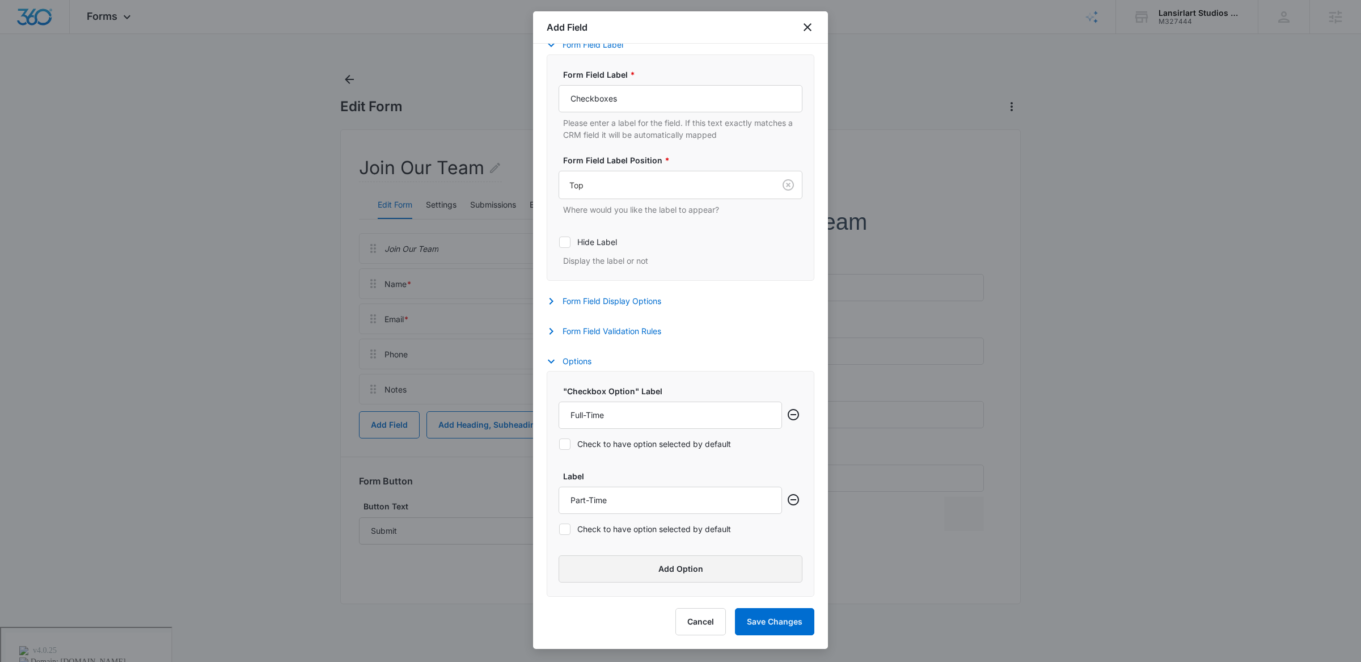
click at [640, 577] on button "Add Option" at bounding box center [681, 568] width 244 height 27
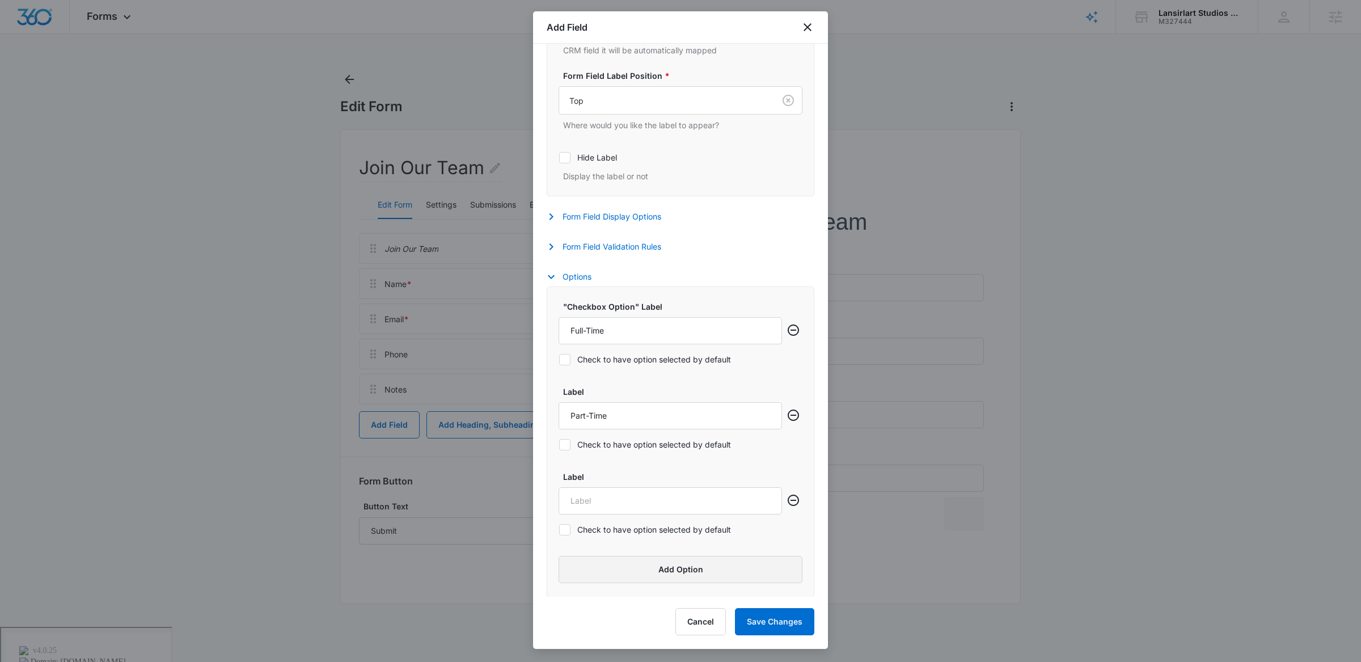
scroll to position [341, 0]
click at [603, 497] on input "Label" at bounding box center [670, 500] width 223 height 27
type input "Weekends (if necessary)"
click at [807, 461] on div "Select field to begin At least one of the following primary fields are required…" at bounding box center [680, 320] width 295 height 553
click at [564, 240] on button "Form Field Validation Rules" at bounding box center [610, 246] width 126 height 14
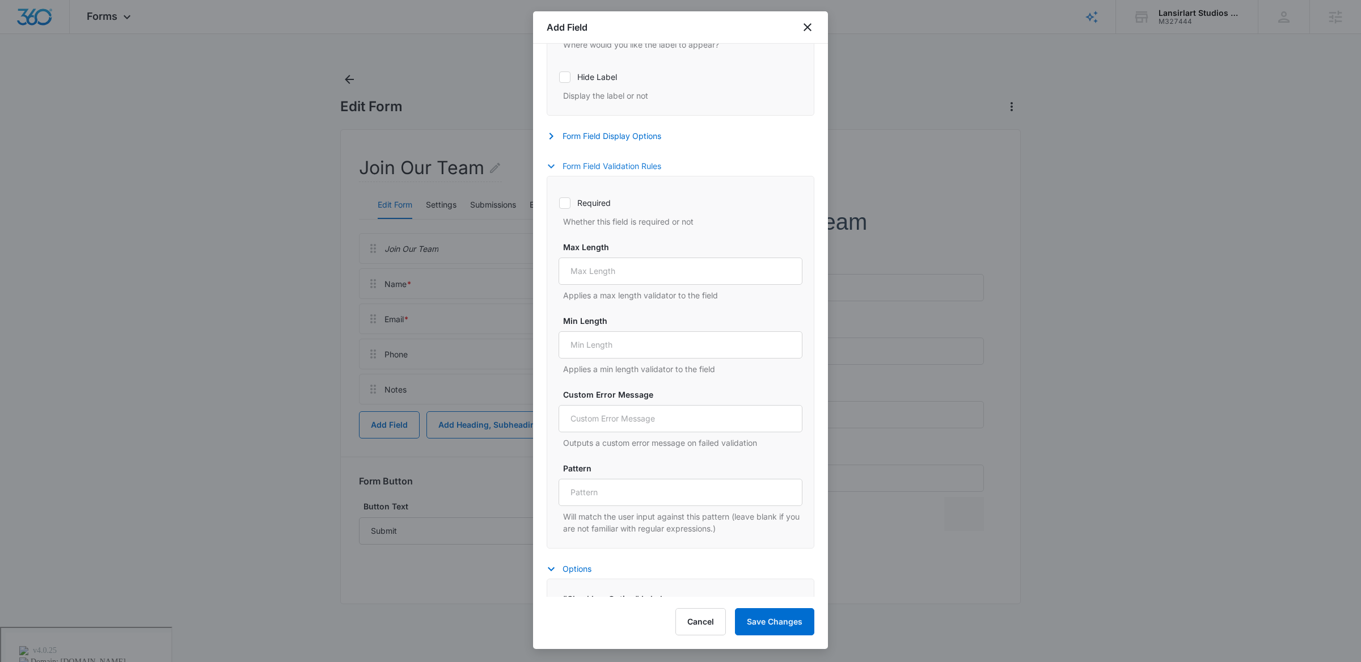
scroll to position [395, 0]
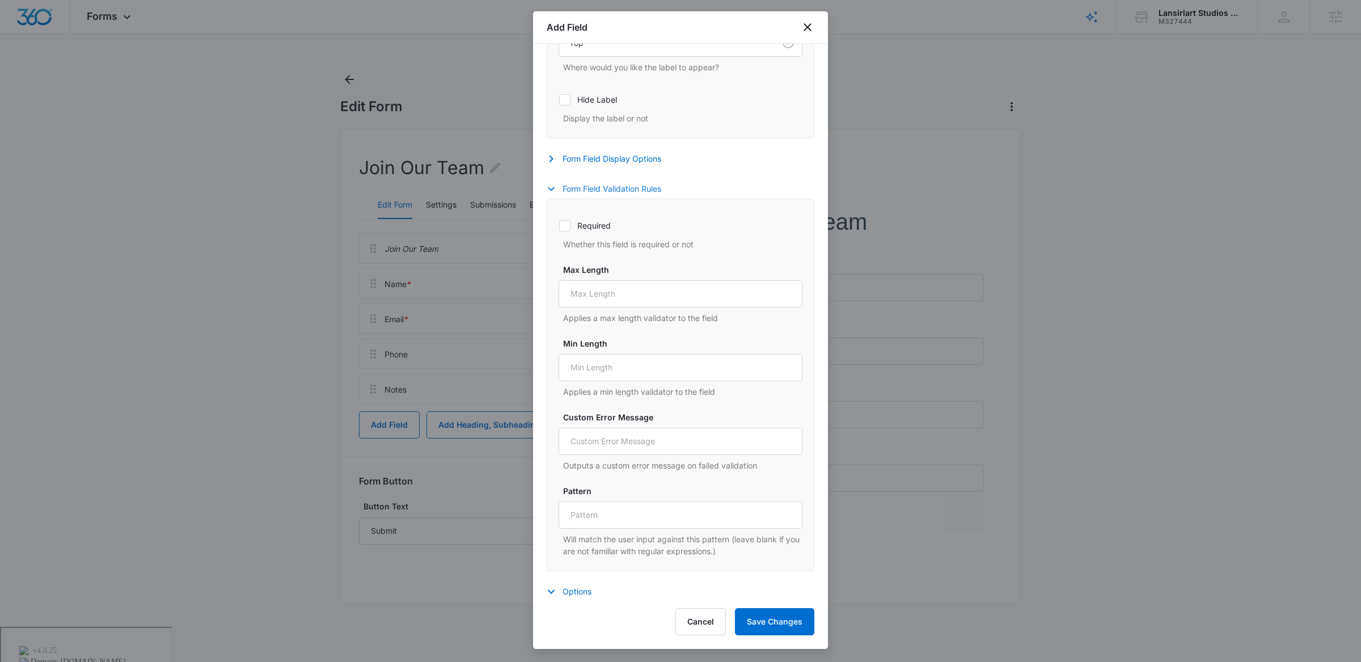
click at [565, 192] on button "Form Field Validation Rules" at bounding box center [610, 189] width 126 height 14
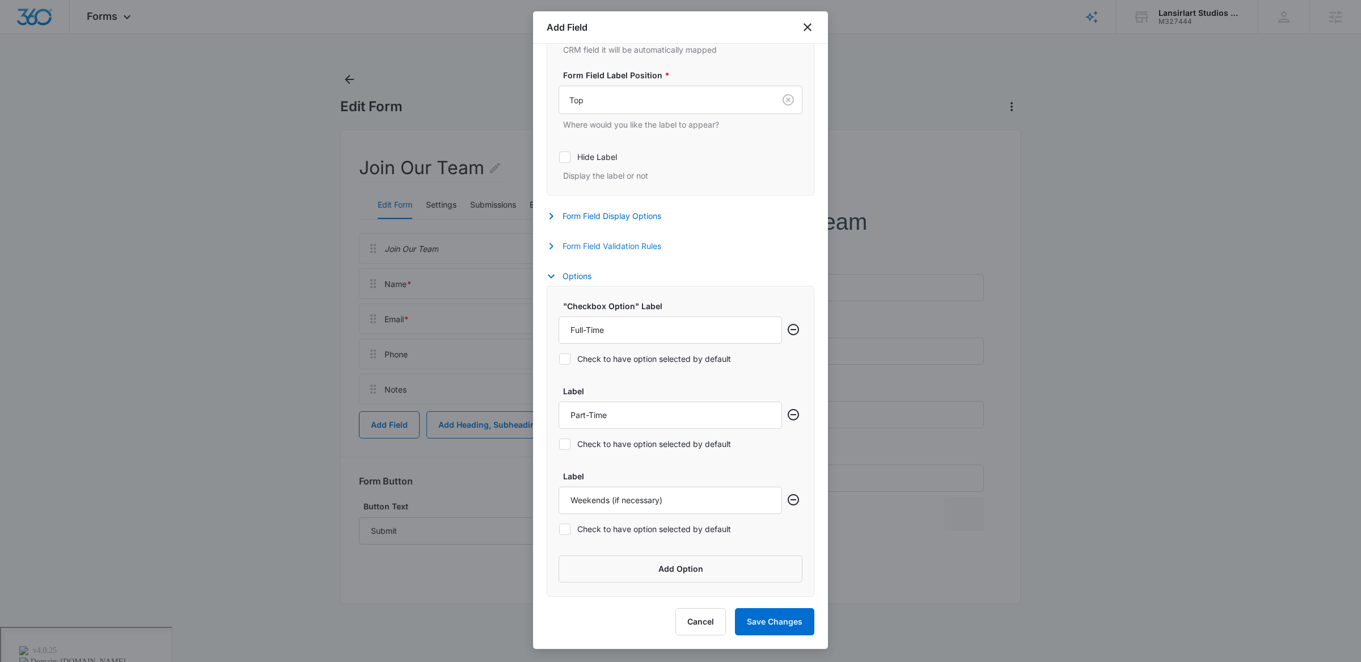
scroll to position [341, 0]
click at [586, 209] on button "Form Field Display Options" at bounding box center [610, 216] width 126 height 14
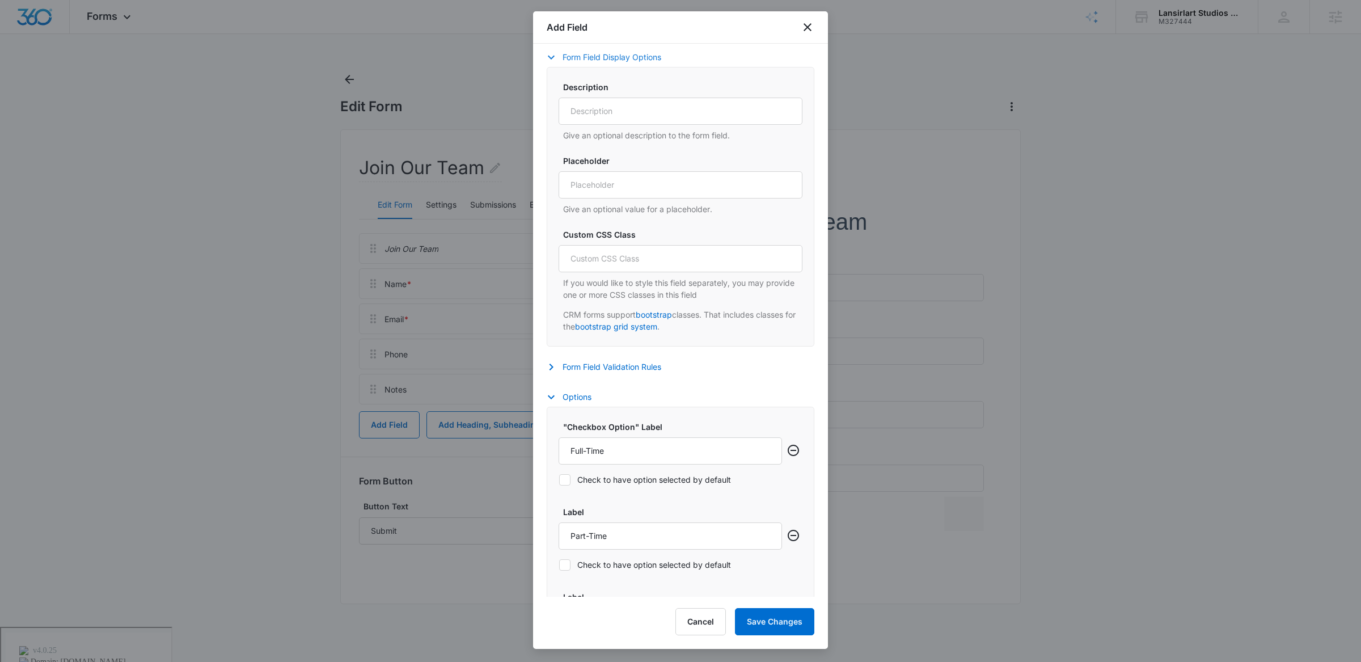
scroll to position [339, 0]
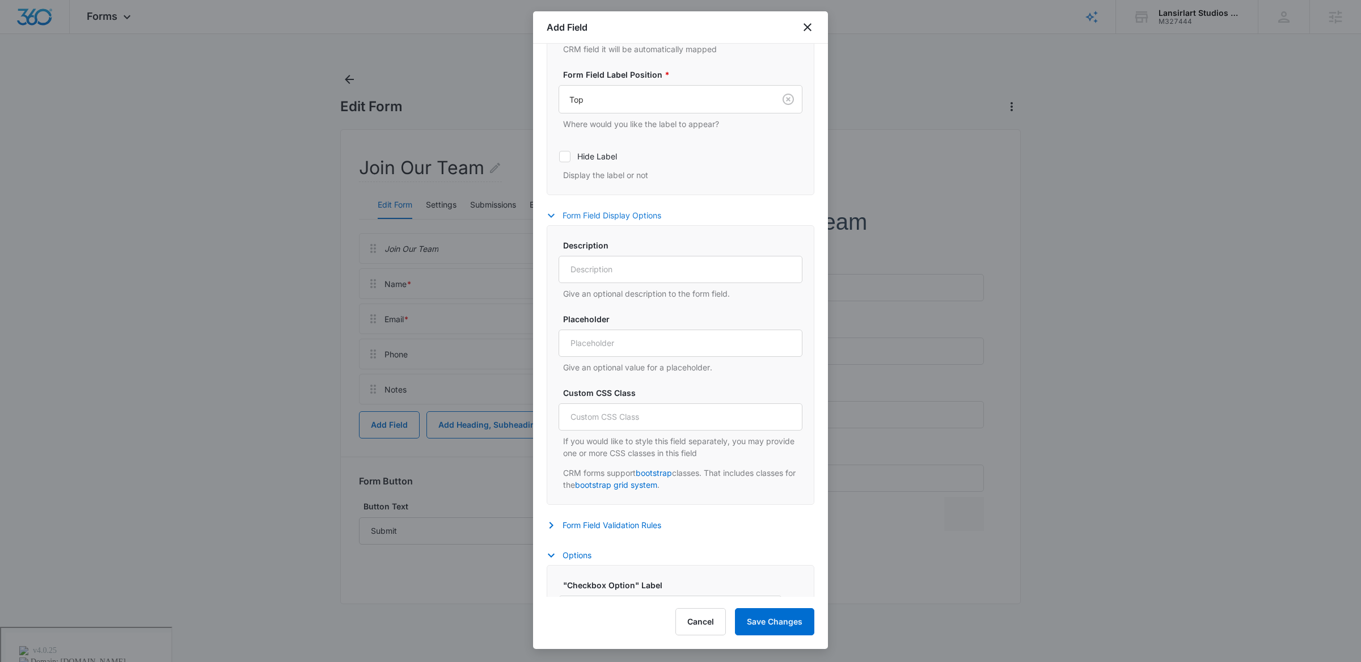
click at [580, 221] on button "Form Field Display Options" at bounding box center [610, 216] width 126 height 14
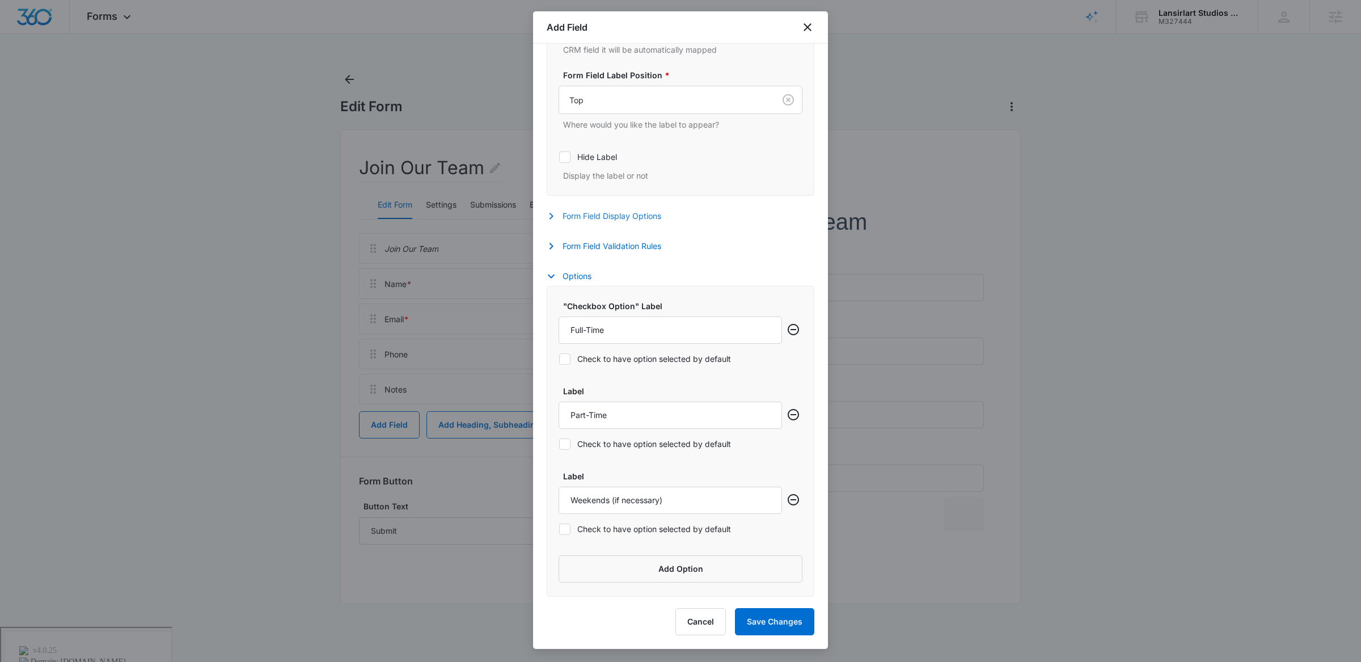
scroll to position [341, 0]
click at [791, 623] on button "Save Changes" at bounding box center [774, 621] width 79 height 27
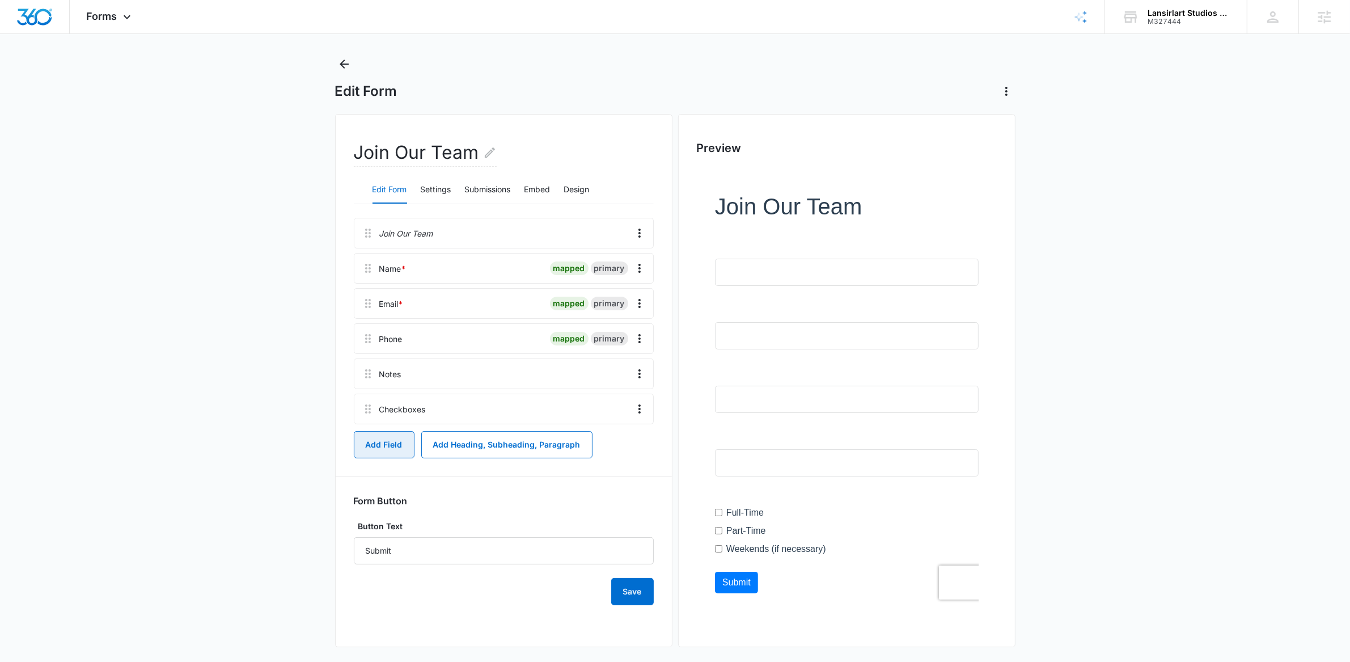
scroll to position [23, 0]
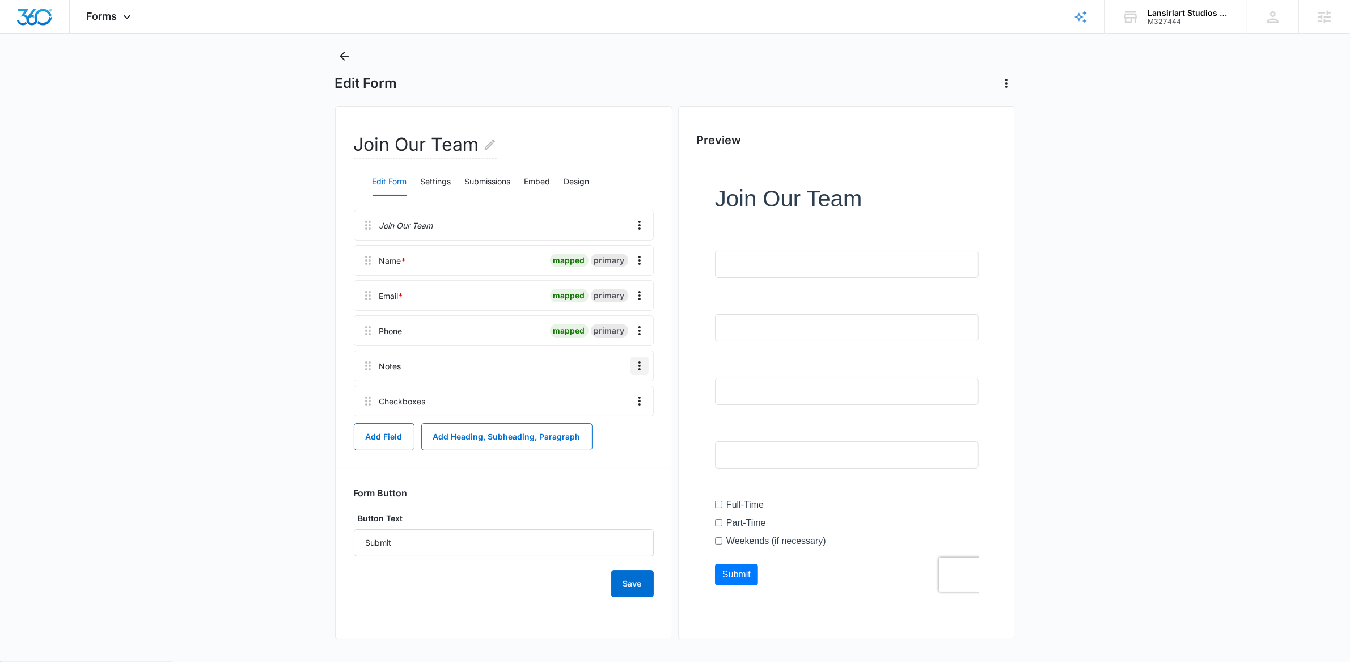
click at [641, 368] on icon "Overflow Menu" at bounding box center [640, 366] width 14 height 14
click at [613, 414] on div "Delete" at bounding box center [609, 415] width 24 height 8
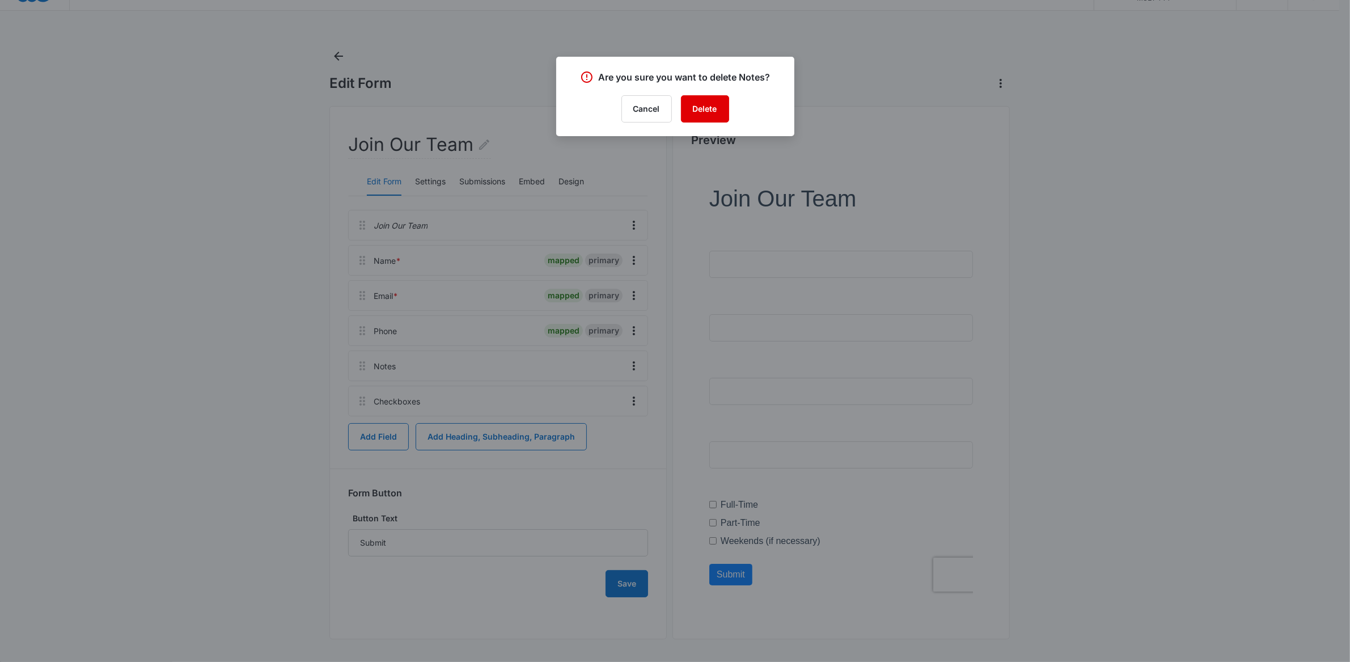
click at [711, 109] on button "Delete" at bounding box center [705, 108] width 48 height 27
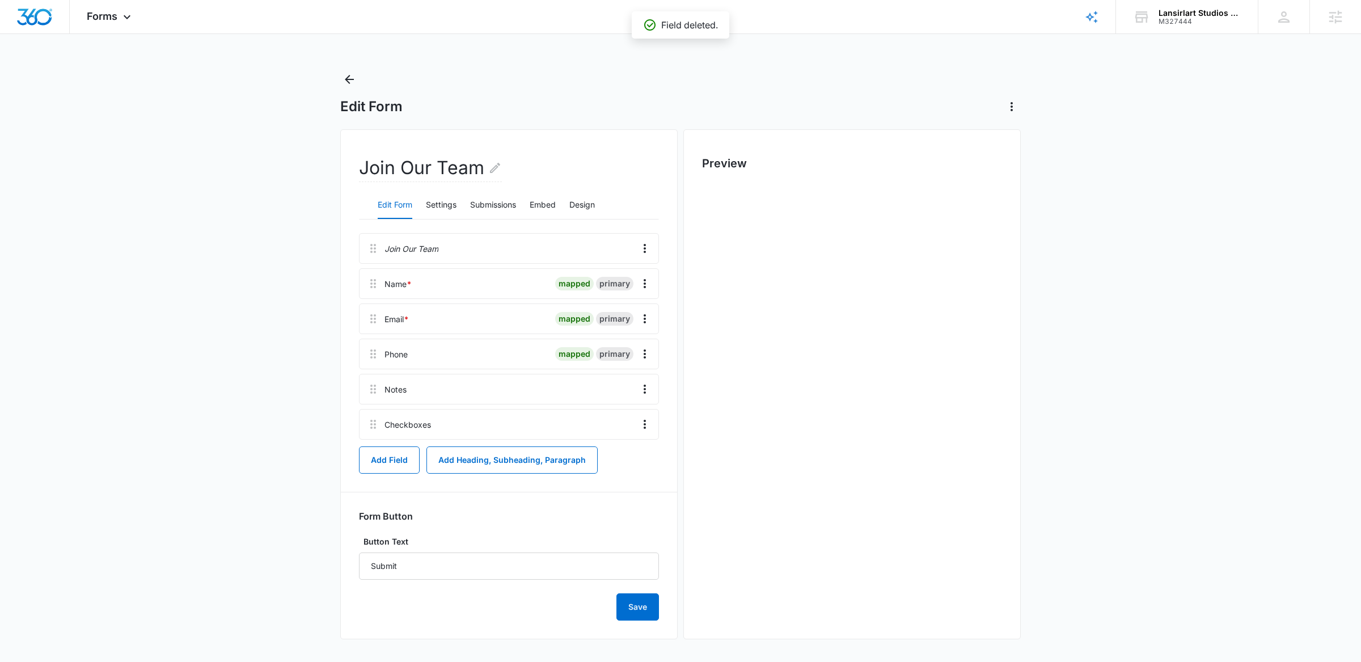
scroll to position [0, 0]
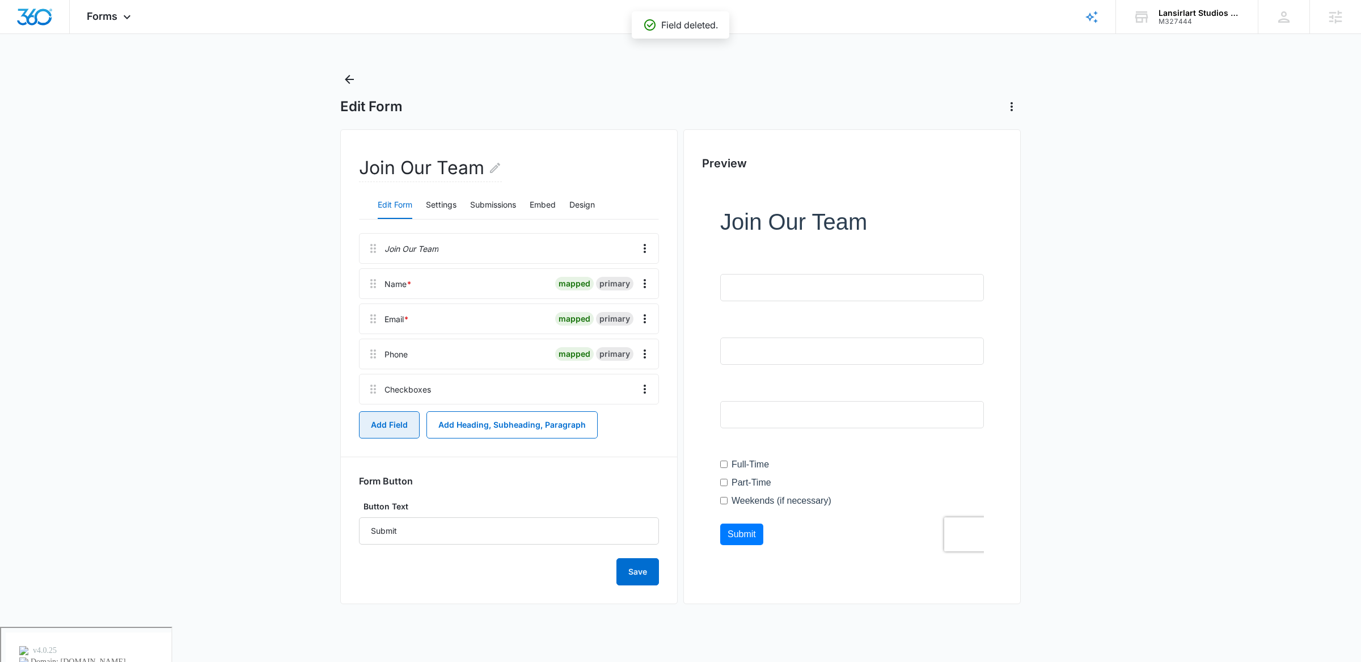
click at [383, 432] on button "Add Field" at bounding box center [389, 424] width 61 height 27
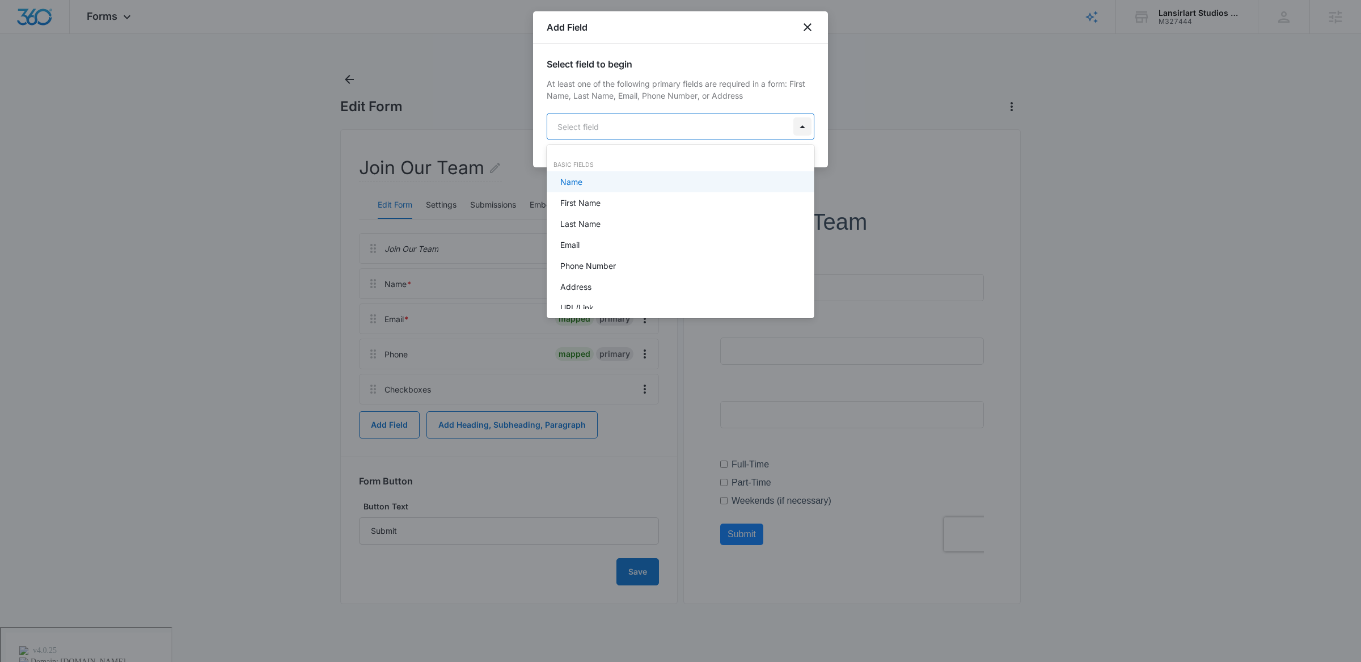
click at [806, 128] on body "Forms Apps Reputation Websites Forms CRM Email Social Payments POS Content Ads …" at bounding box center [680, 331] width 1361 height 662
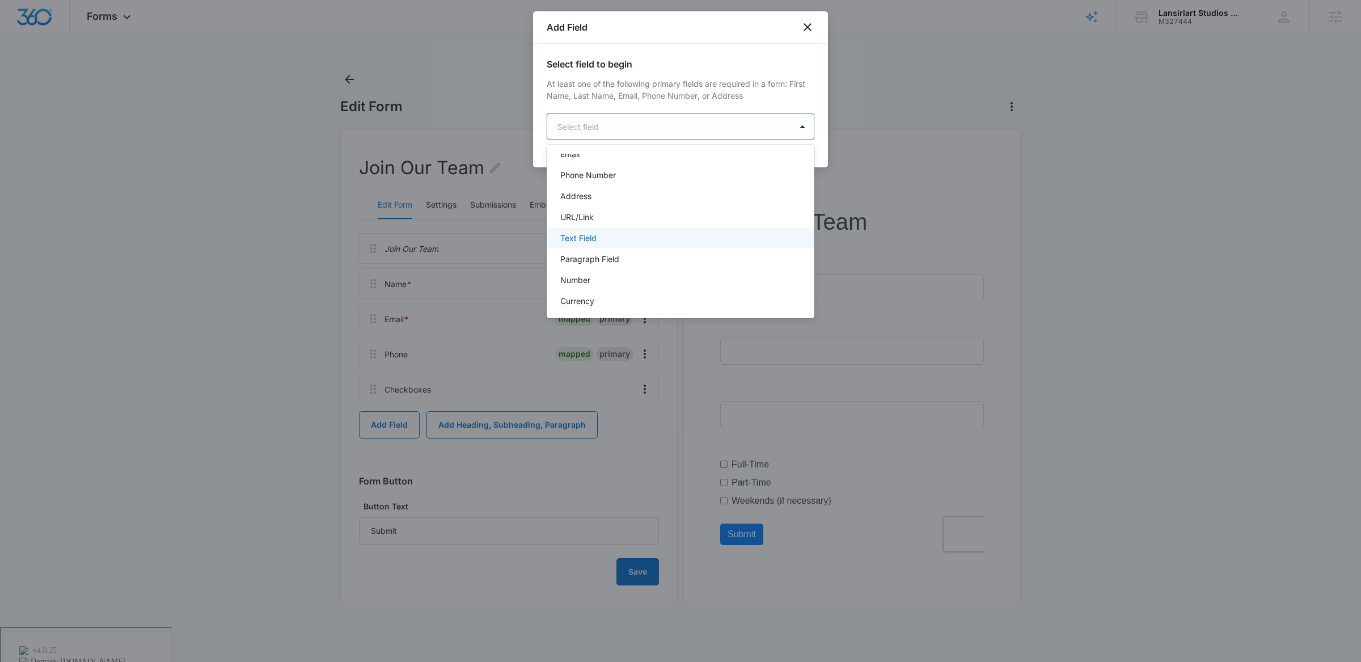
scroll to position [90, 0]
click at [699, 217] on div "URL/Link" at bounding box center [679, 218] width 238 height 12
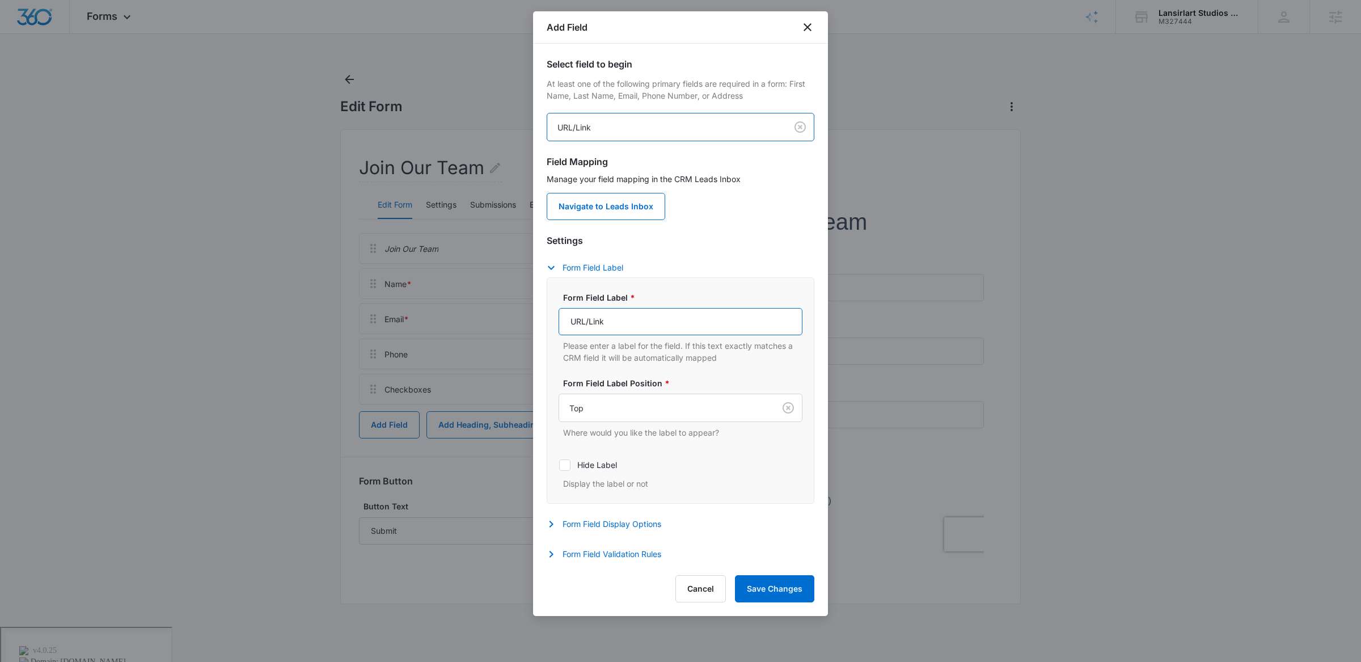
click at [606, 323] on input "URL/Link" at bounding box center [681, 321] width 244 height 27
paste input "Link to LinkedIn or portfolio"
click at [645, 322] on input "Link to LinkedIn or portfolio" at bounding box center [681, 321] width 244 height 27
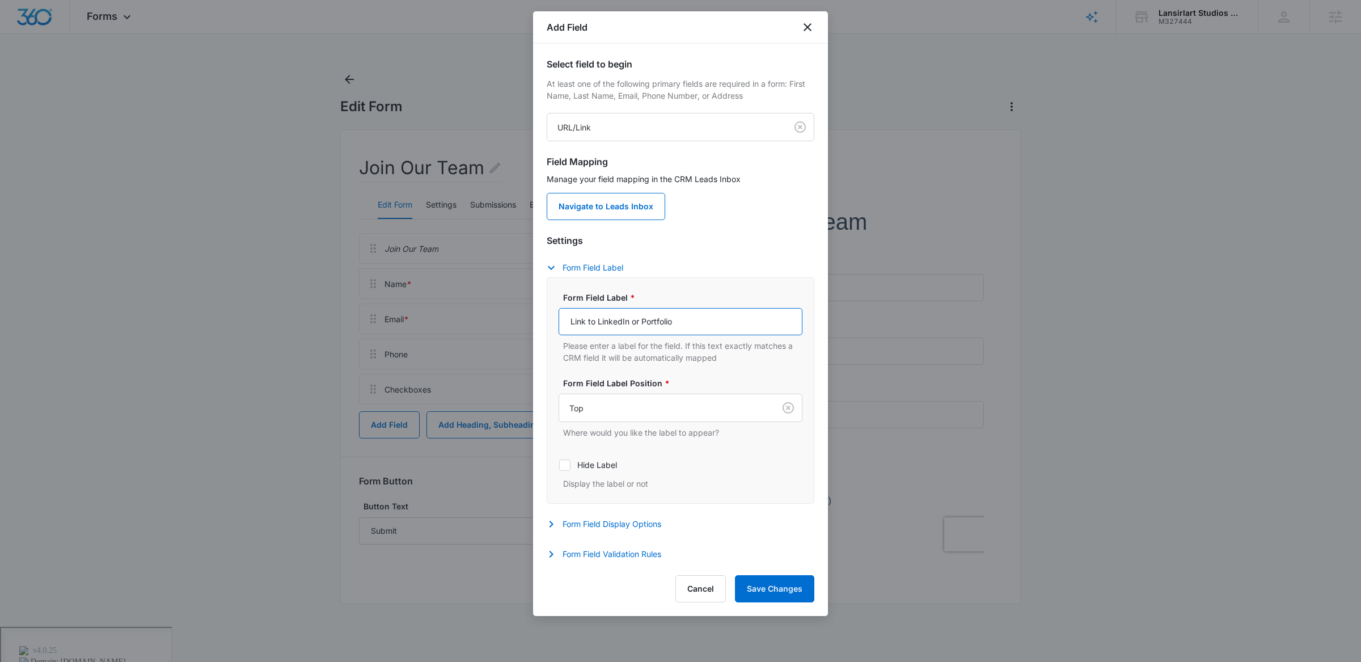
type input "Link to LinkedIn or Portfolio"
click at [779, 273] on div "Form Field Label Form Field Label * Link to LinkedIn or Portfolio Please enter …" at bounding box center [681, 382] width 268 height 243
click at [772, 588] on button "Save Changes" at bounding box center [774, 588] width 79 height 27
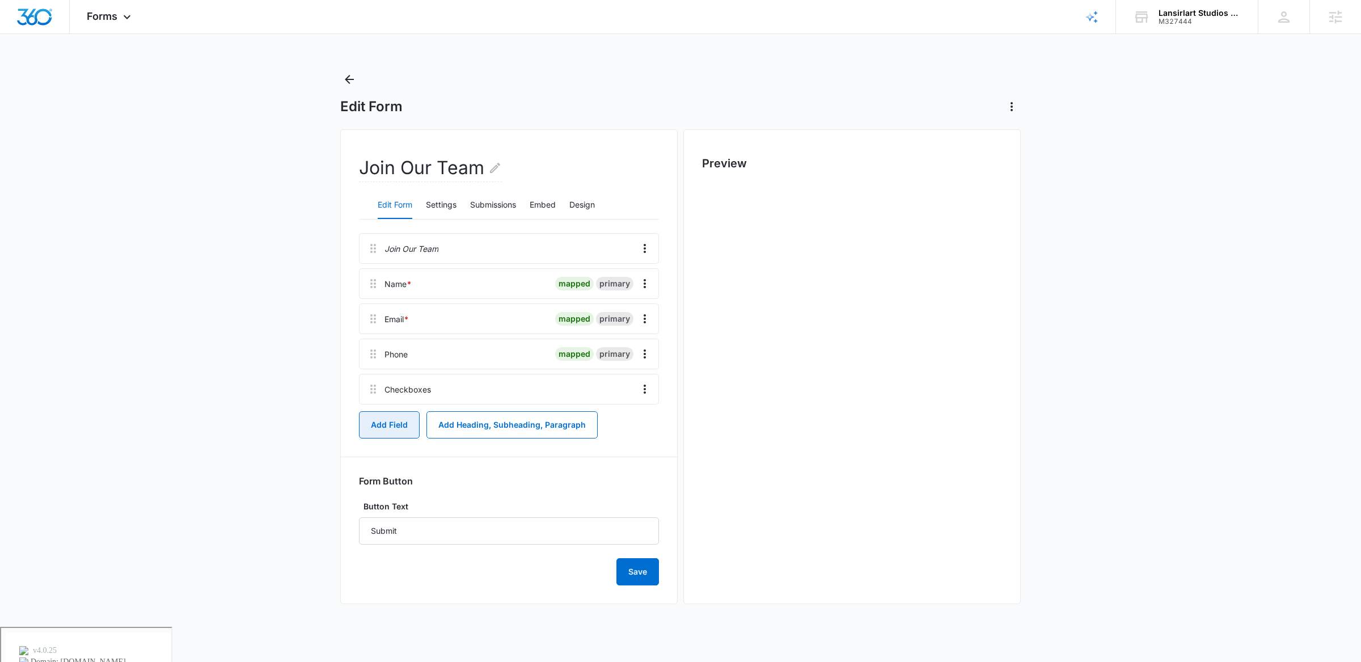
scroll to position [0, 0]
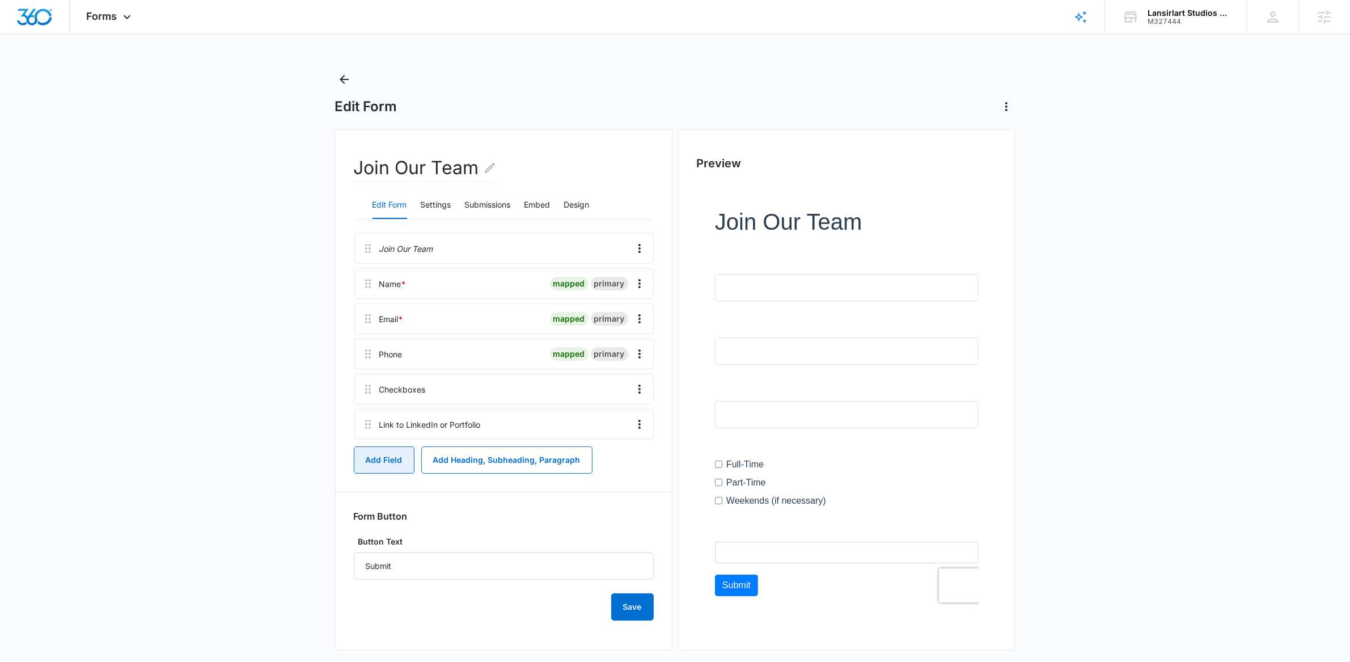
click at [388, 460] on button "Add Field" at bounding box center [384, 459] width 61 height 27
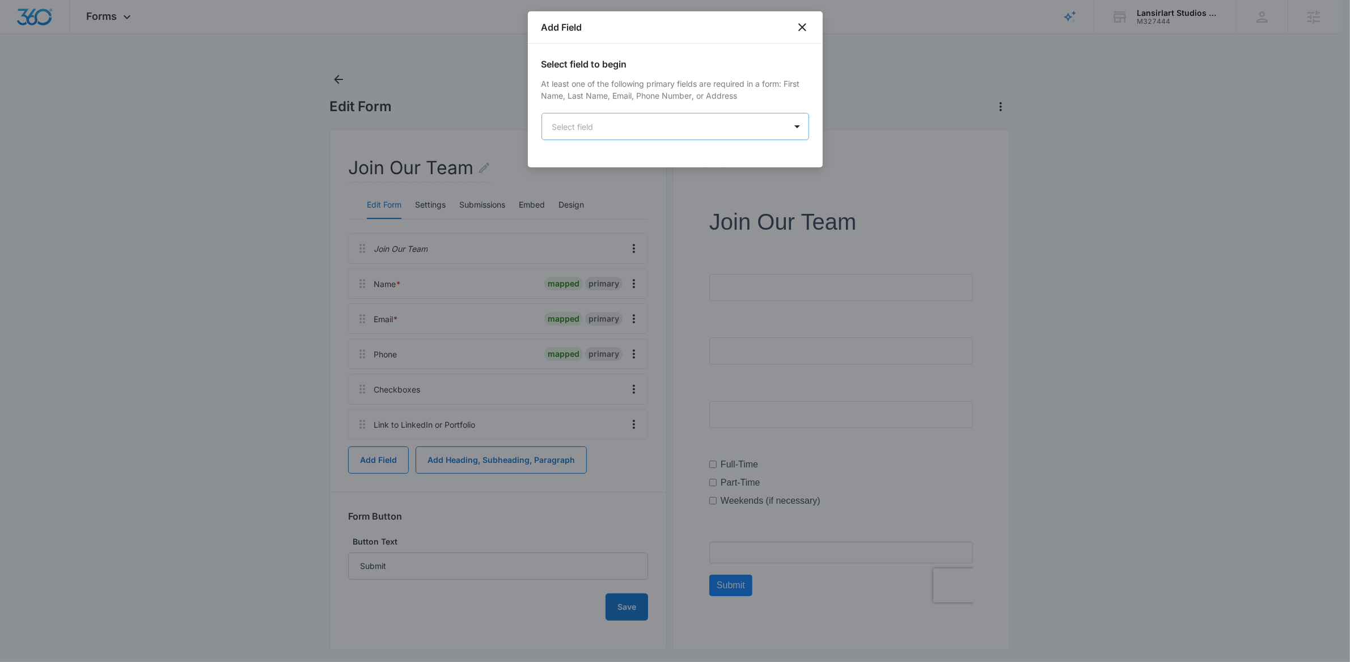
click at [786, 120] on body "Forms Apps Reputation Websites Forms CRM Email Social Payments POS Content Ads …" at bounding box center [675, 381] width 1350 height 763
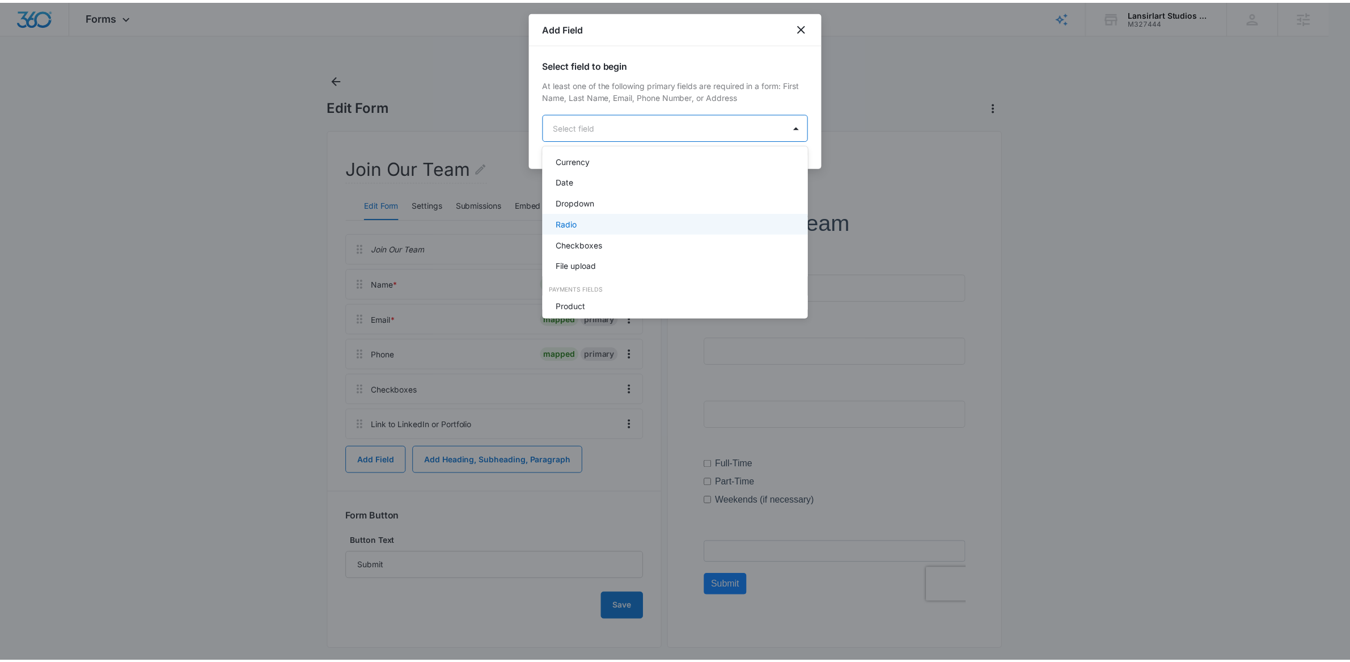
scroll to position [233, 0]
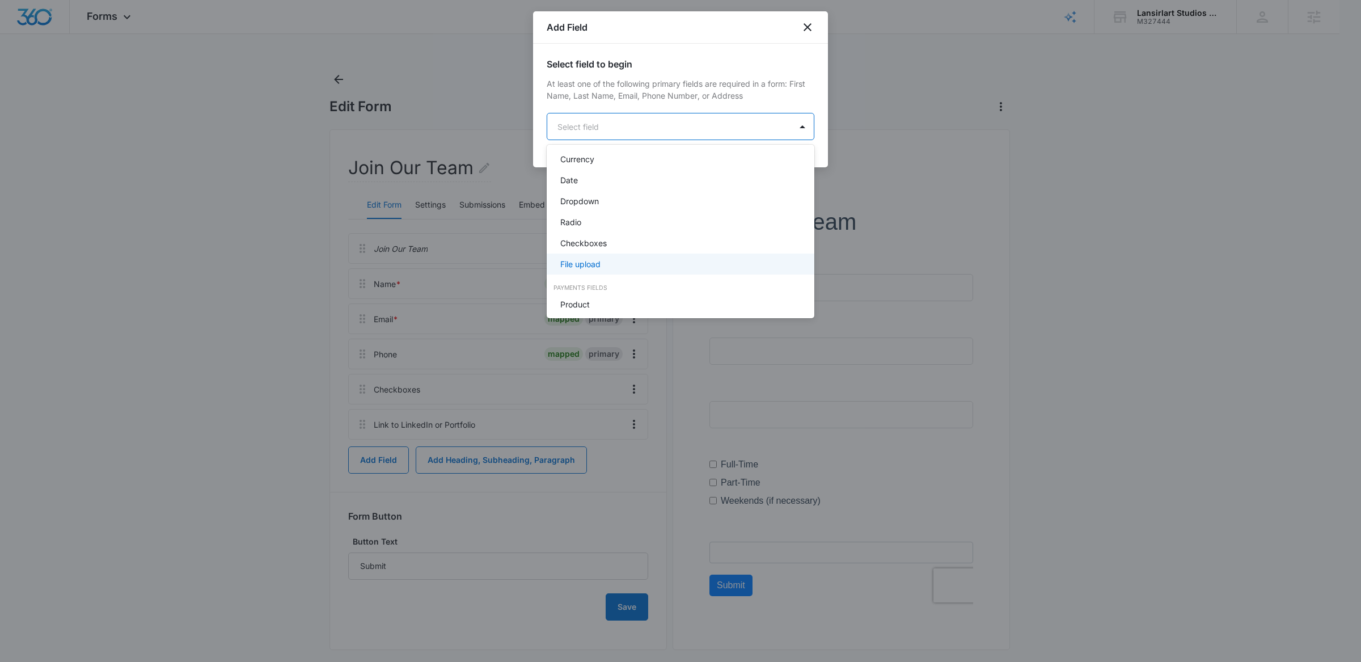
click at [673, 254] on div "File upload" at bounding box center [681, 264] width 268 height 21
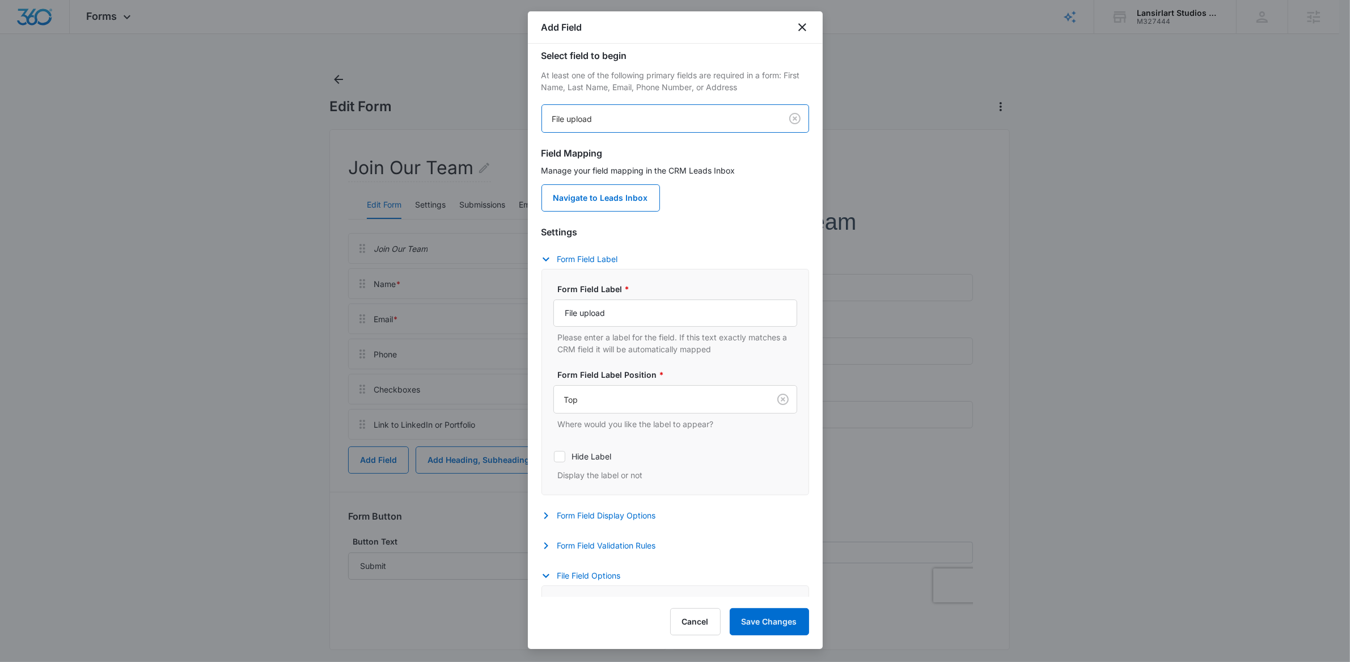
scroll to position [18, 0]
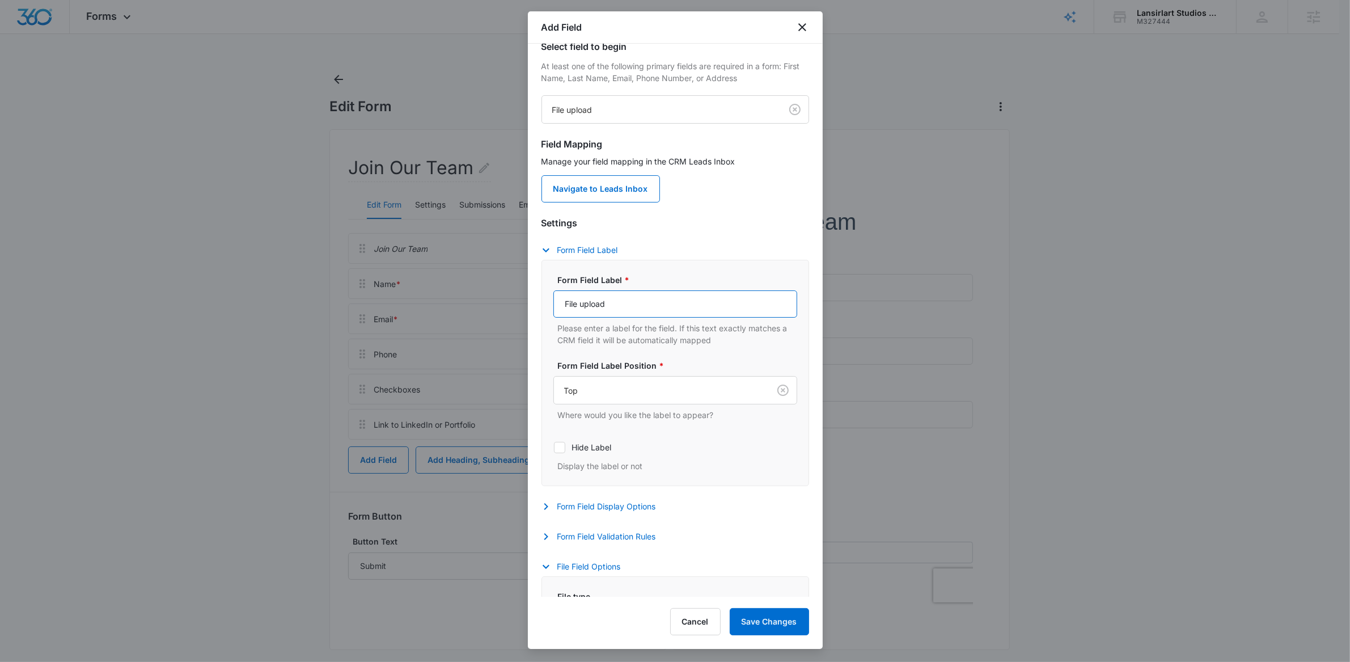
drag, startPoint x: 642, startPoint y: 307, endPoint x: 531, endPoint y: 307, distance: 111.2
click at [531, 307] on div "Select field to begin At least one of the following primary fields are required…" at bounding box center [675, 320] width 295 height 553
click at [568, 298] on input "File upload" at bounding box center [676, 303] width 244 height 27
drag, startPoint x: 618, startPoint y: 305, endPoint x: 531, endPoint y: 305, distance: 86.8
click at [531, 305] on div "Select field to begin At least one of the following primary fields are required…" at bounding box center [675, 320] width 295 height 553
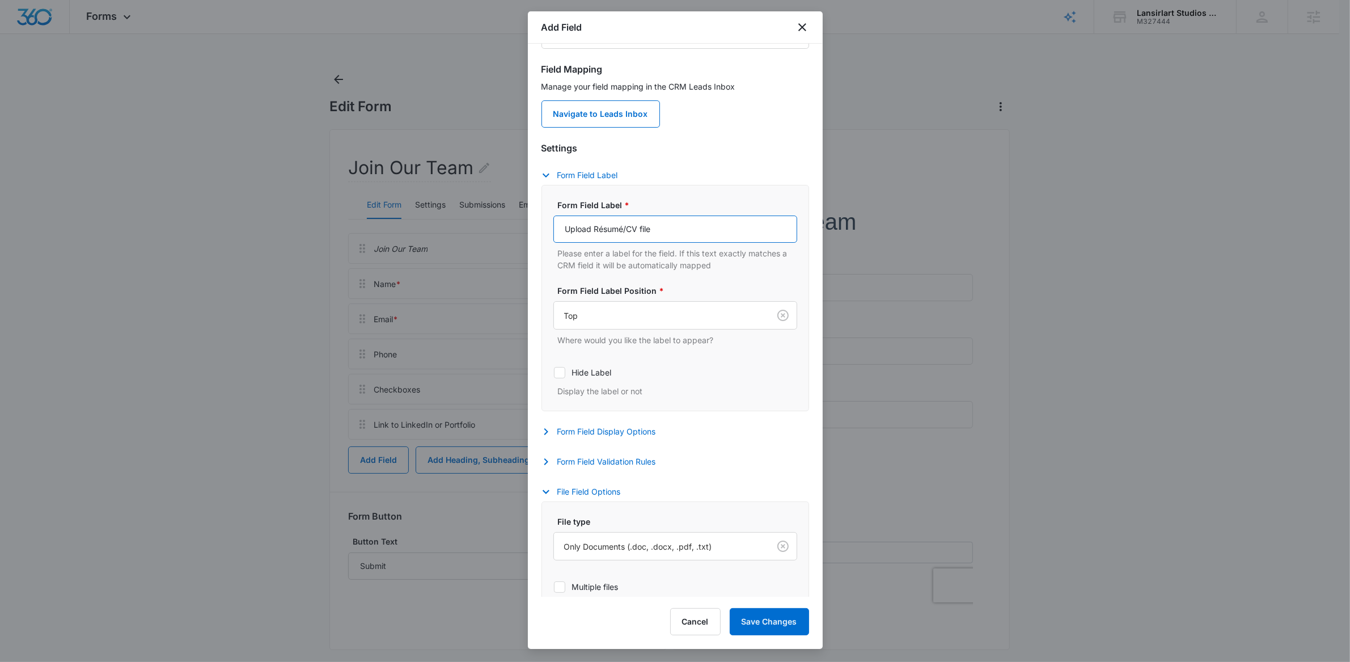
scroll to position [162, 0]
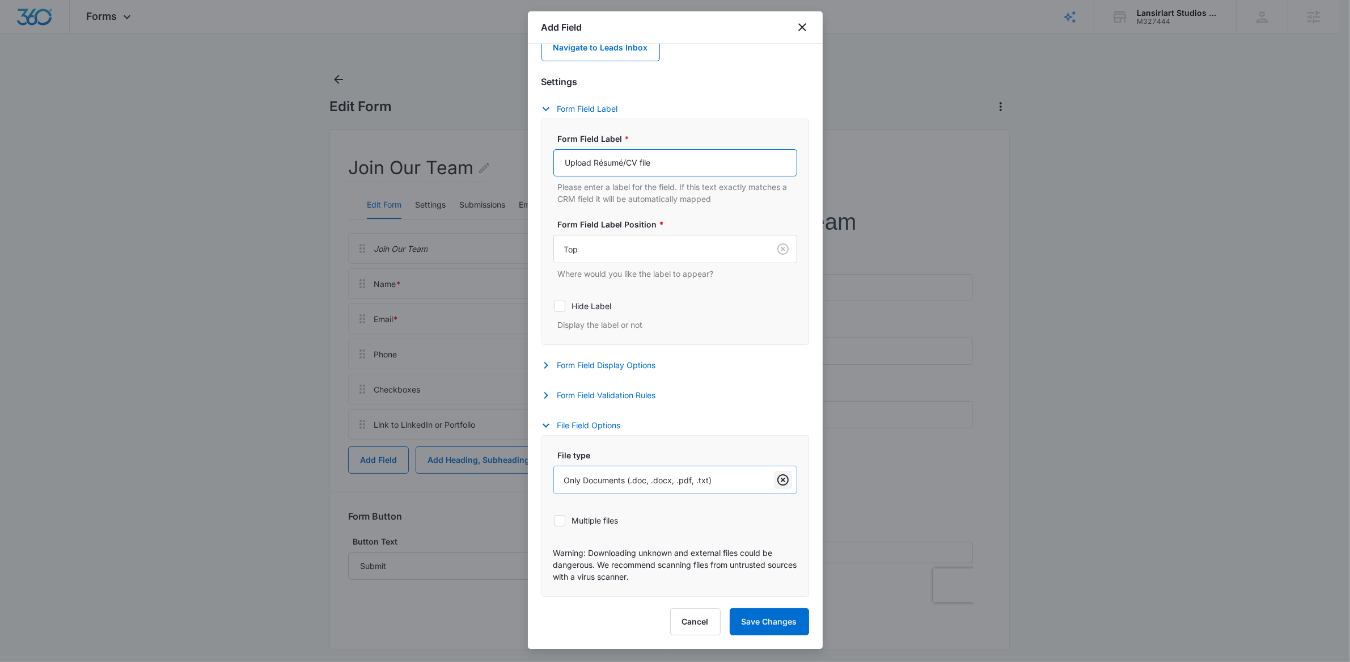
type input "Upload Résumé/CV file"
click at [761, 483] on div "File type" at bounding box center [664, 481] width 220 height 26
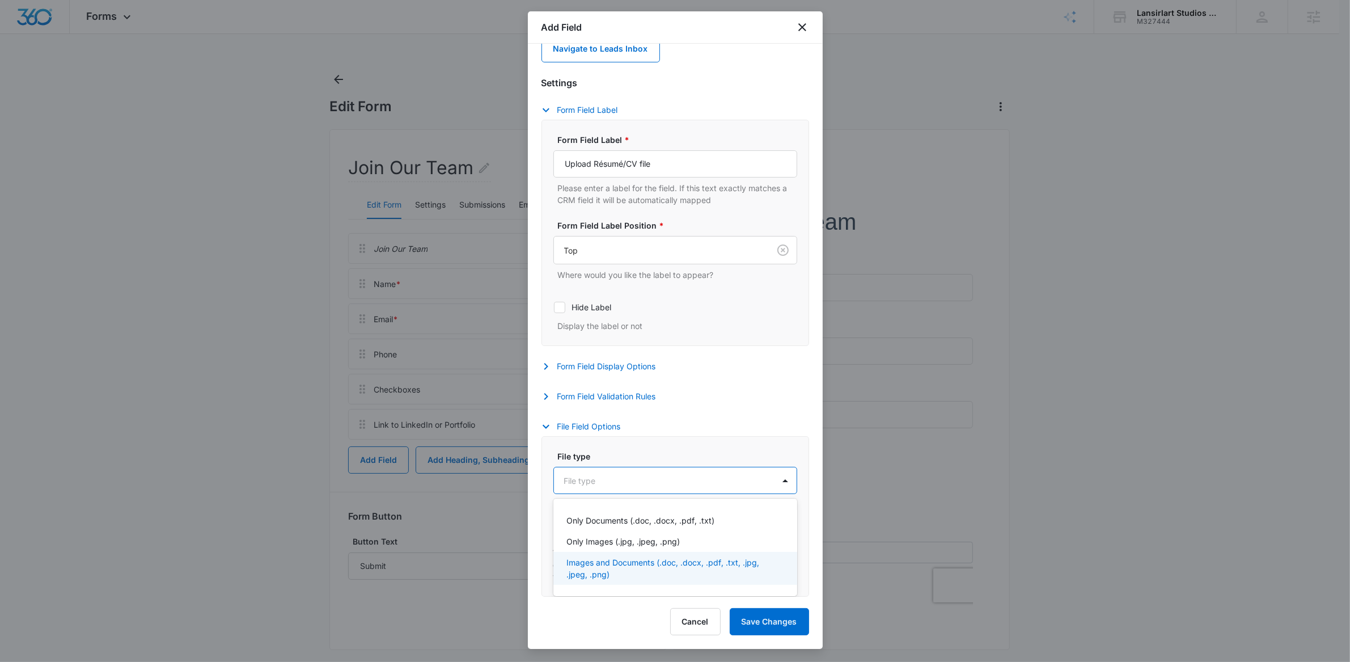
click at [635, 563] on p "Images and Documents (.doc, .docx, .pdf, .txt, .jpg, .jpeg, .png)" at bounding box center [674, 568] width 214 height 24
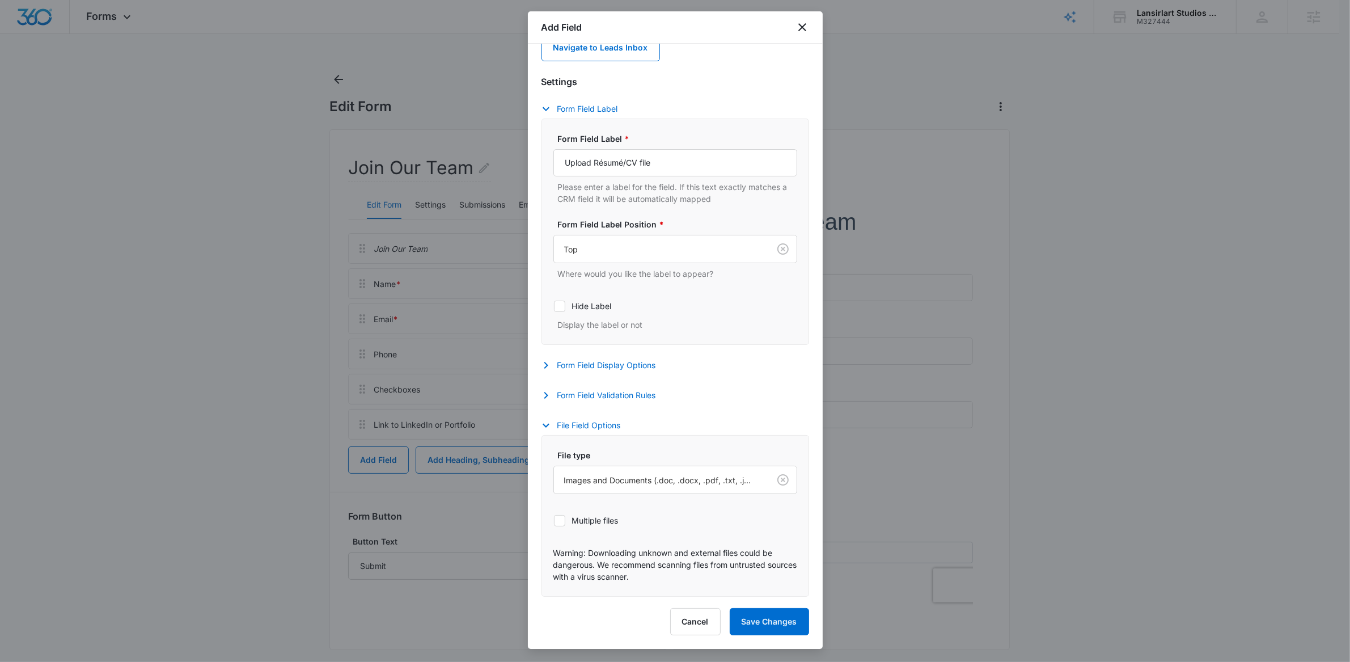
click at [564, 518] on icon at bounding box center [560, 521] width 10 height 10
click at [554, 520] on input "Multiple files" at bounding box center [554, 520] width 1 height 1
checkbox input "true"
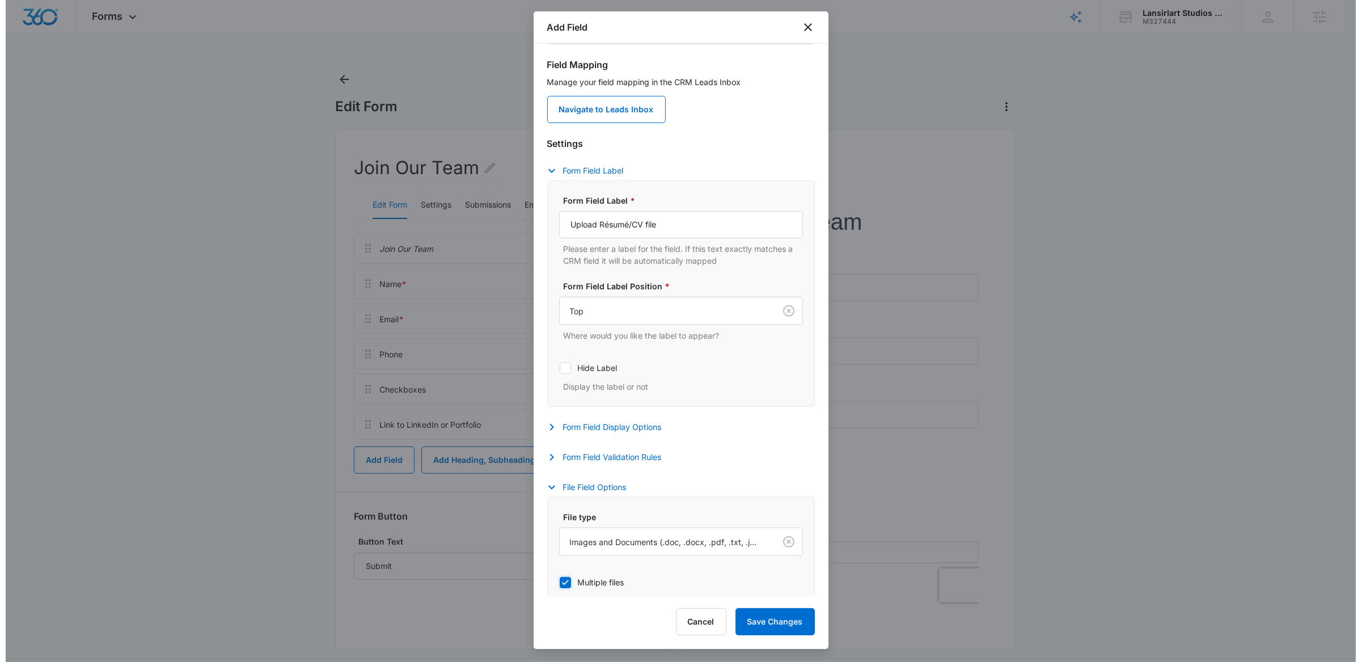
scroll to position [0, 0]
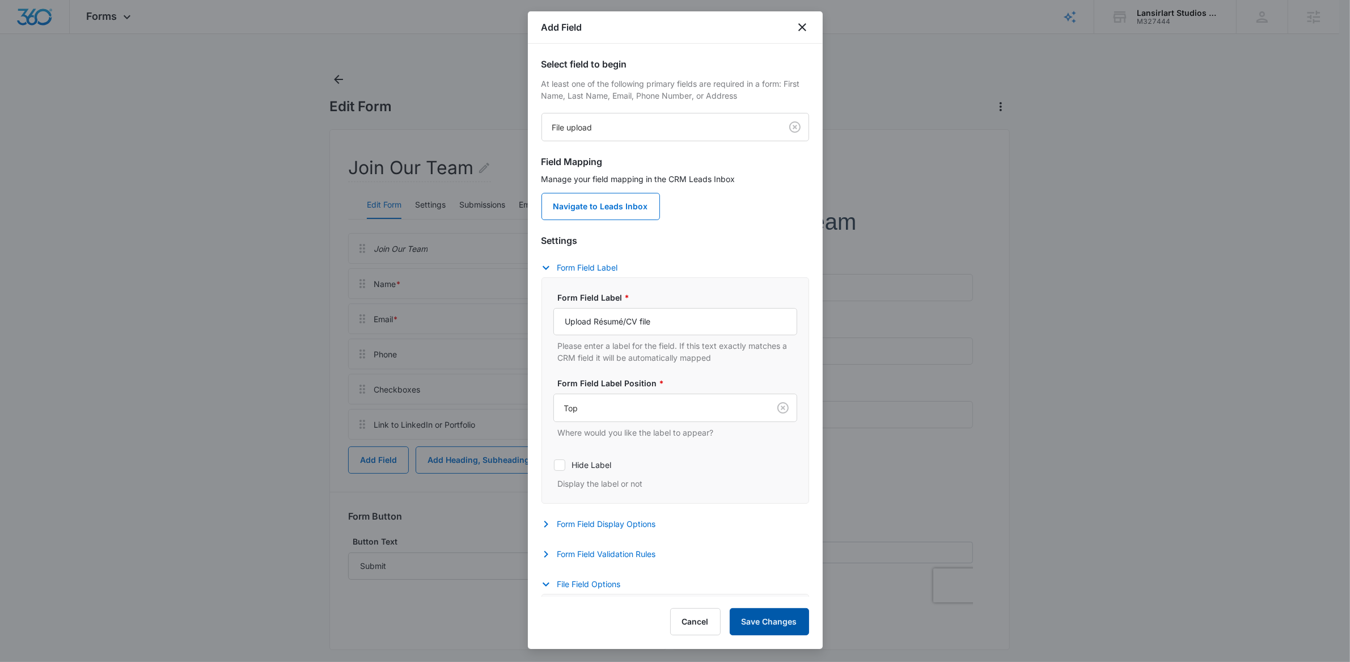
click at [774, 621] on button "Save Changes" at bounding box center [769, 621] width 79 height 27
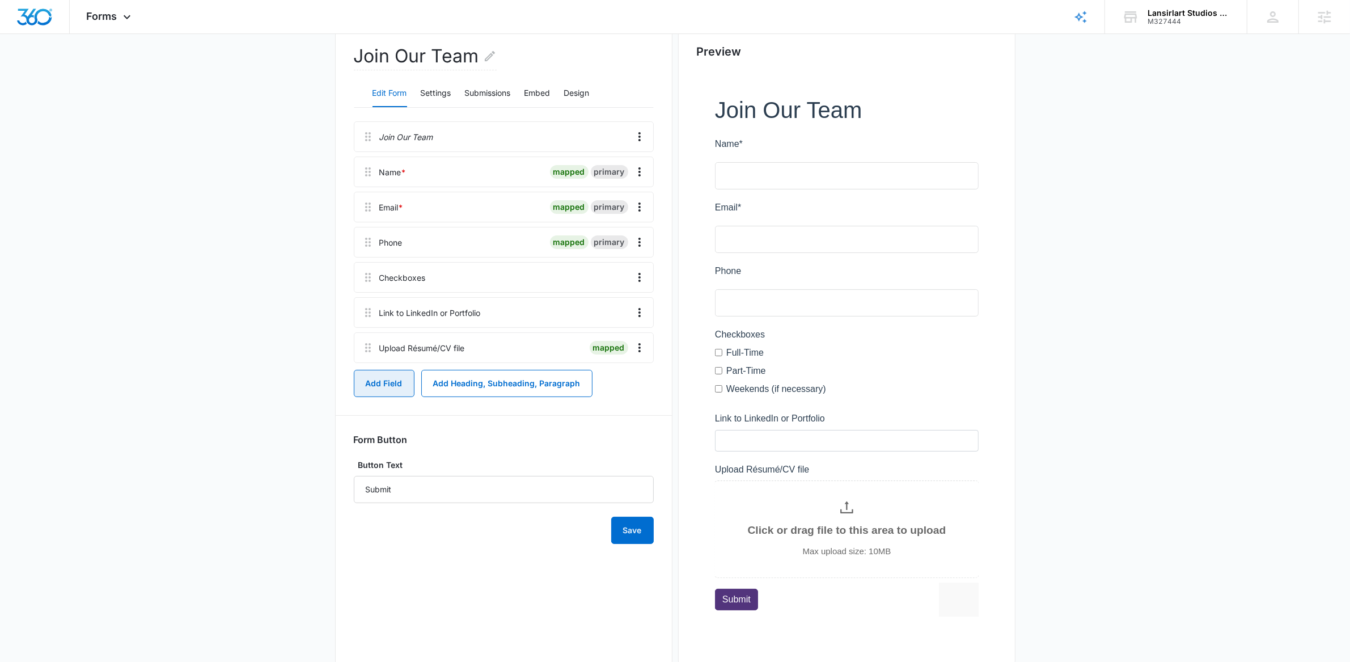
scroll to position [137, 0]
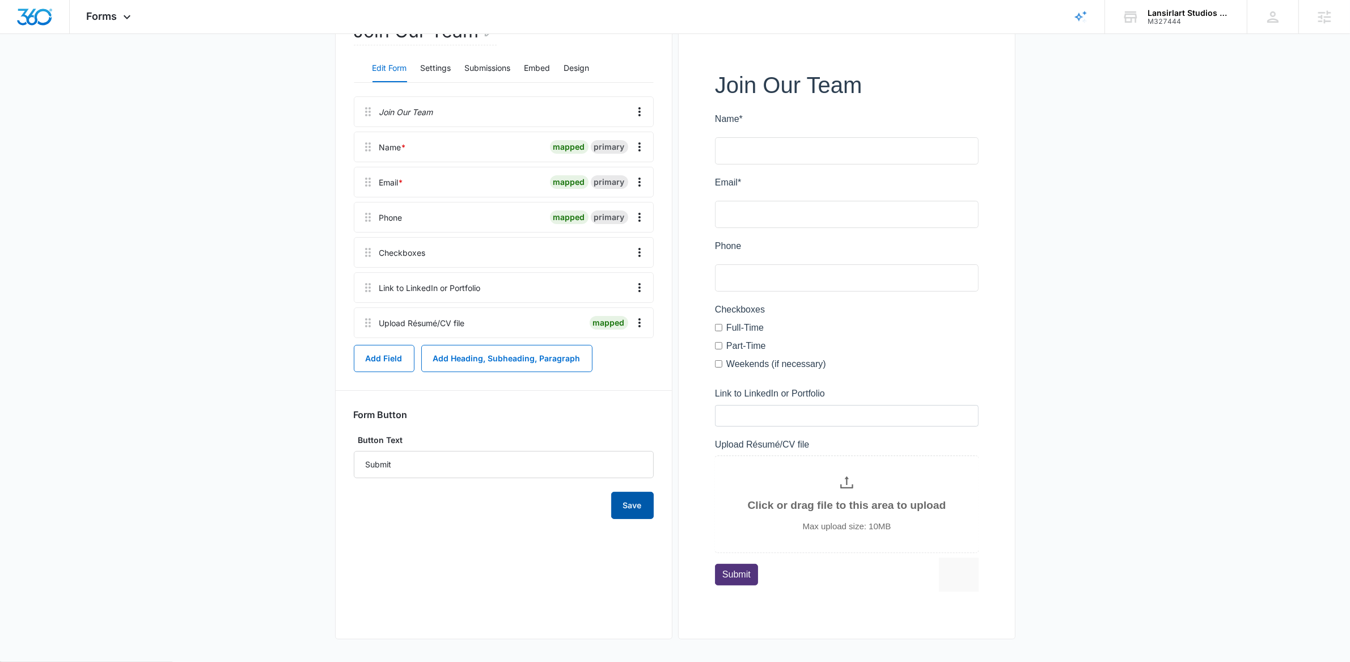
click at [643, 502] on button "Save" at bounding box center [632, 505] width 43 height 27
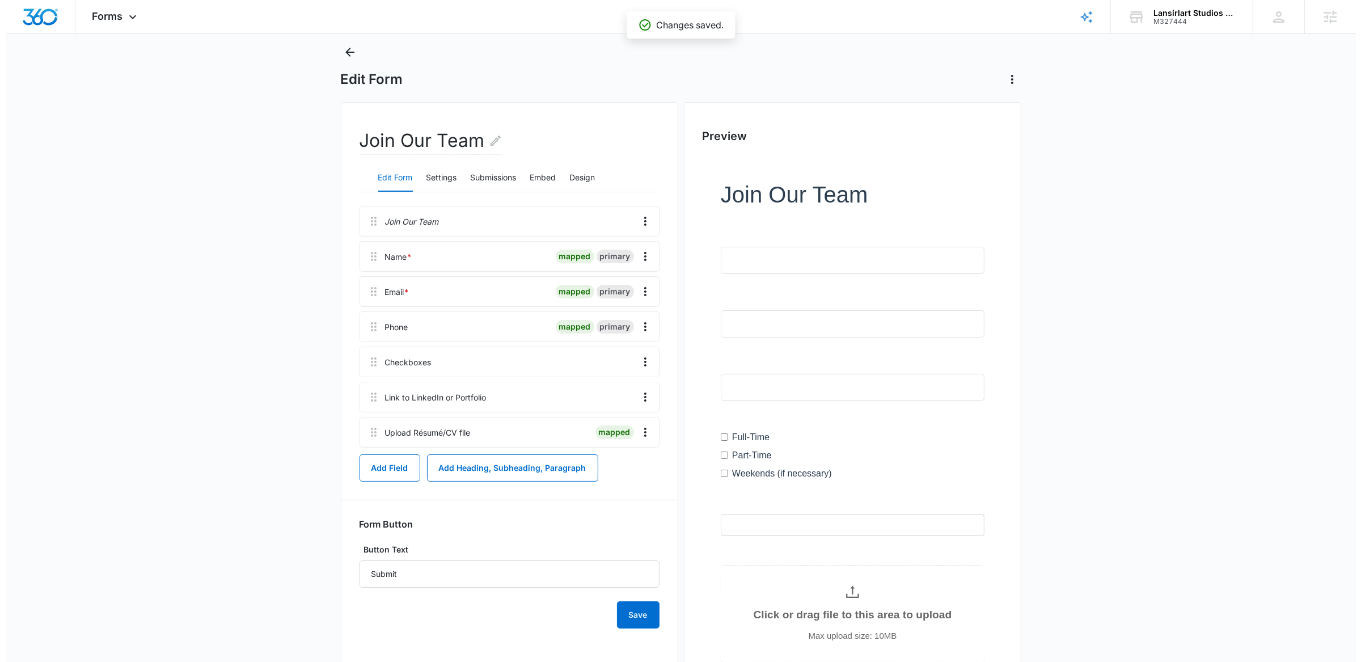
scroll to position [0, 0]
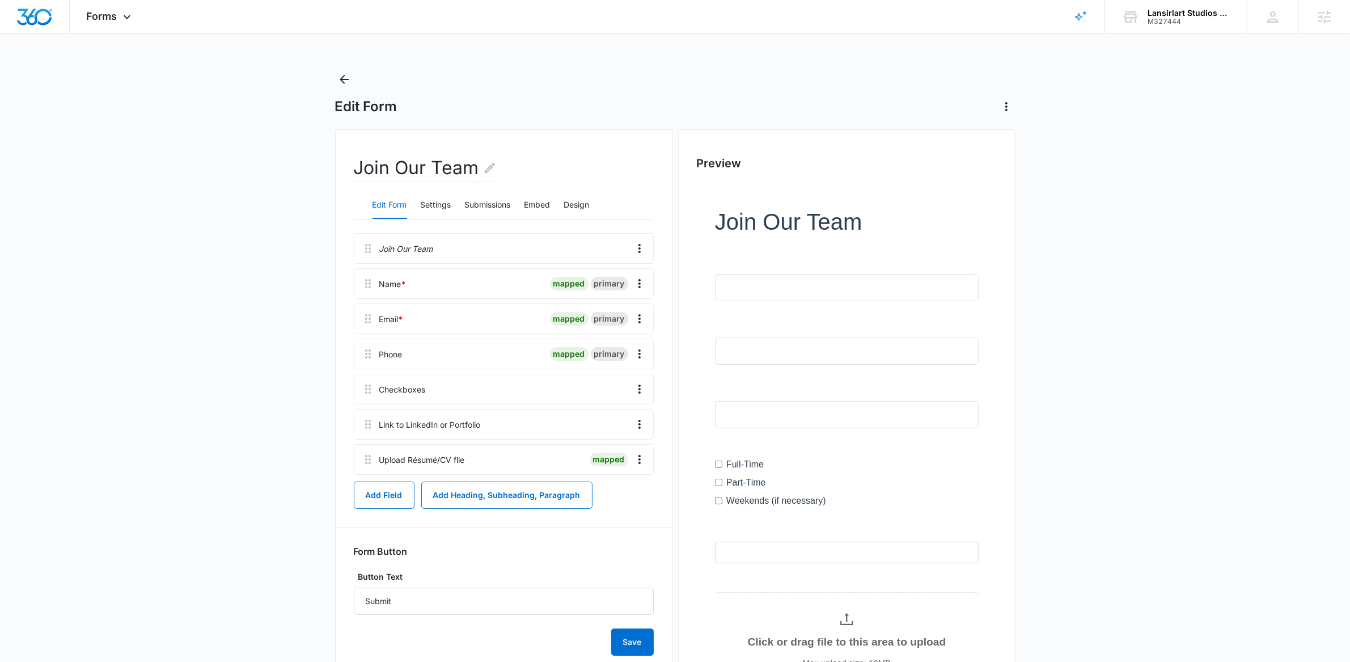
click at [359, 73] on div "Edit Form" at bounding box center [675, 92] width 681 height 45
click at [345, 75] on icon "Back" at bounding box center [344, 80] width 14 height 14
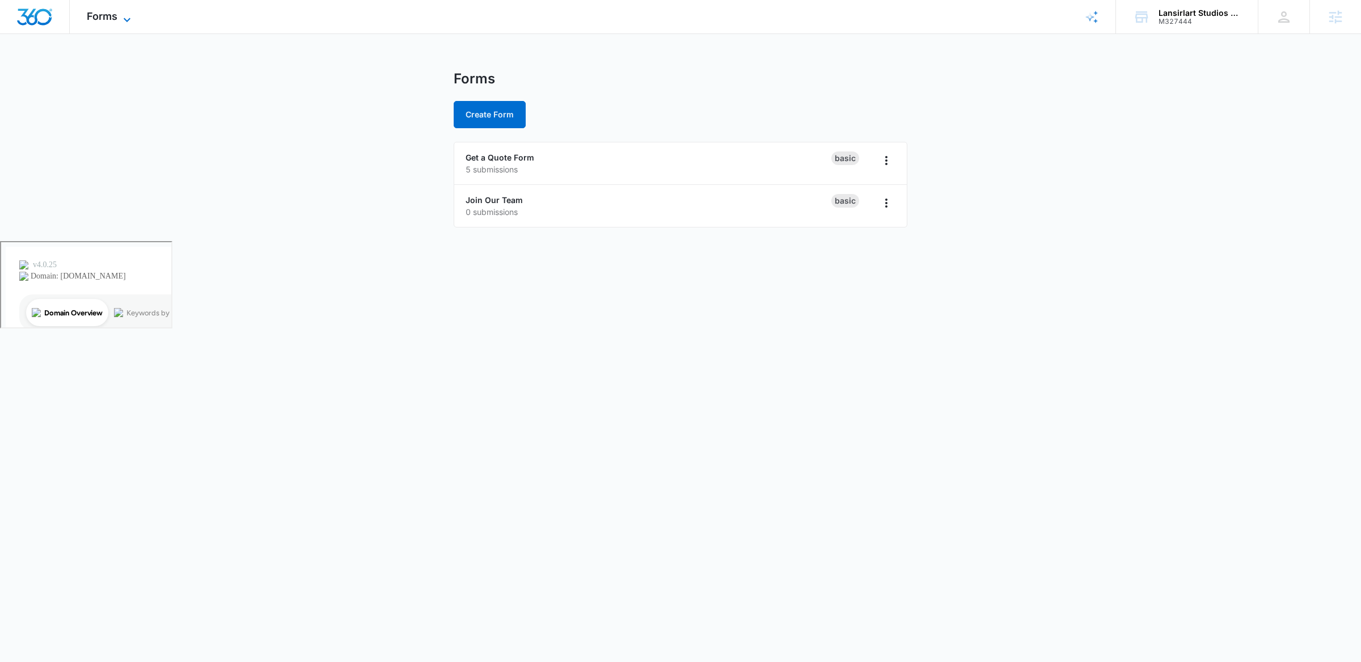
click at [133, 10] on div "Forms Apps Reputation Websites Forms CRM Email Social Payments POS Content Ads …" at bounding box center [110, 16] width 81 height 33
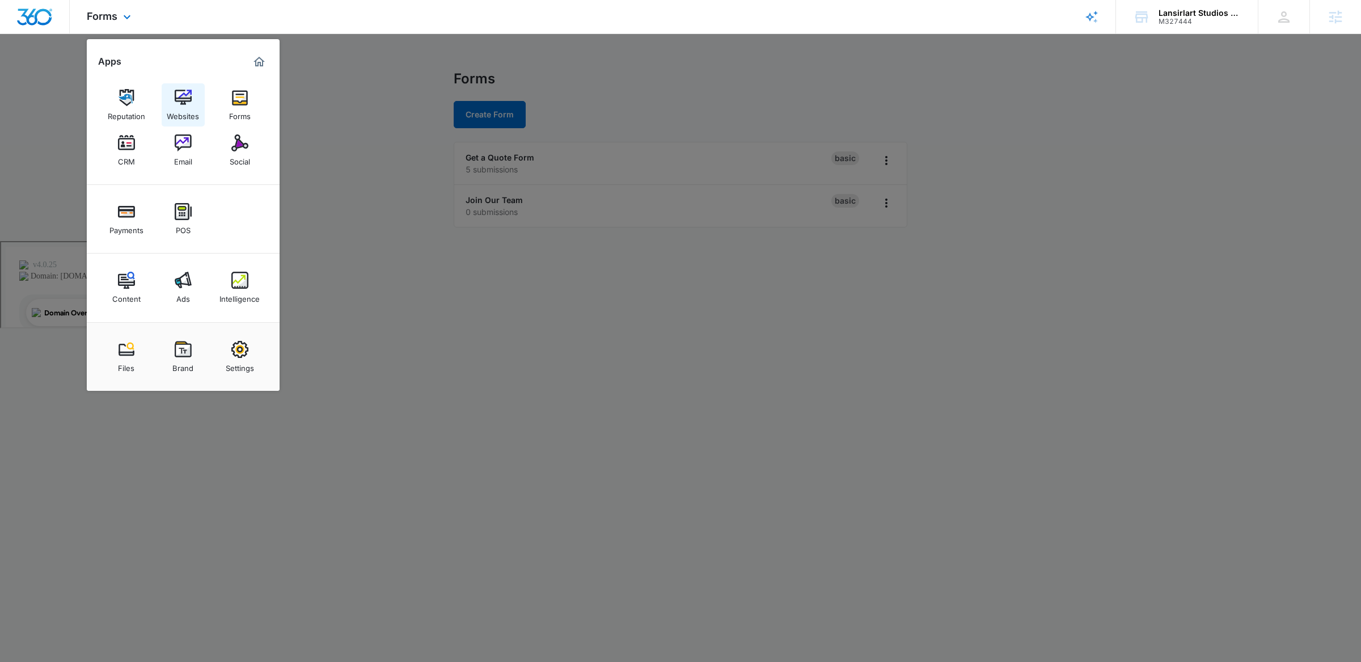
click at [183, 108] on div "Websites" at bounding box center [183, 113] width 32 height 15
